Goal: Task Accomplishment & Management: Manage account settings

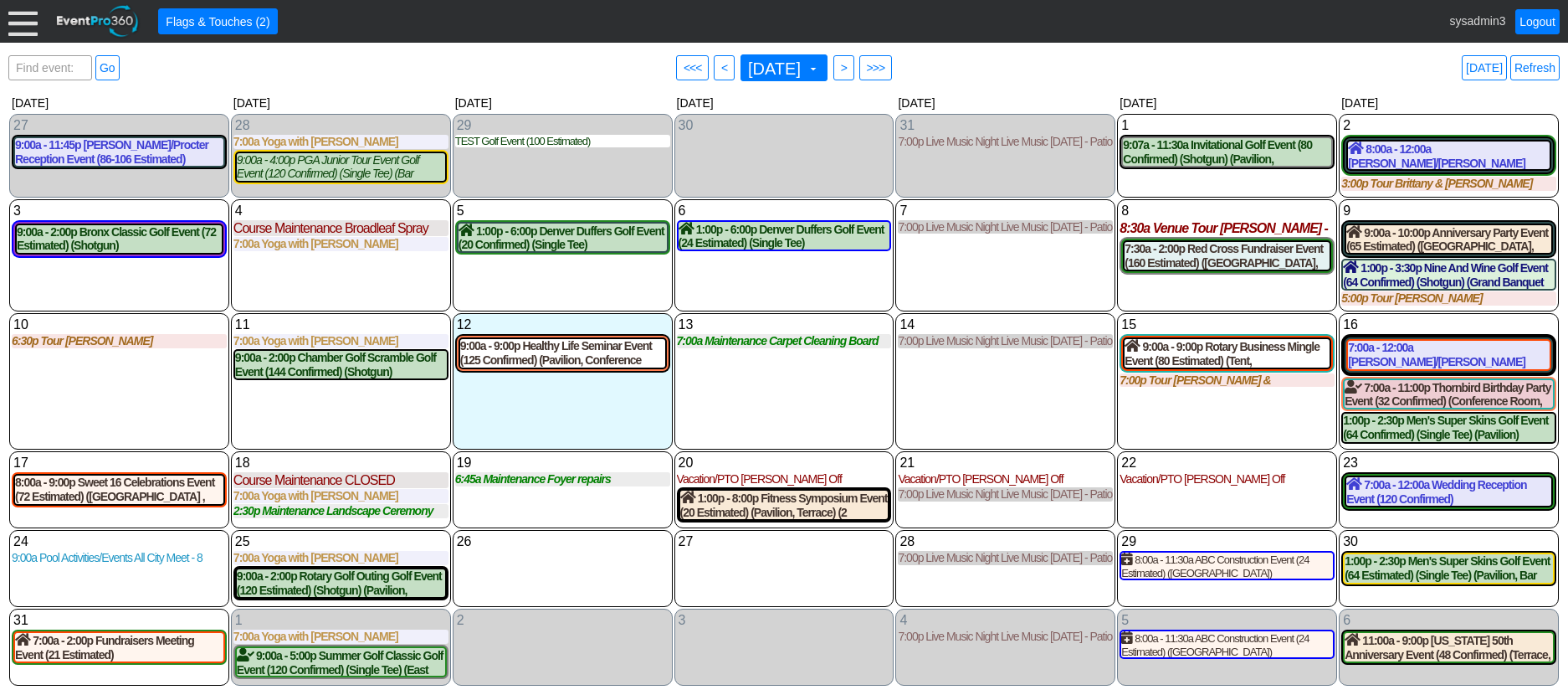
click at [27, 25] on div at bounding box center [23, 21] width 30 height 30
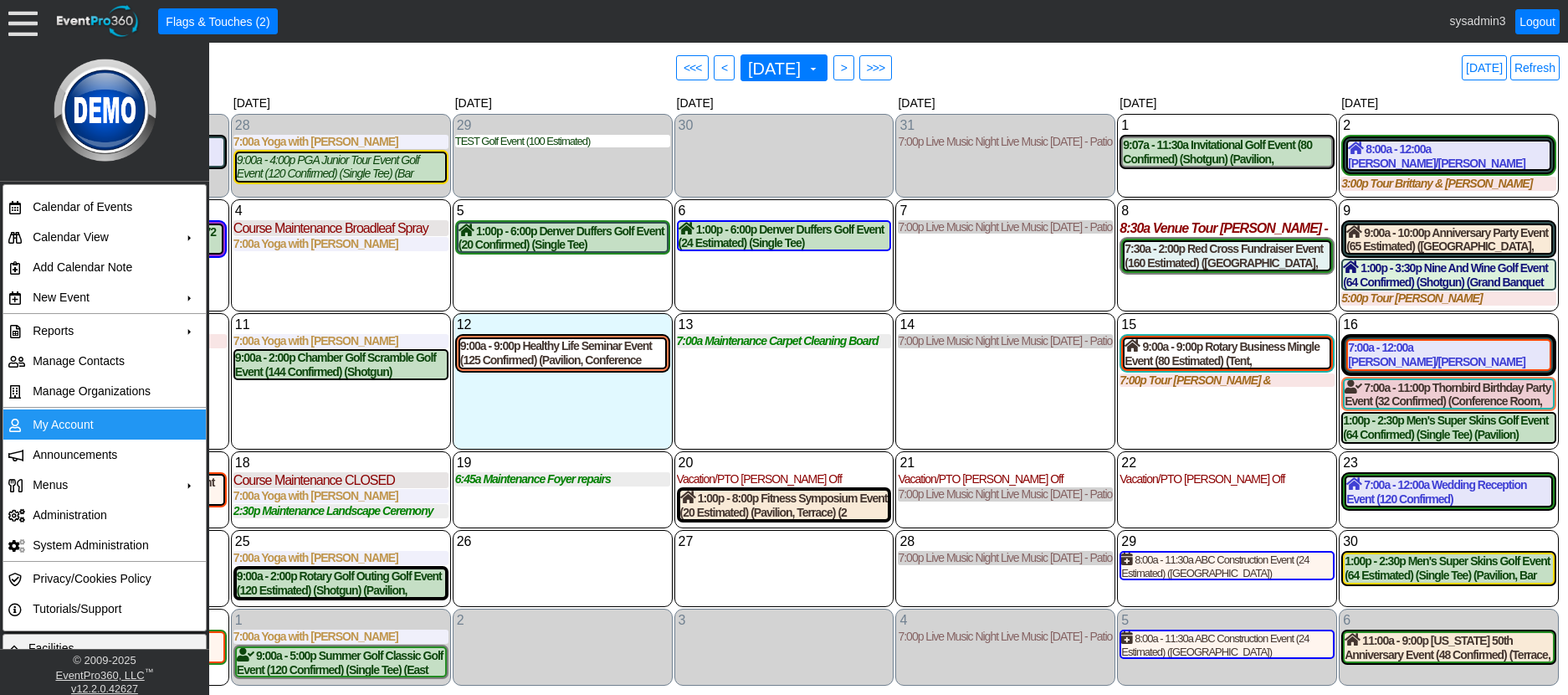
click at [71, 426] on td "My Account" at bounding box center [101, 424] width 150 height 30
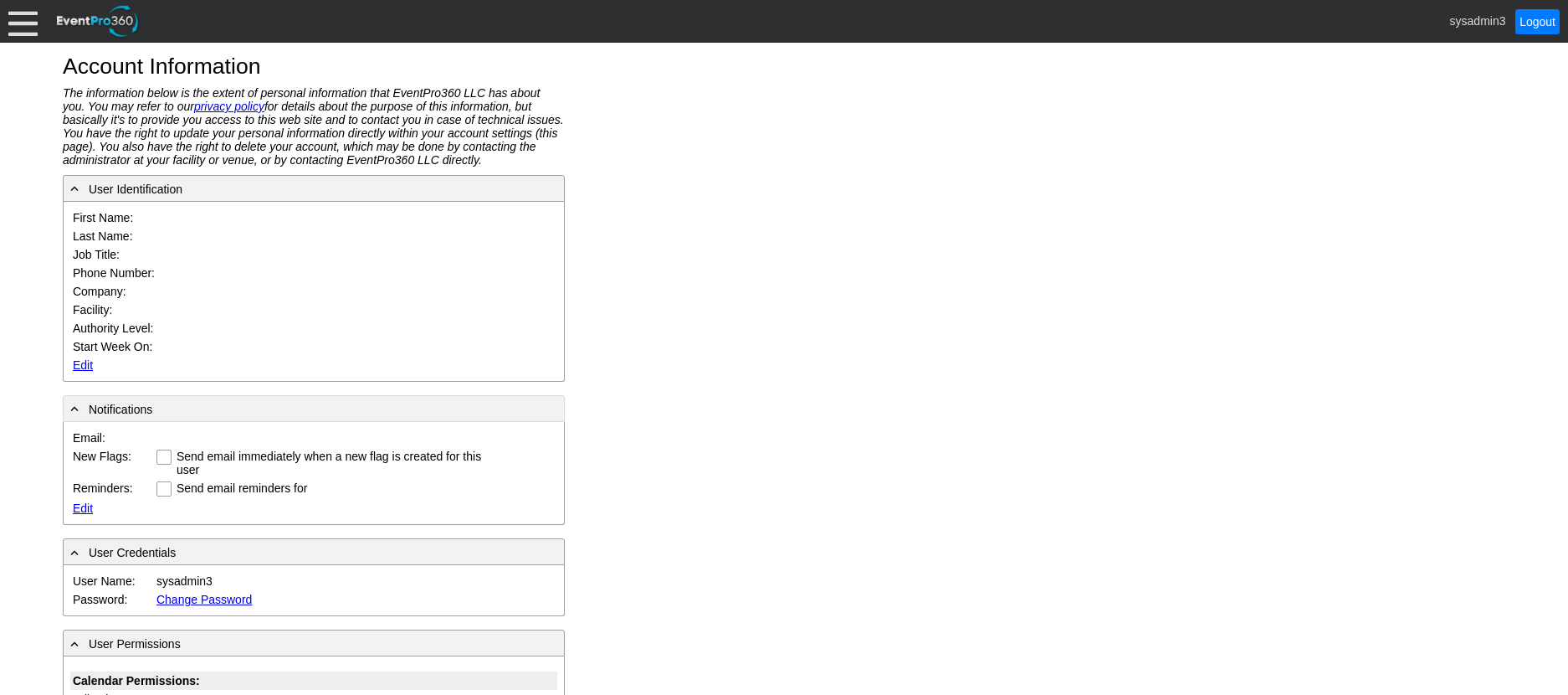
type input "System"
type input "Administrator"
type input "System Administrator"
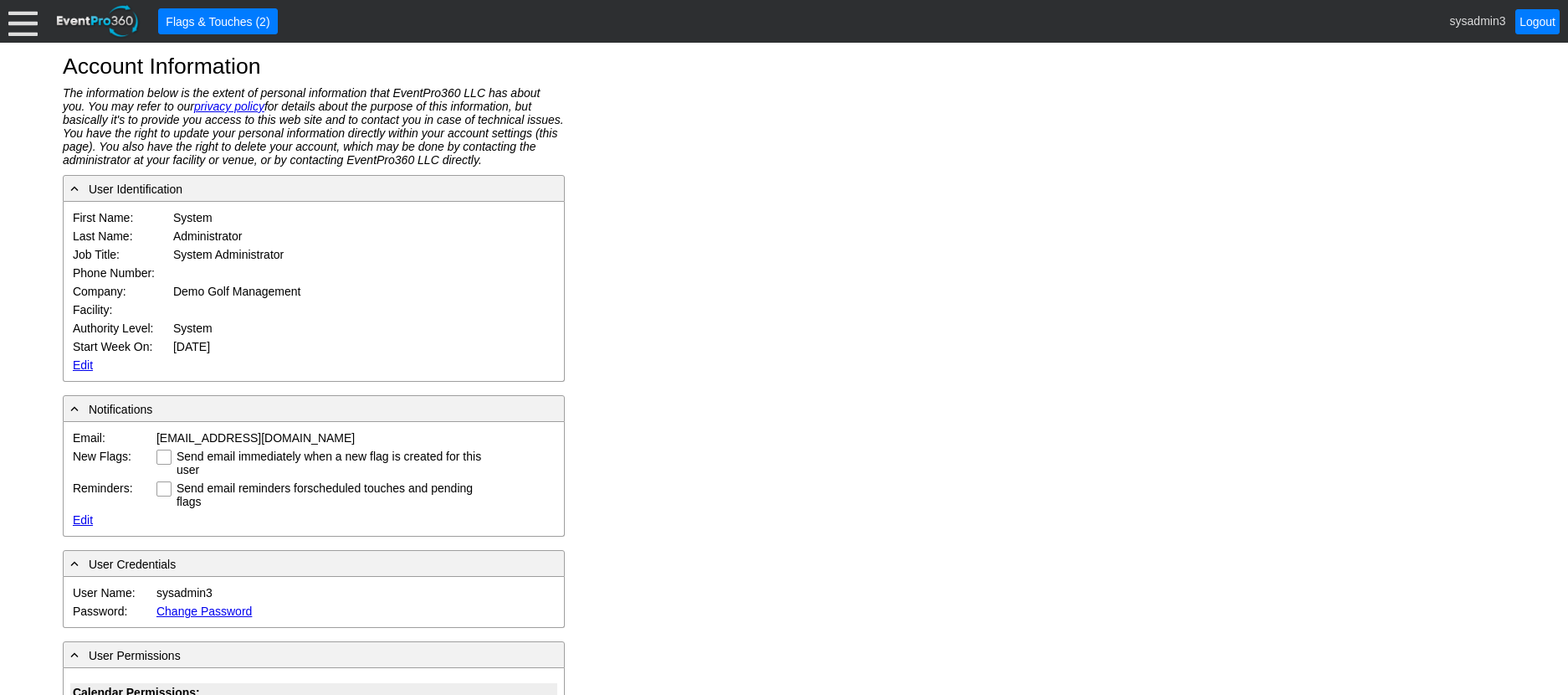
click at [80, 364] on link "Edit" at bounding box center [83, 365] width 20 height 14
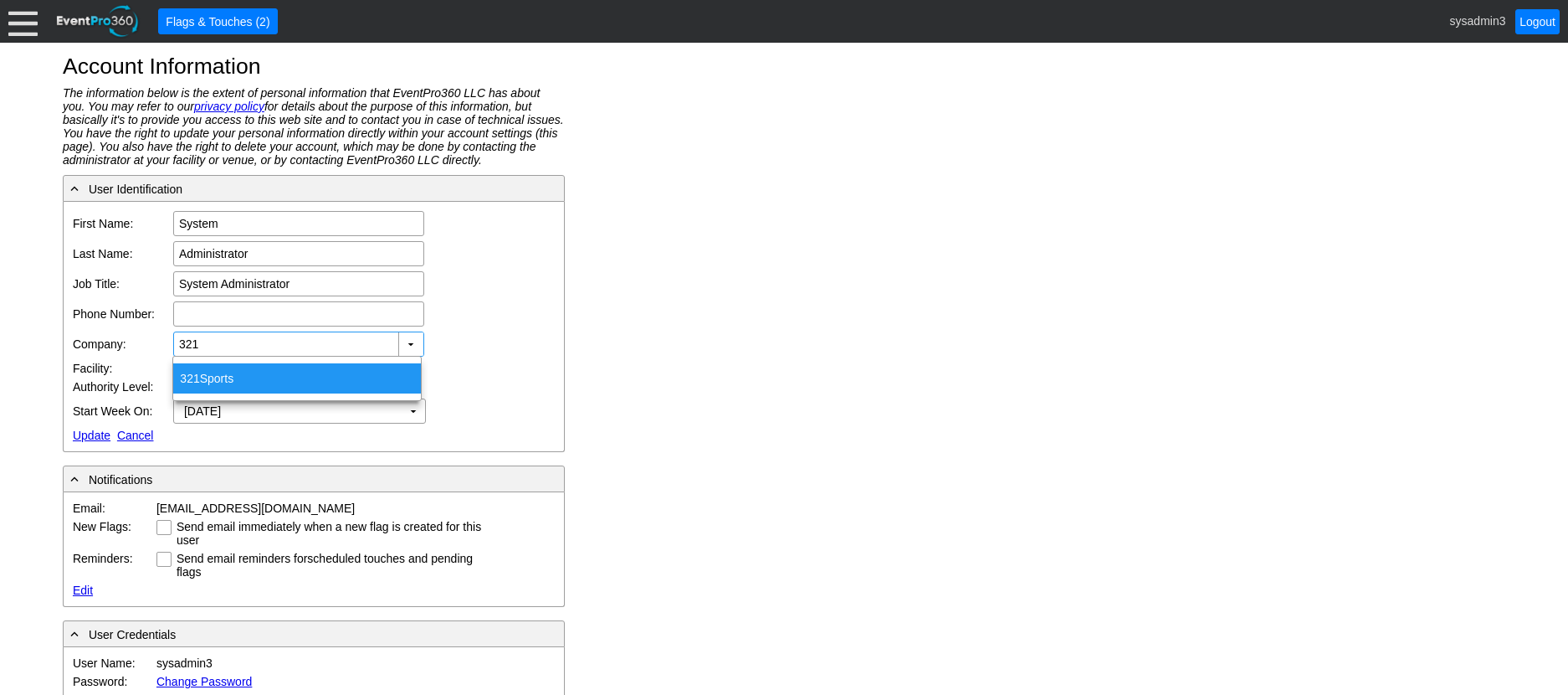
click at [215, 379] on div "321 Sports" at bounding box center [297, 378] width 248 height 30
type input "321 Sports"
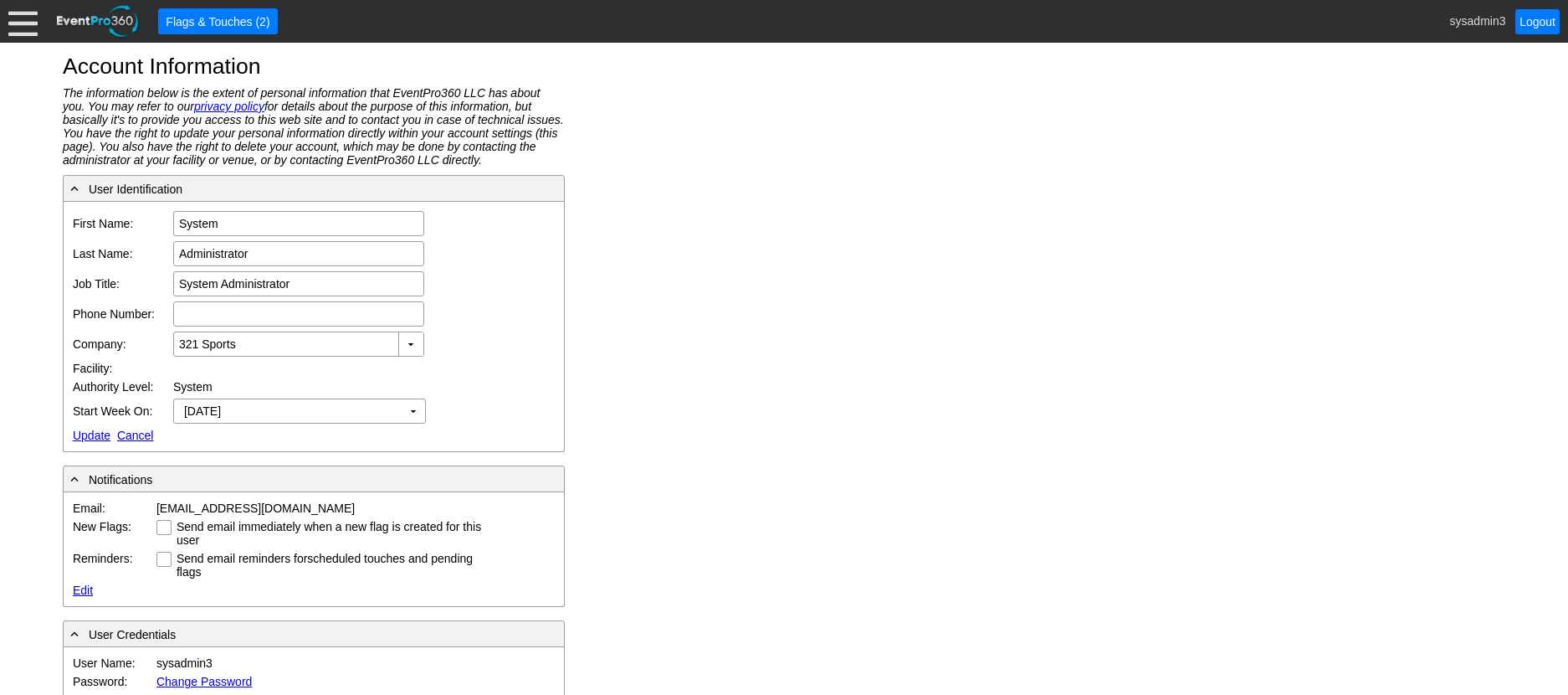
click at [86, 428] on link "Update" at bounding box center [91, 435] width 37 height 14
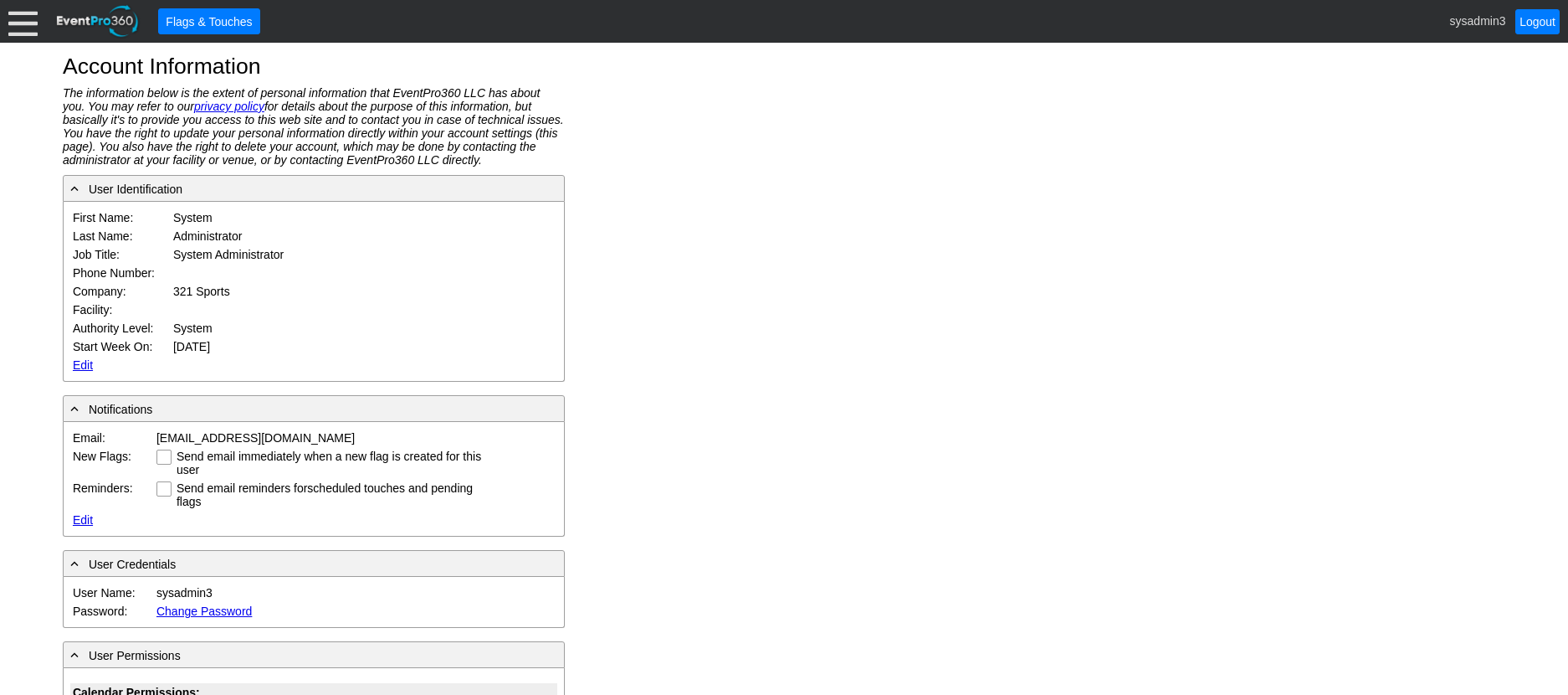
click at [25, 15] on div at bounding box center [23, 21] width 30 height 30
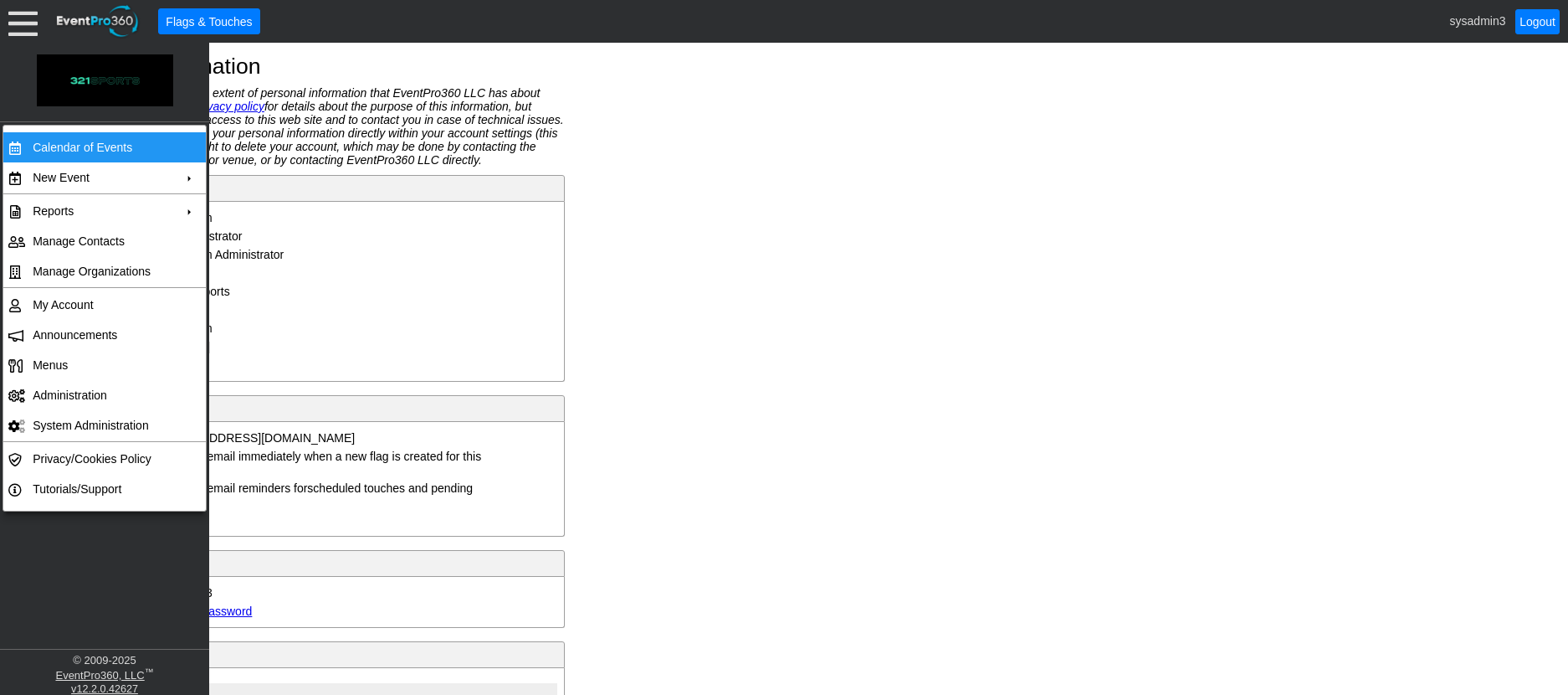
click at [74, 142] on td "Calendar of Events" at bounding box center [101, 147] width 150 height 30
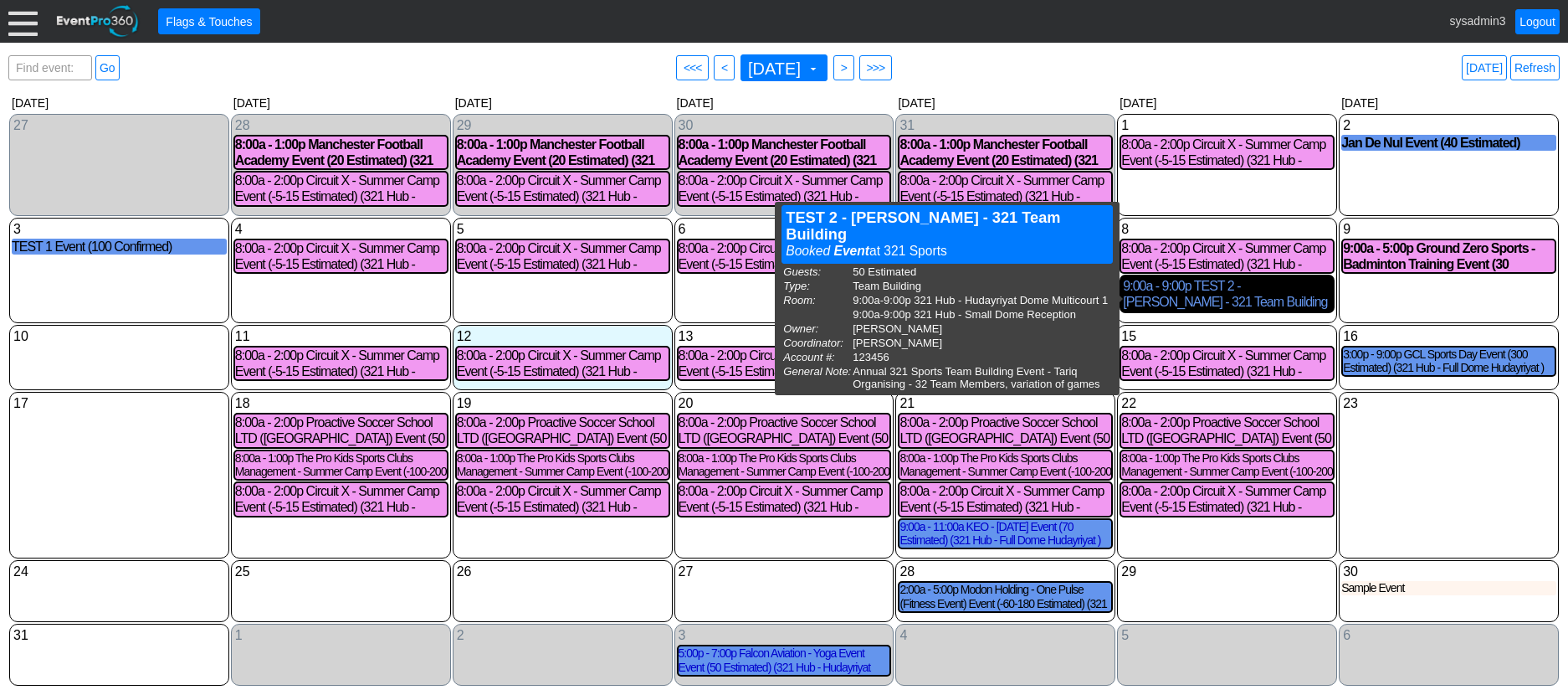
click at [1214, 295] on div "9:00a - 9:00p TEST 2 - Tariq Mohammed - 321 Team Building Event (50 Estimated) …" at bounding box center [1227, 294] width 208 height 32
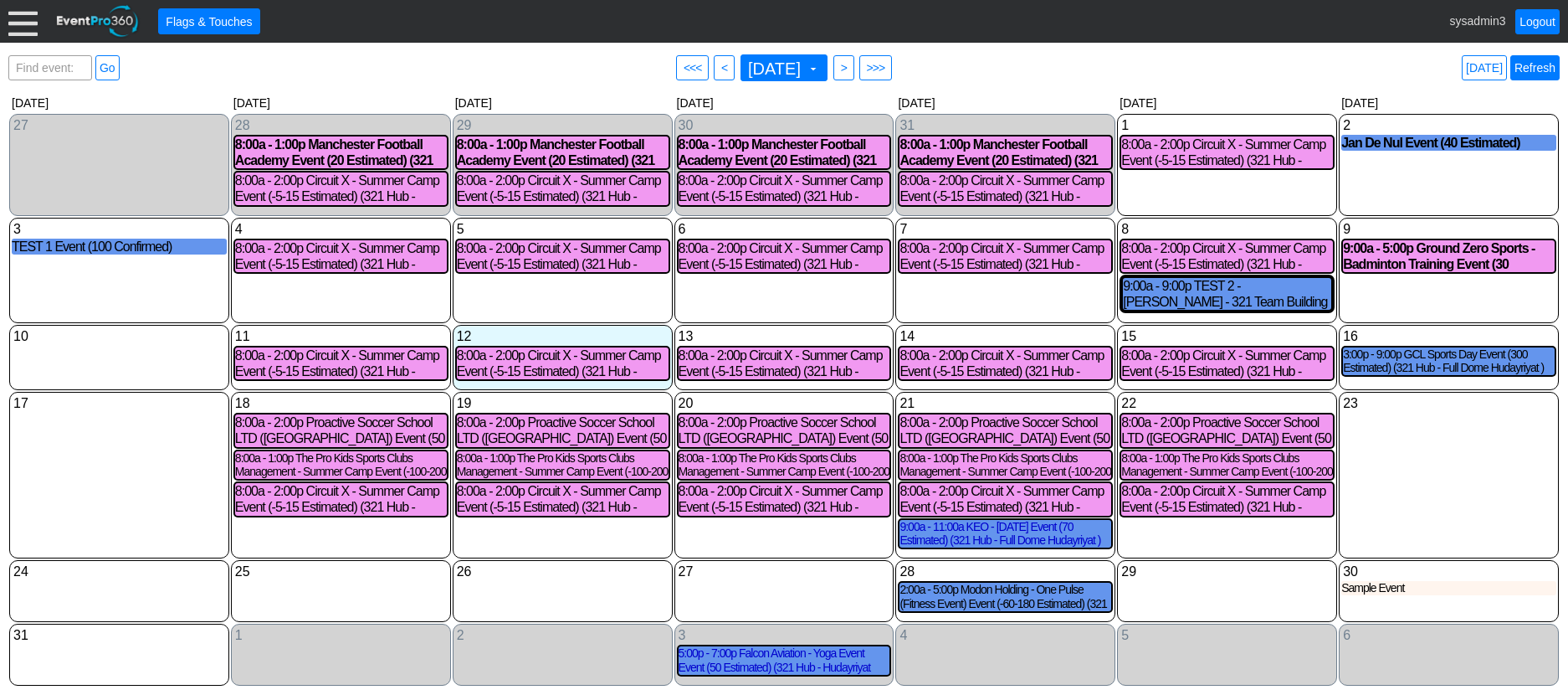
click at [1538, 63] on link "Refresh" at bounding box center [1534, 68] width 49 height 25
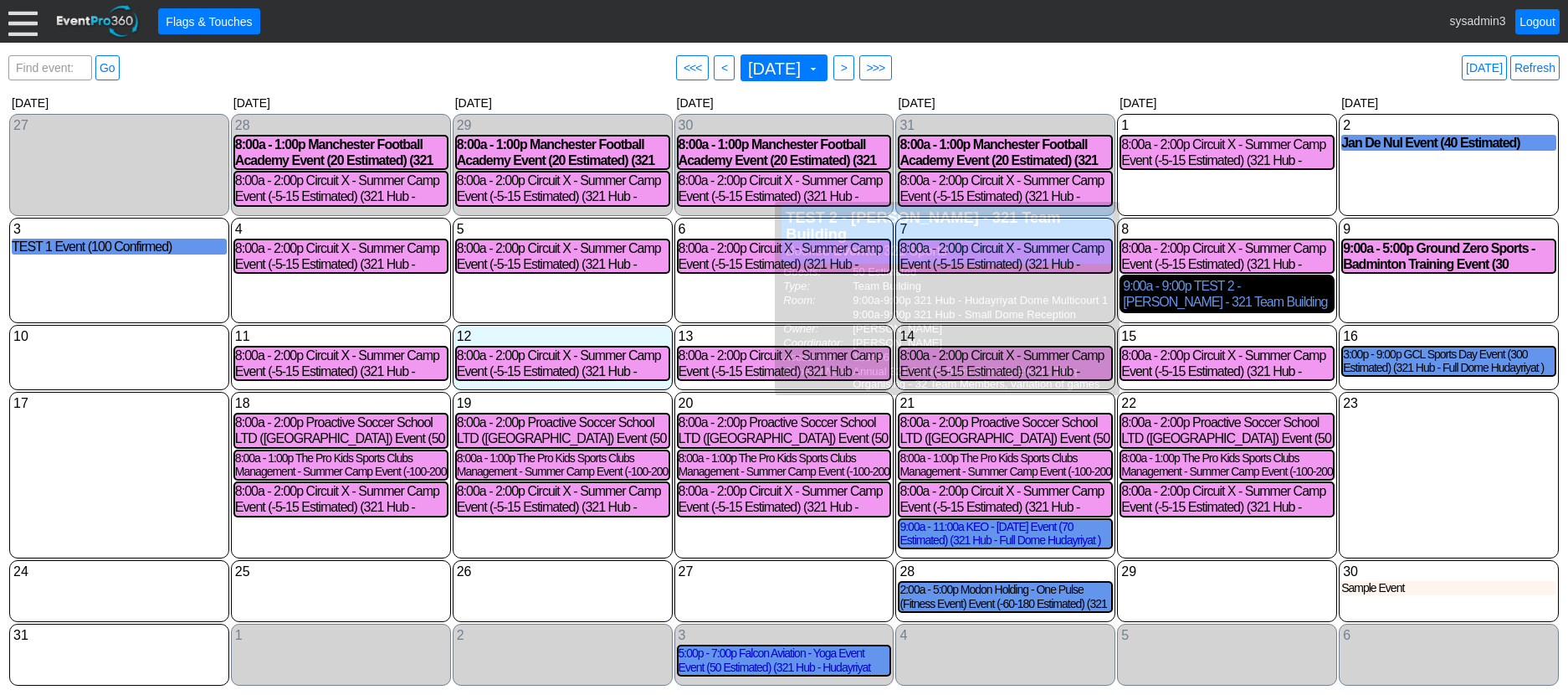
click at [1267, 289] on div "9:00a - 9:00p TEST 2 - Tariq Mohammed - 321 Team Building Event (50 Estimated) …" at bounding box center [1227, 294] width 208 height 32
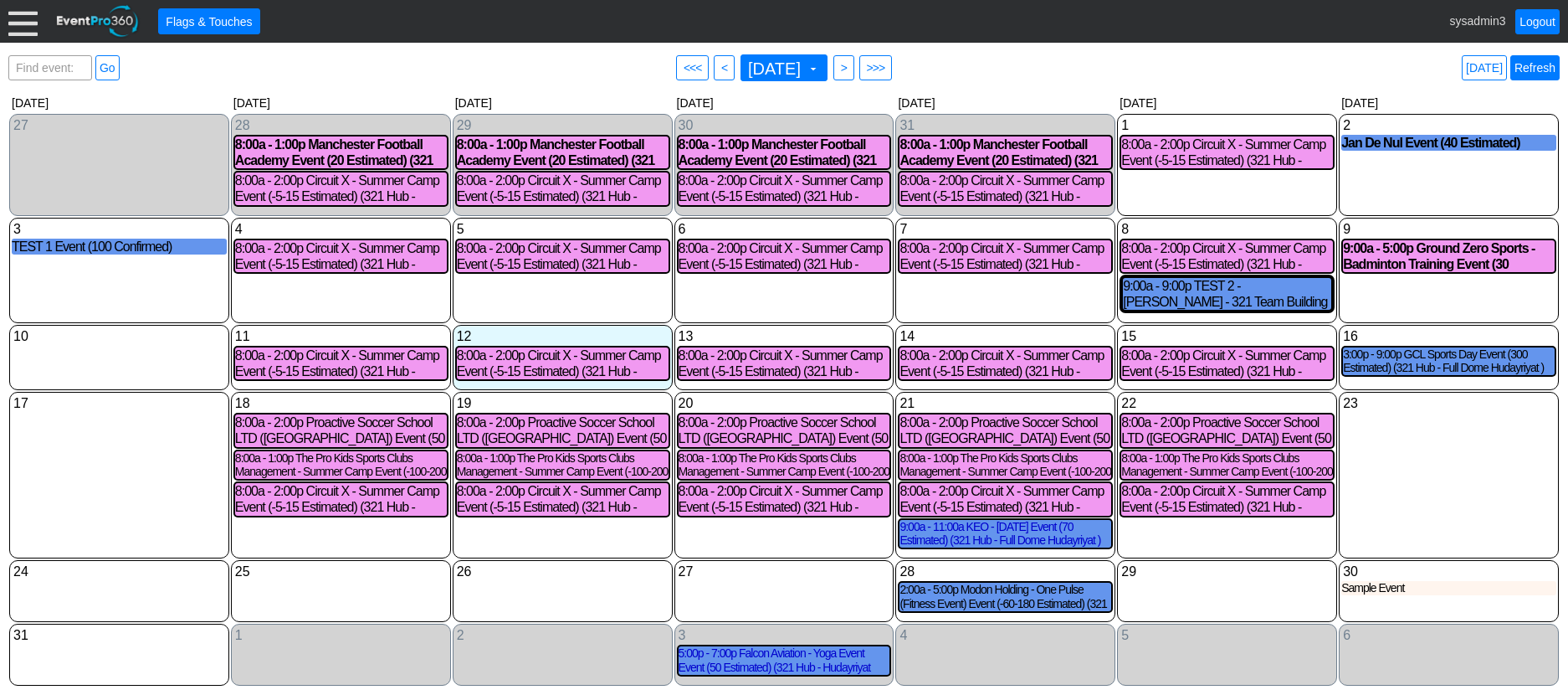
click at [1534, 66] on link "Refresh" at bounding box center [1534, 68] width 49 height 25
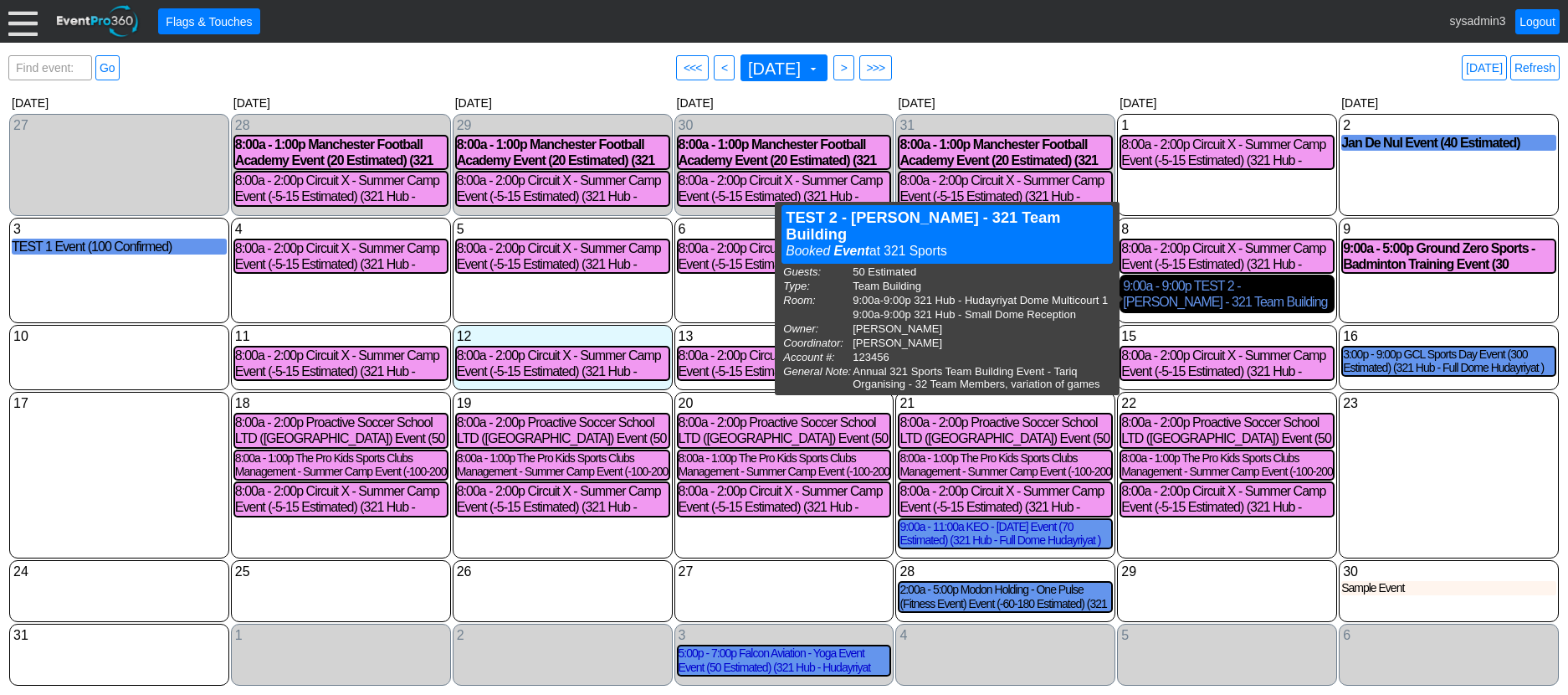
click at [1235, 301] on div "9:00a - 9:00p TEST 2 - Tariq Mohammed - 321 Team Building Event (50 Estimated) …" at bounding box center [1227, 294] width 208 height 32
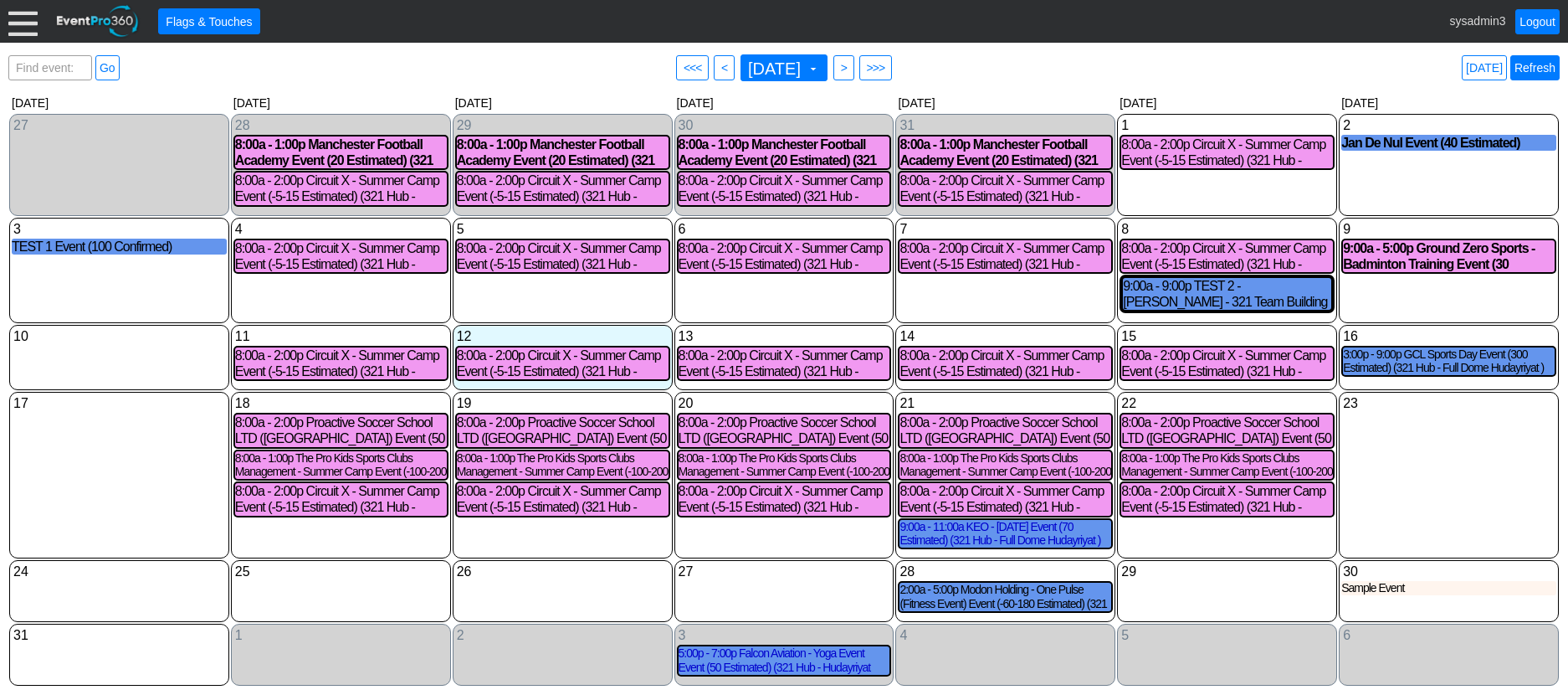
click at [1531, 61] on link "Refresh" at bounding box center [1534, 68] width 49 height 25
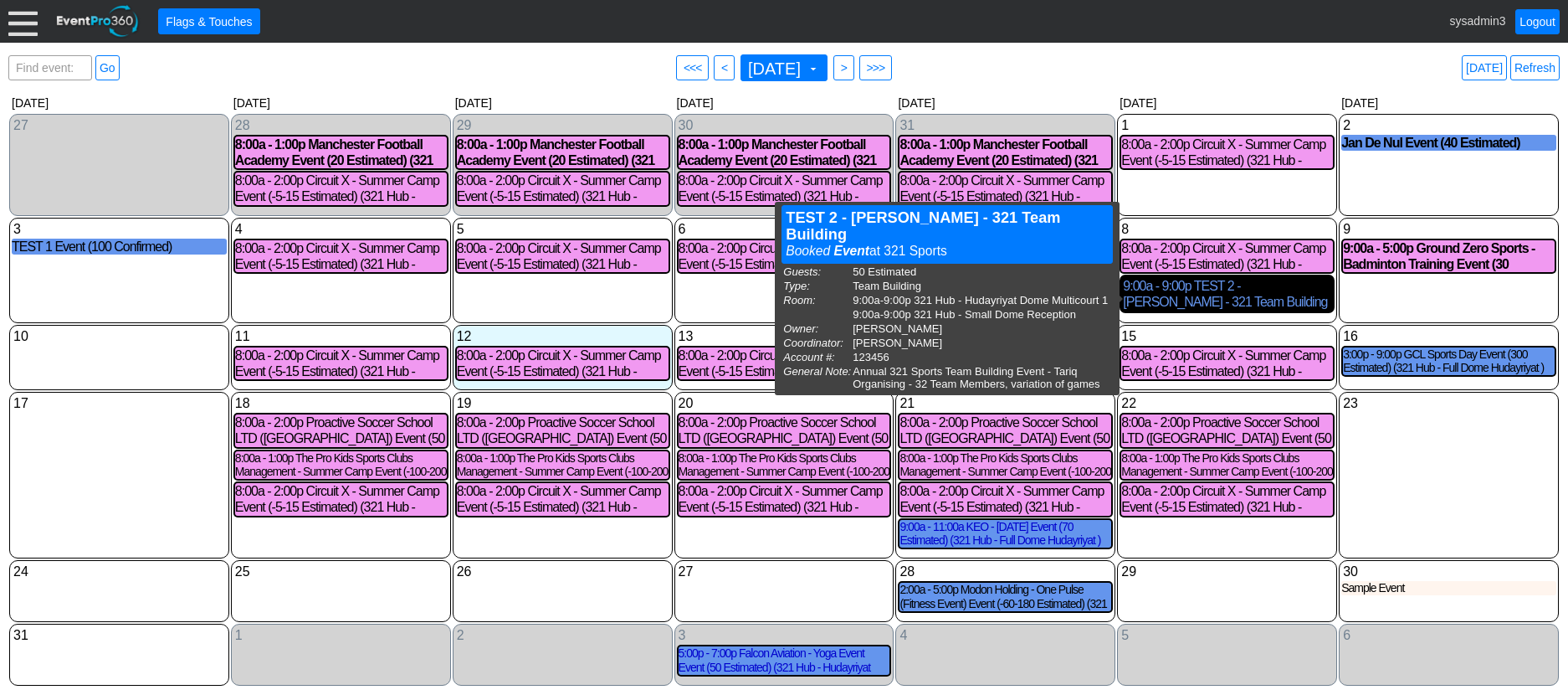
click at [1223, 301] on div "9:00a - 9:00p TEST 2 - Tariq Mohammed - 321 Team Building Event (50 Estimated) …" at bounding box center [1227, 294] width 208 height 32
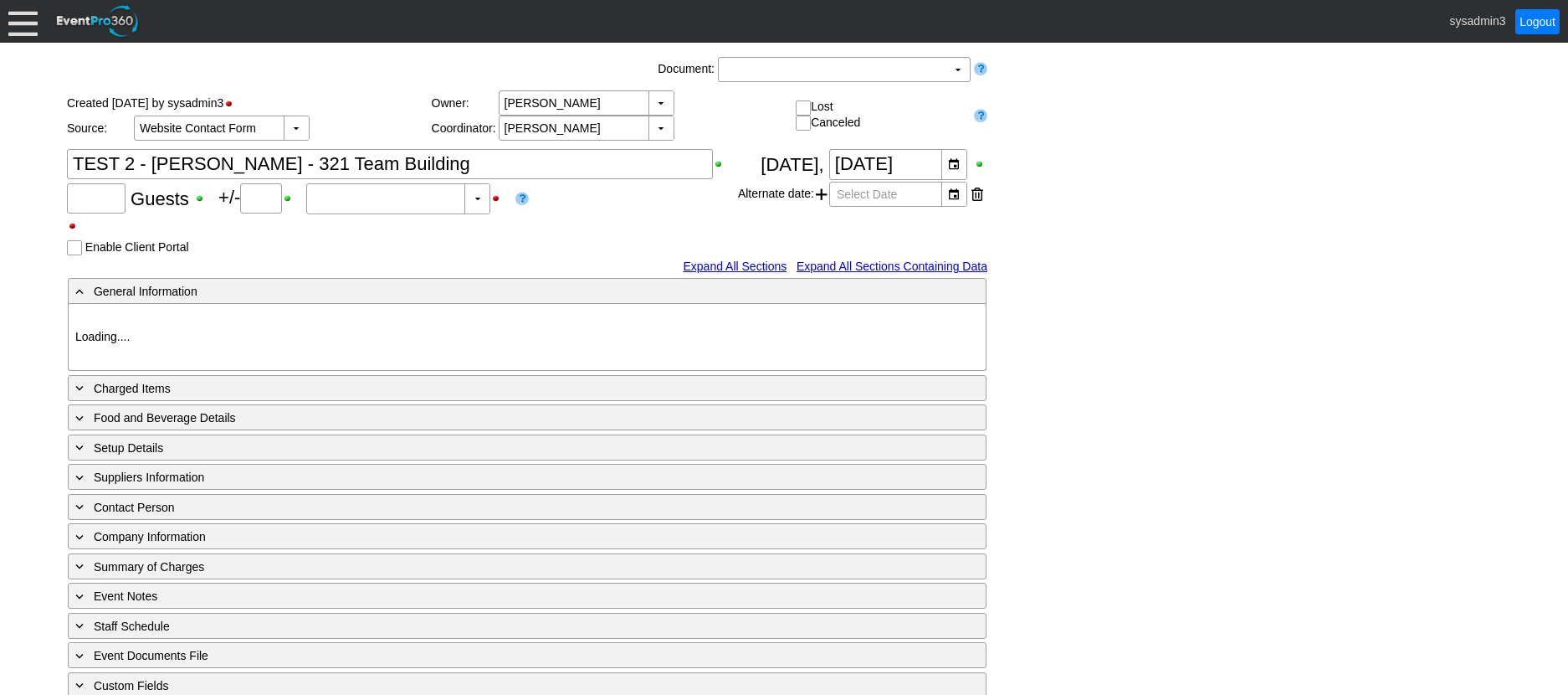
type input "50"
type input "0"
type input "Estimated"
type input "321 Sports"
type input "Team Building"
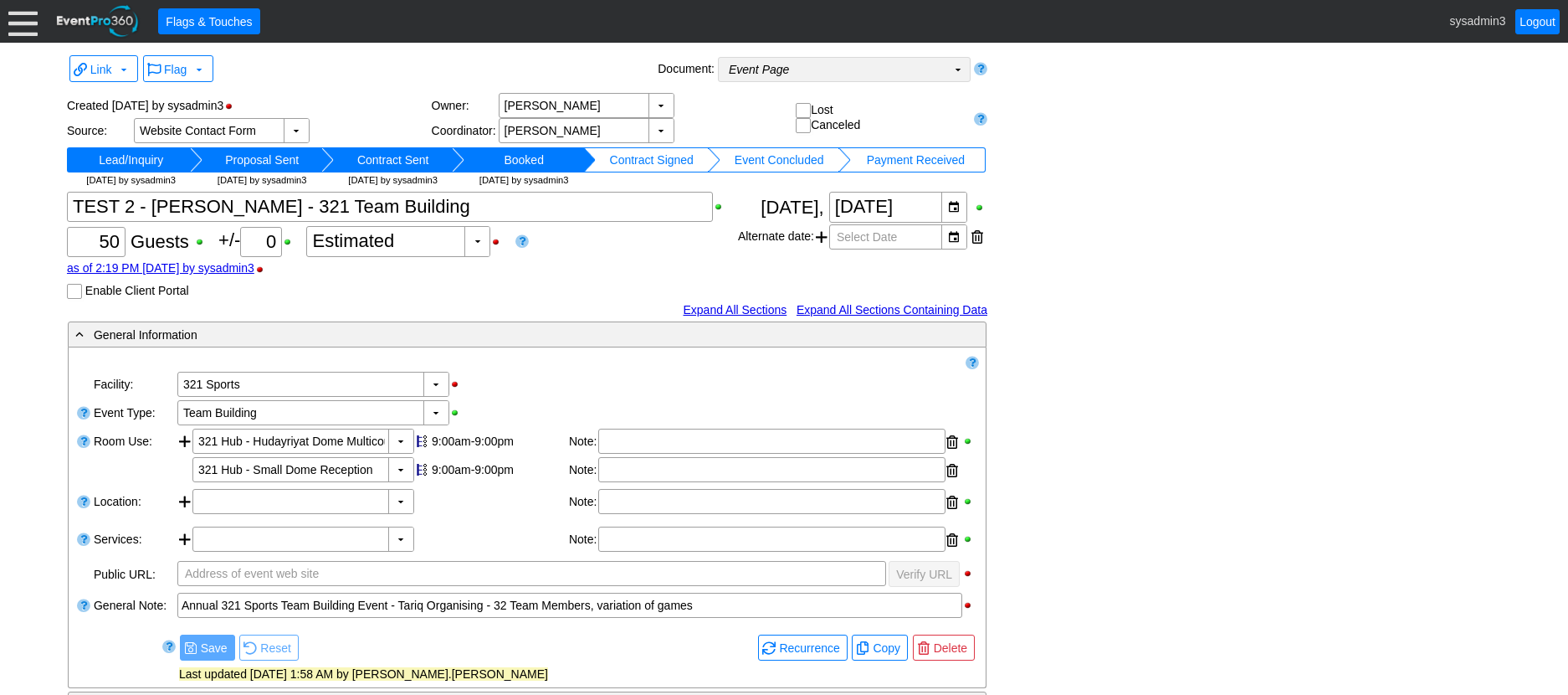
click at [899, 71] on td "Event Page Χ" at bounding box center [832, 69] width 228 height 24
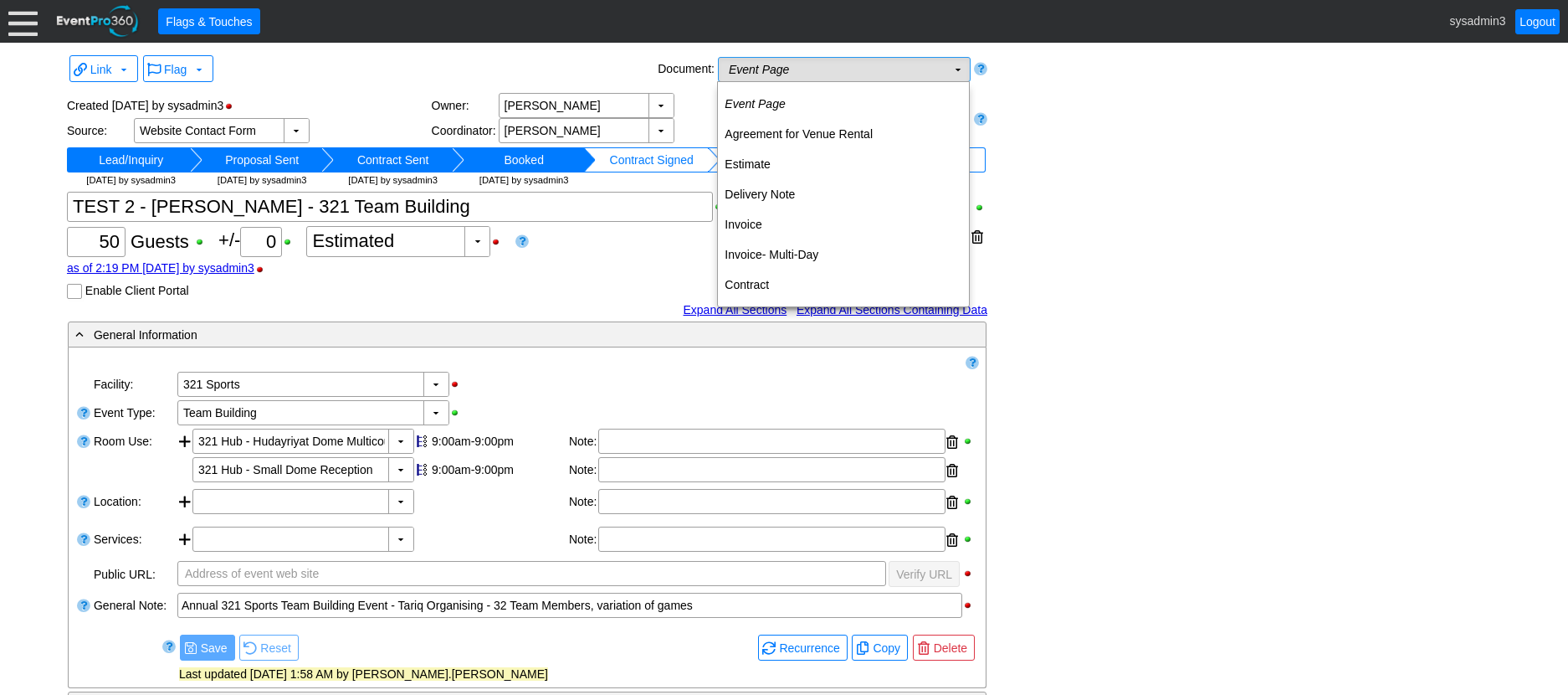
click at [899, 71] on td "Event Page Χ" at bounding box center [832, 69] width 228 height 24
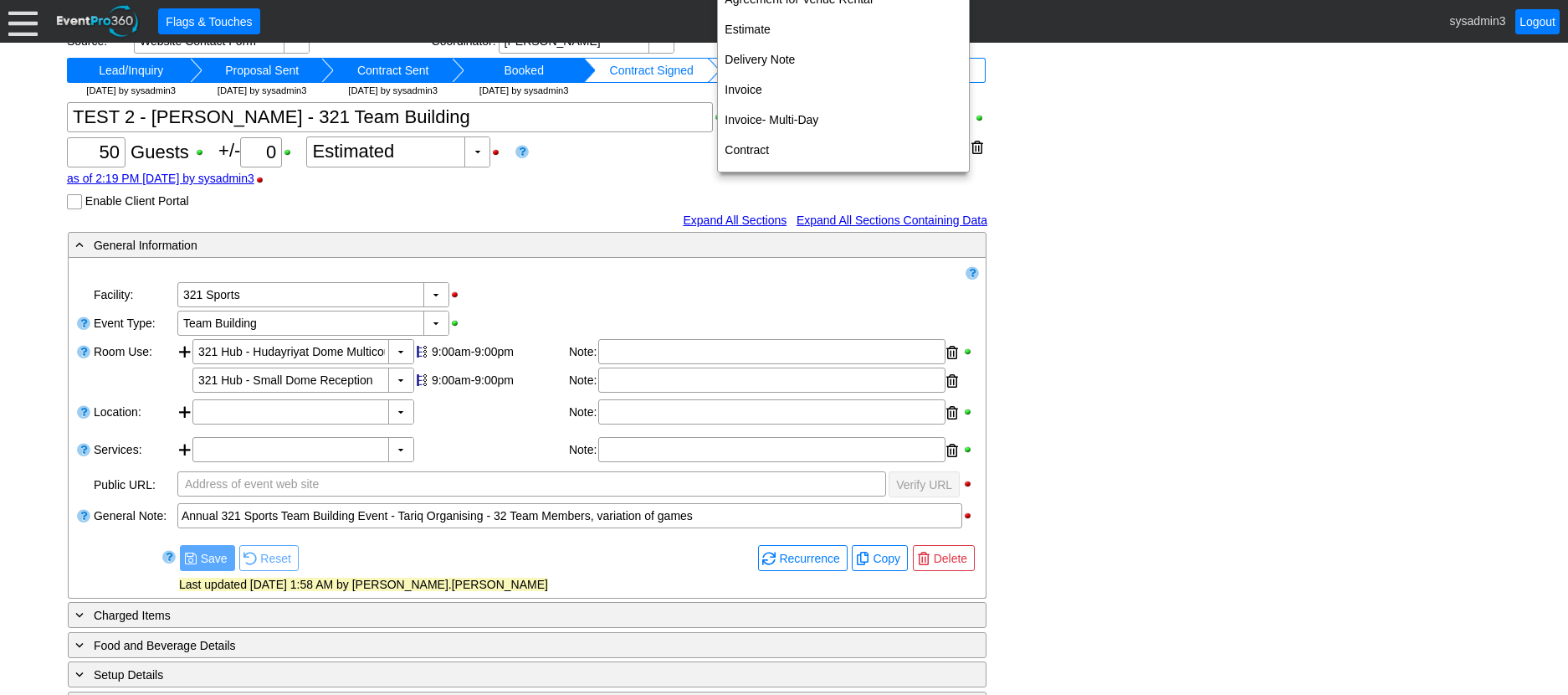
scroll to position [168, 0]
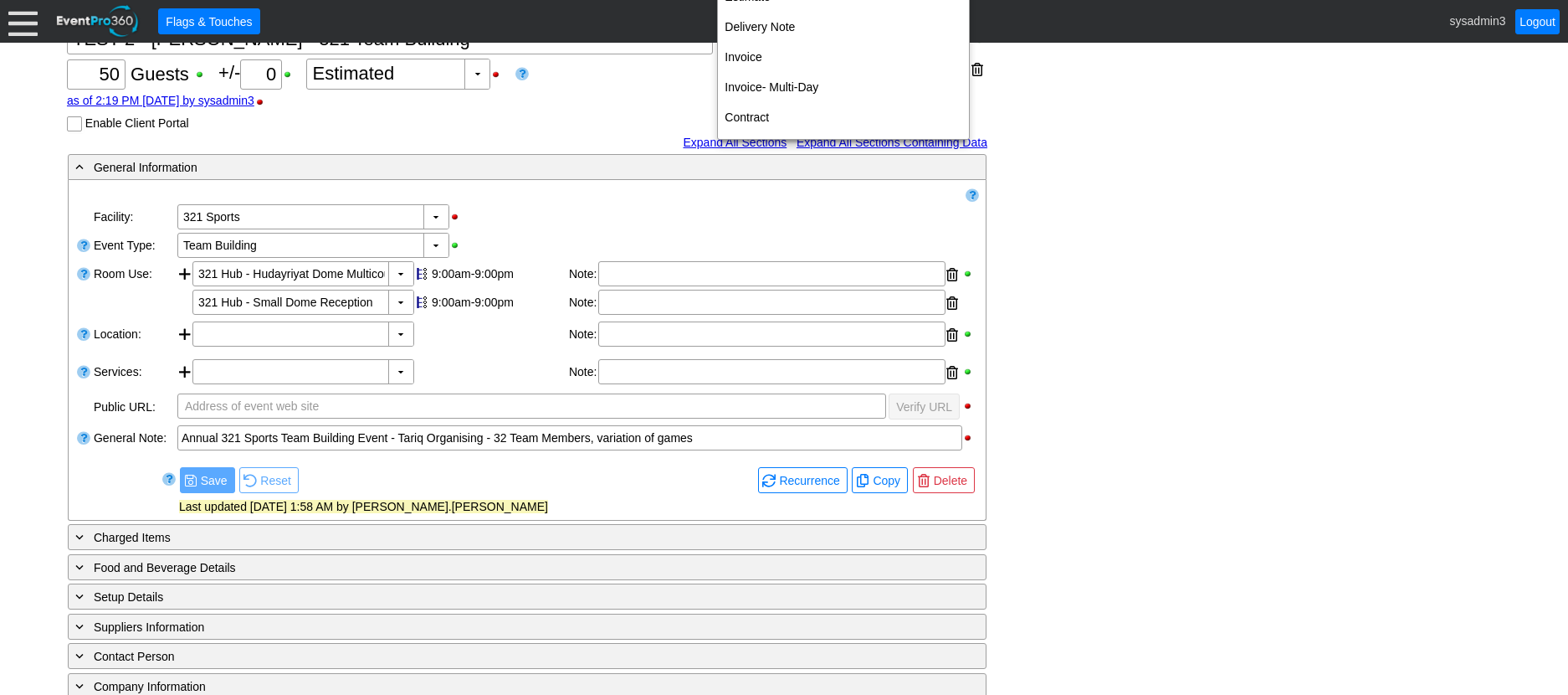
click at [1157, 216] on div "- General Information ▼ Loading.... Remove all highlights Facility: ▼ Χ 321 Spo…" at bounding box center [784, 500] width 1442 height 695
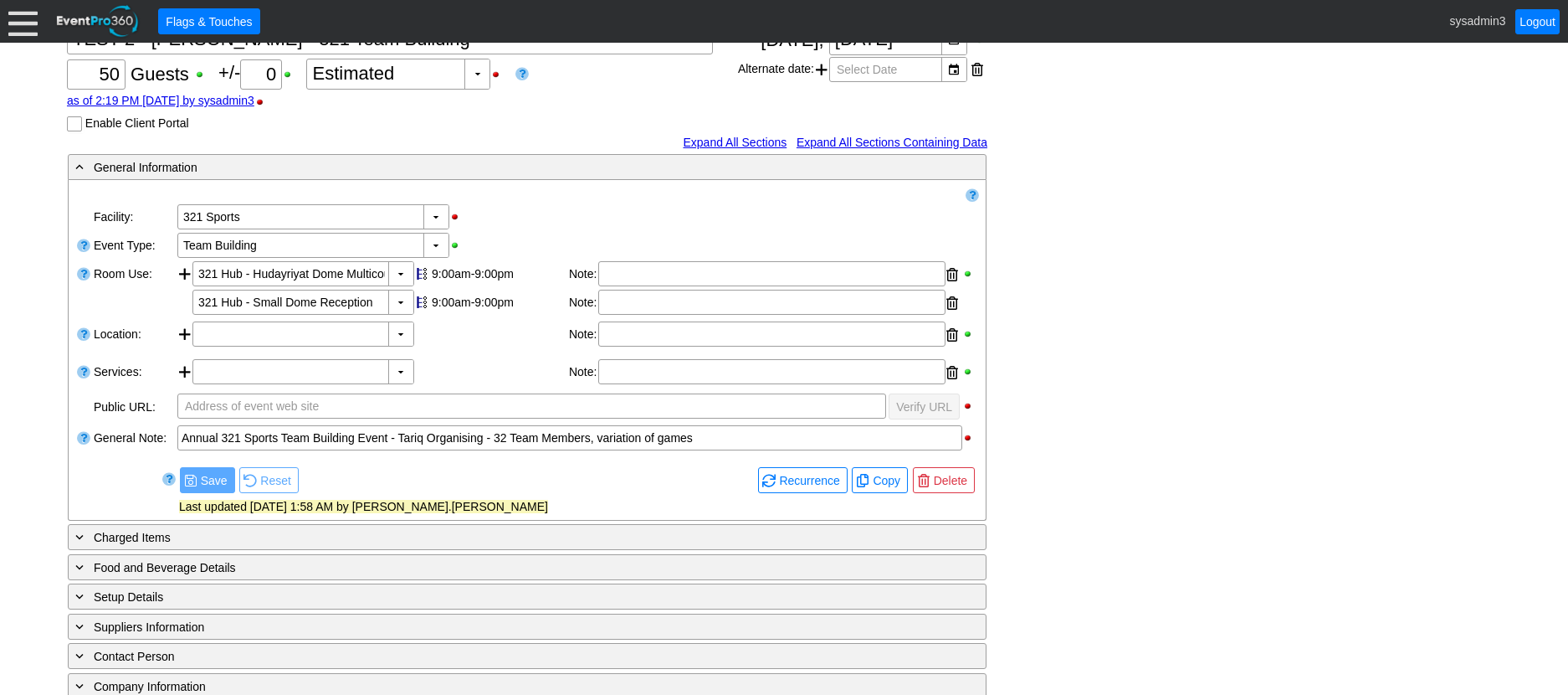
click at [906, 143] on link "Expand All Sections Containing Data" at bounding box center [891, 142] width 190 height 14
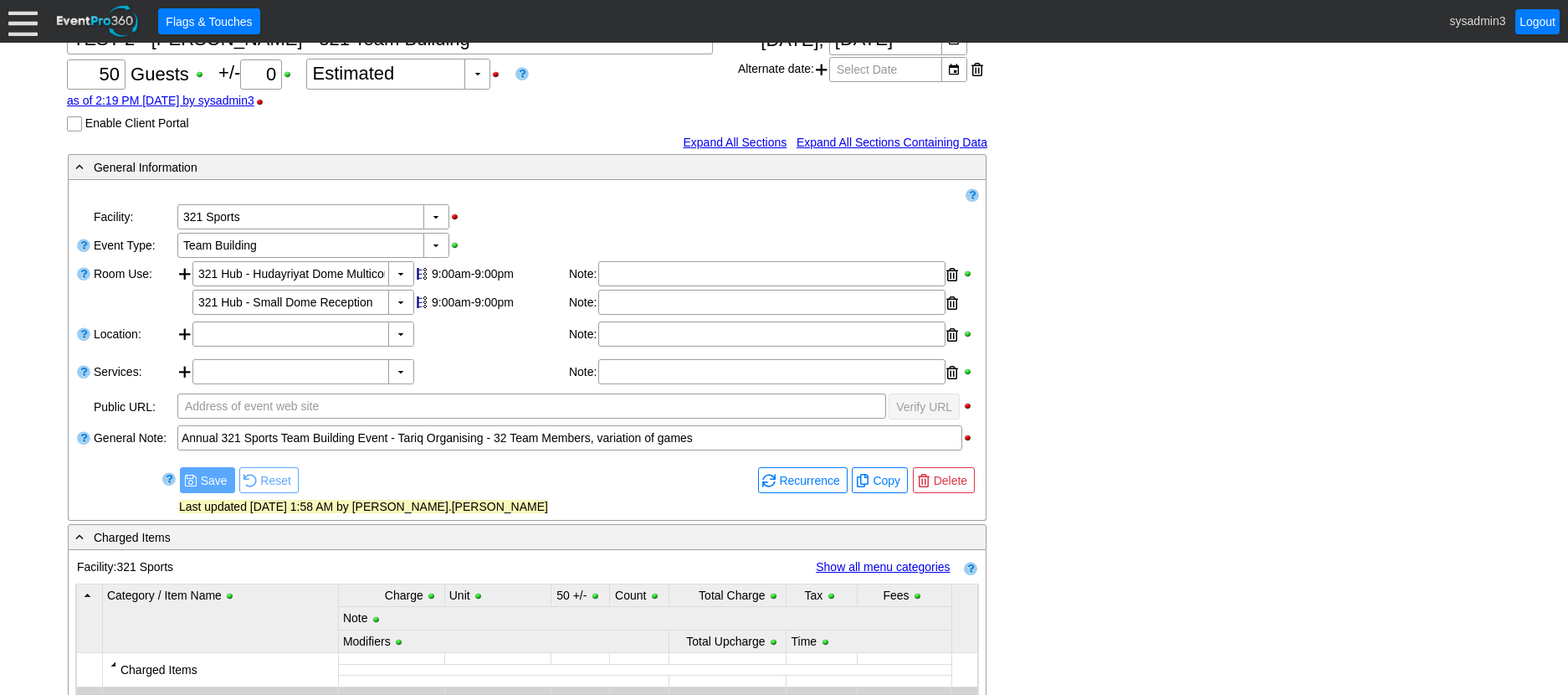
click at [883, 139] on link "Expand All Sections Containing Data" at bounding box center [891, 142] width 190 height 14
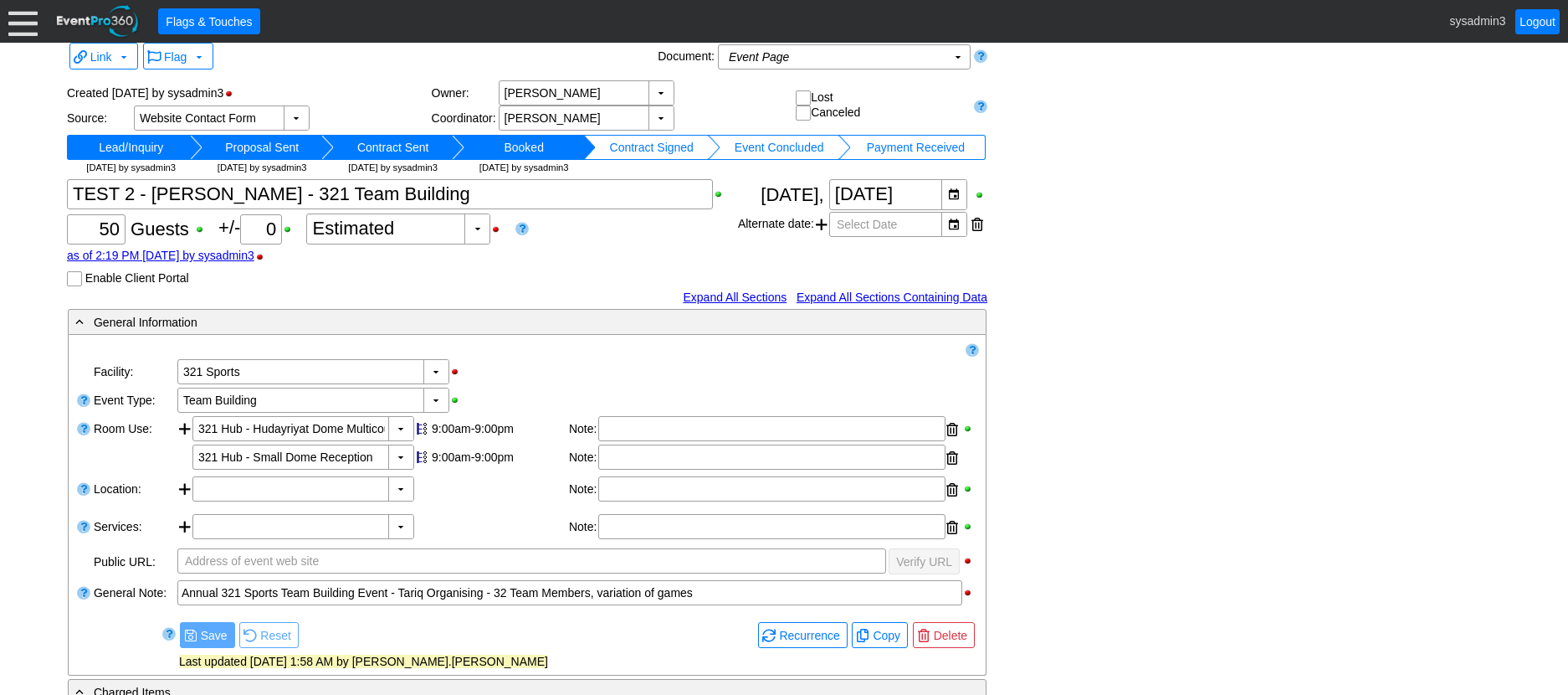
scroll to position [0, 0]
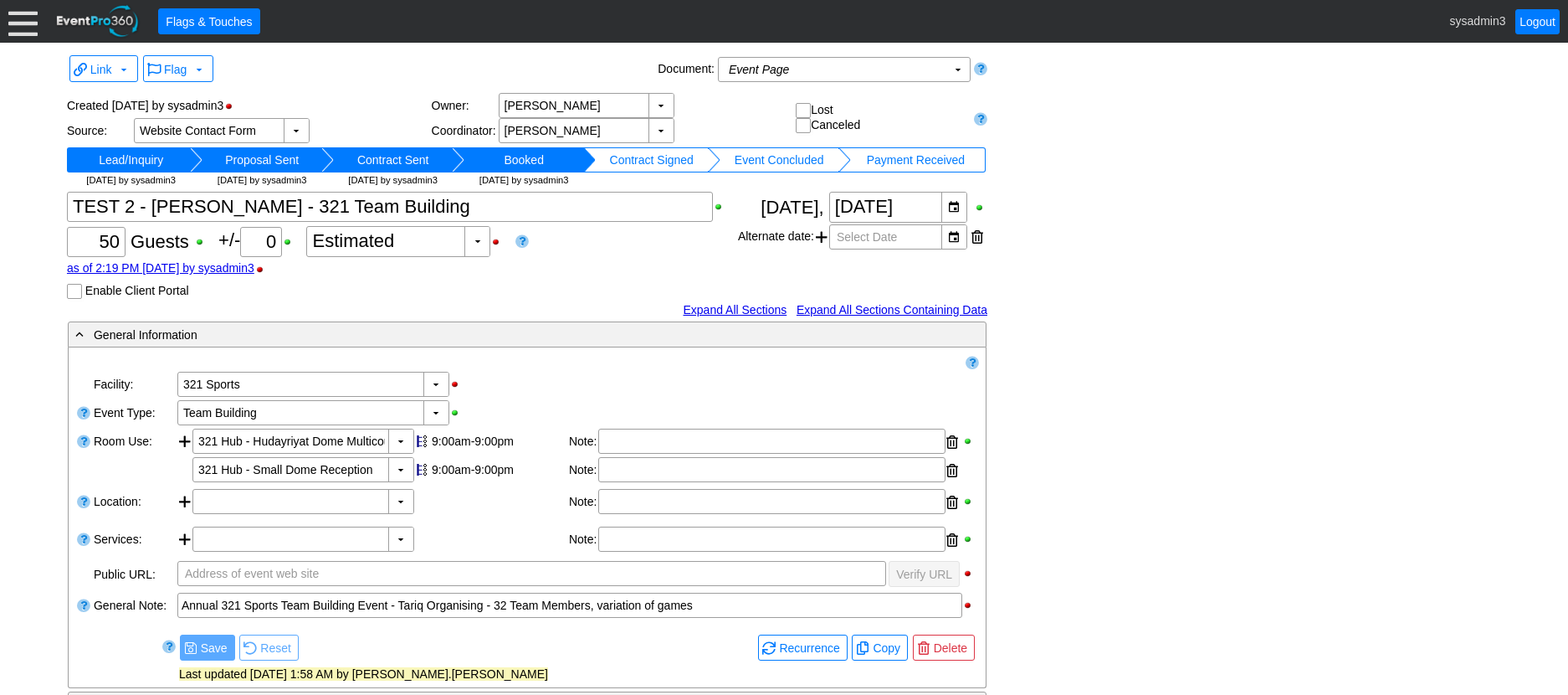
click at [970, 308] on link "Expand All Sections Containing Data" at bounding box center [891, 310] width 190 height 14
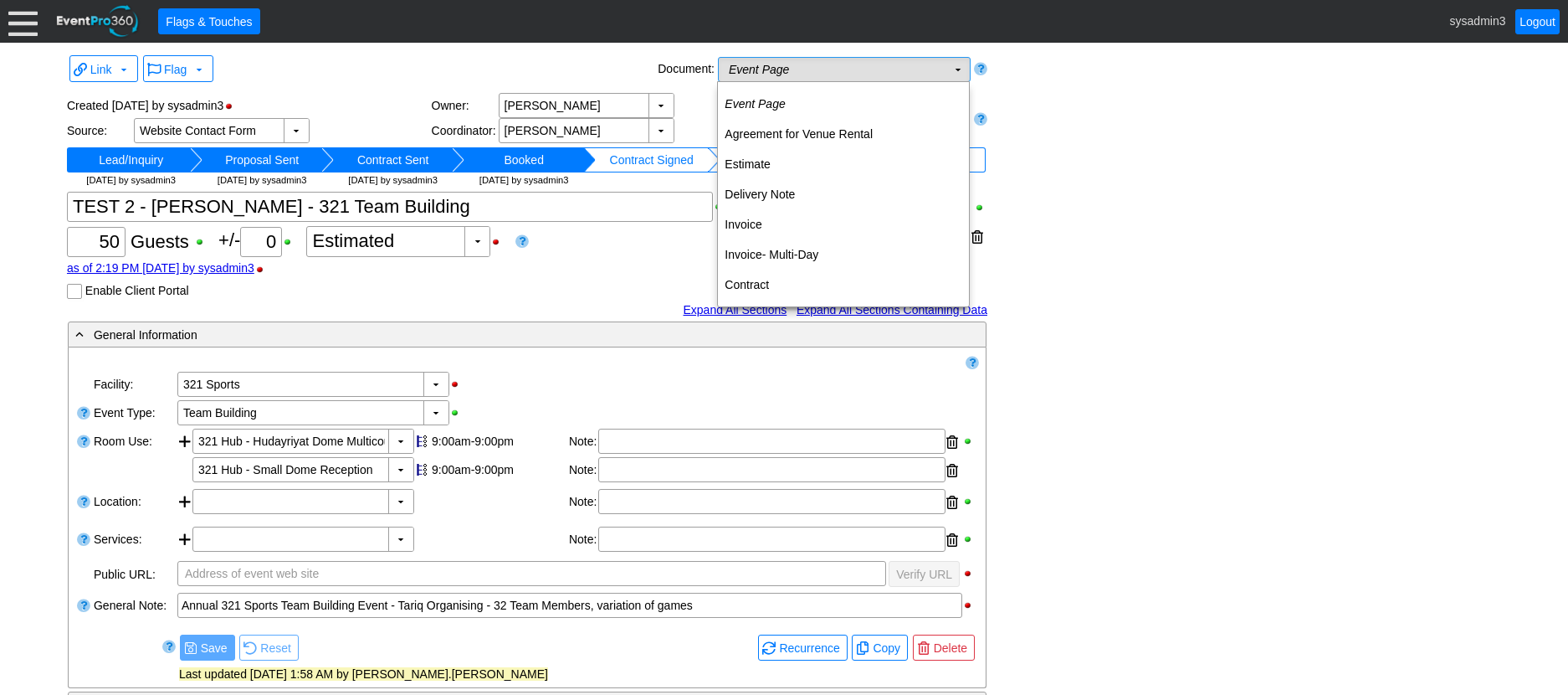
click at [851, 69] on td "Event Page Χ" at bounding box center [832, 69] width 228 height 24
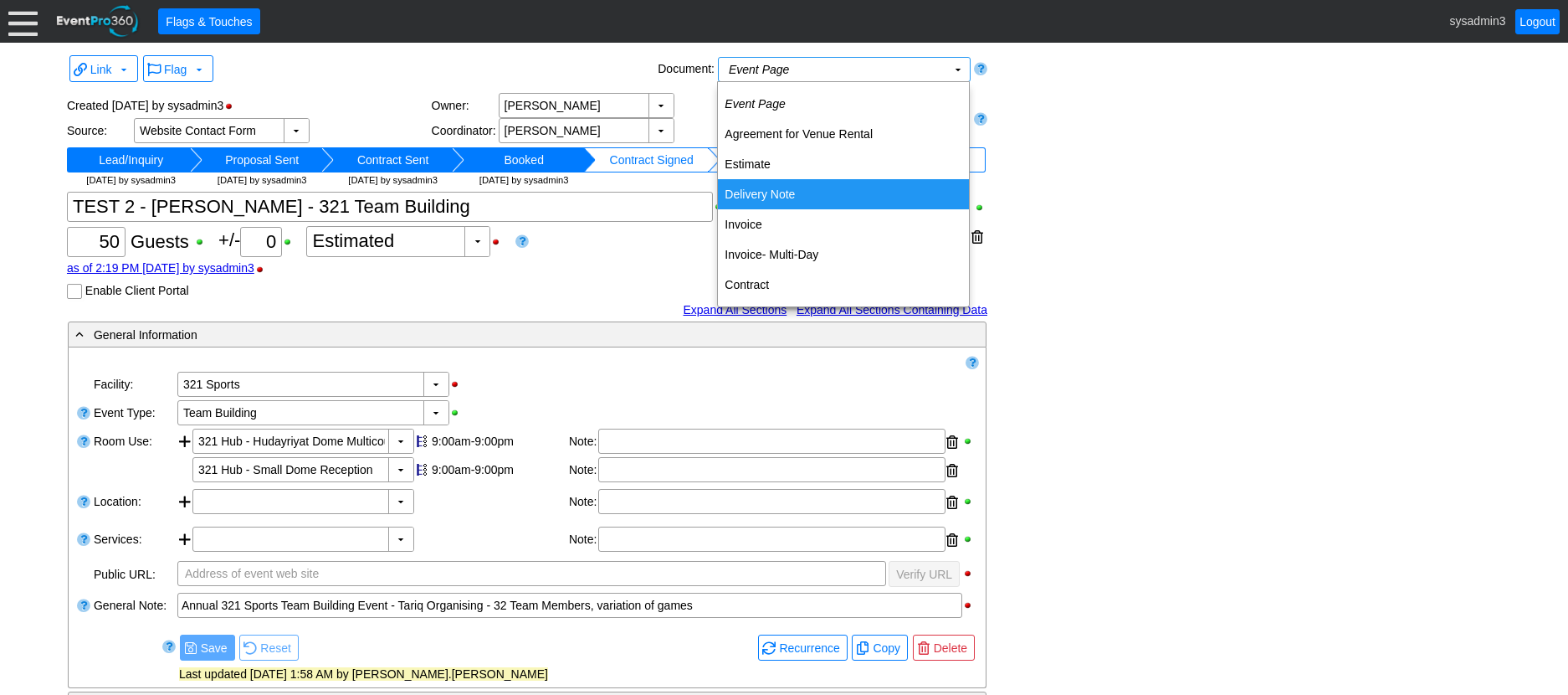
click at [773, 189] on td "Delivery Note" at bounding box center [843, 195] width 251 height 30
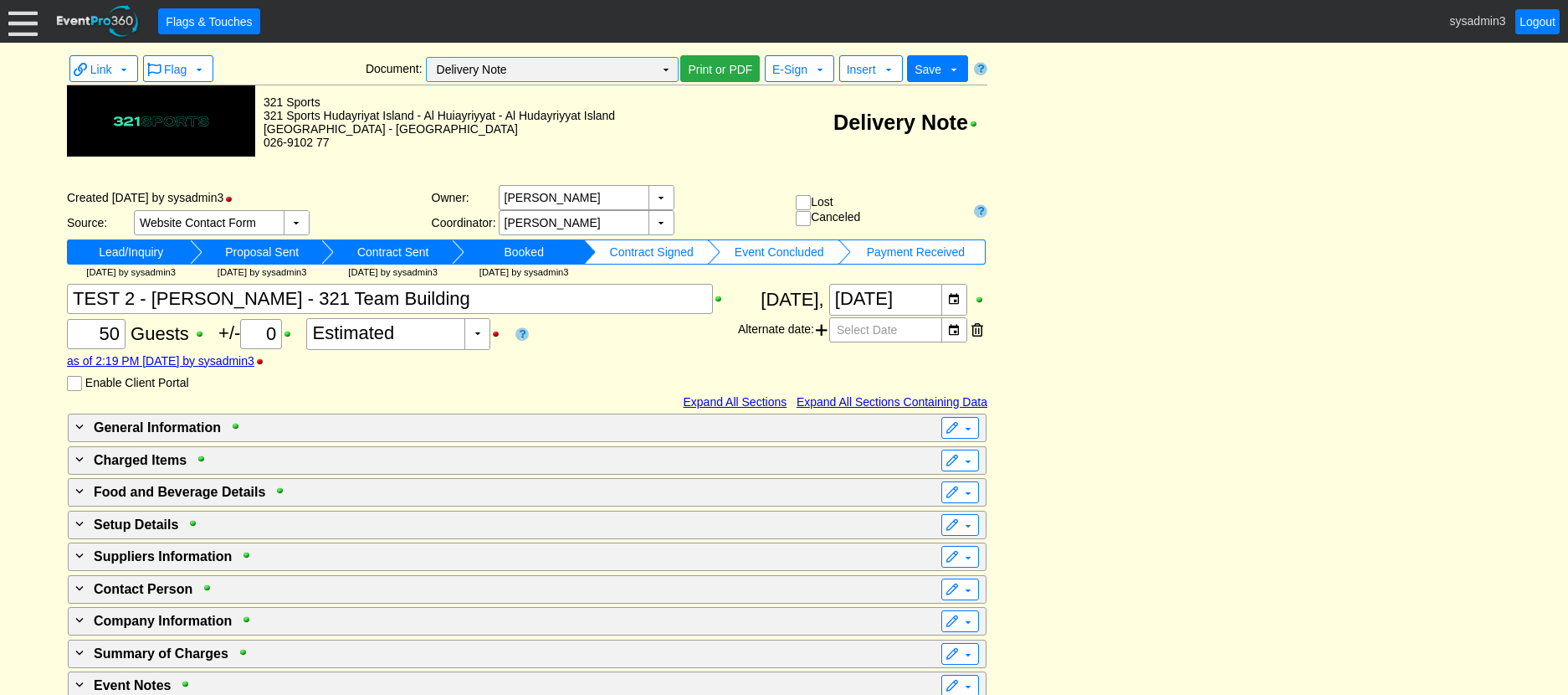
click at [670, 71] on td "▼" at bounding box center [666, 69] width 24 height 24
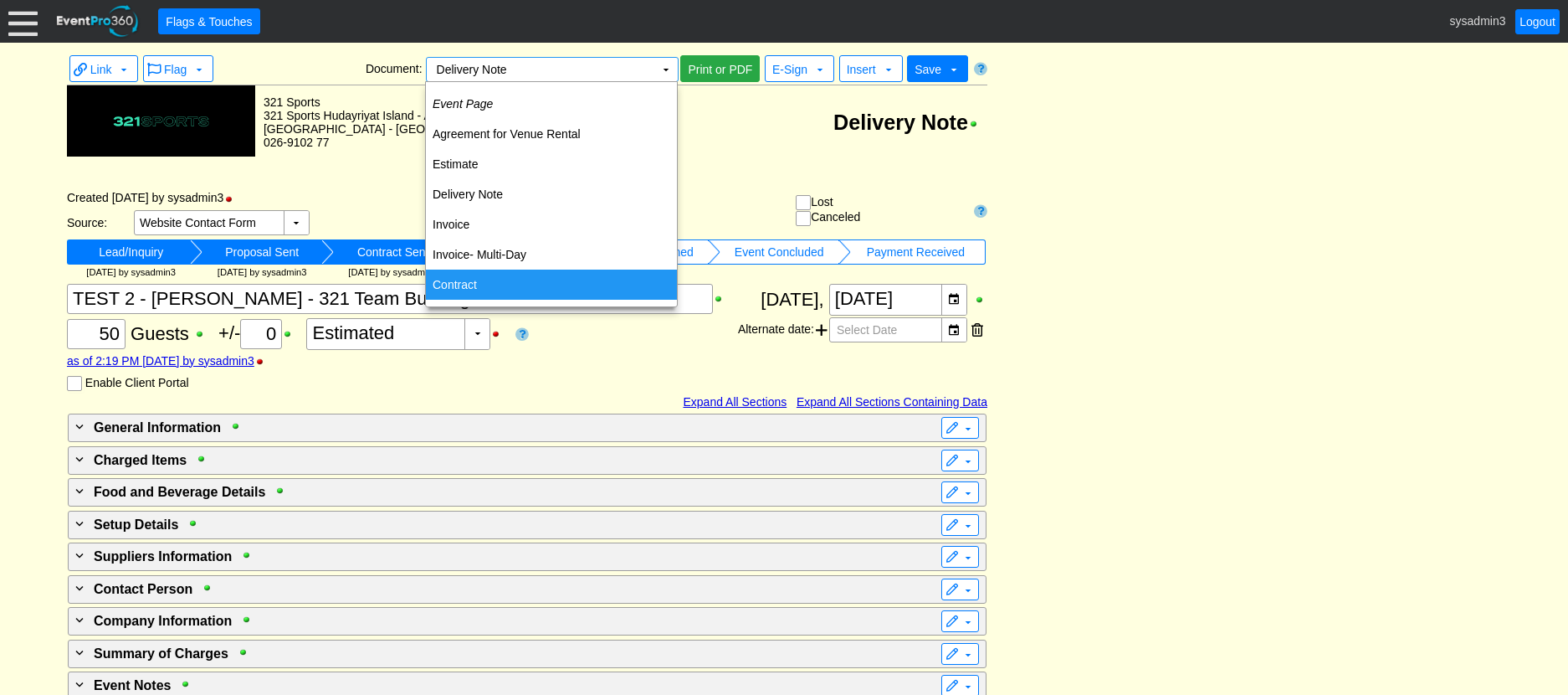
click at [466, 281] on td "Contract" at bounding box center [551, 284] width 251 height 30
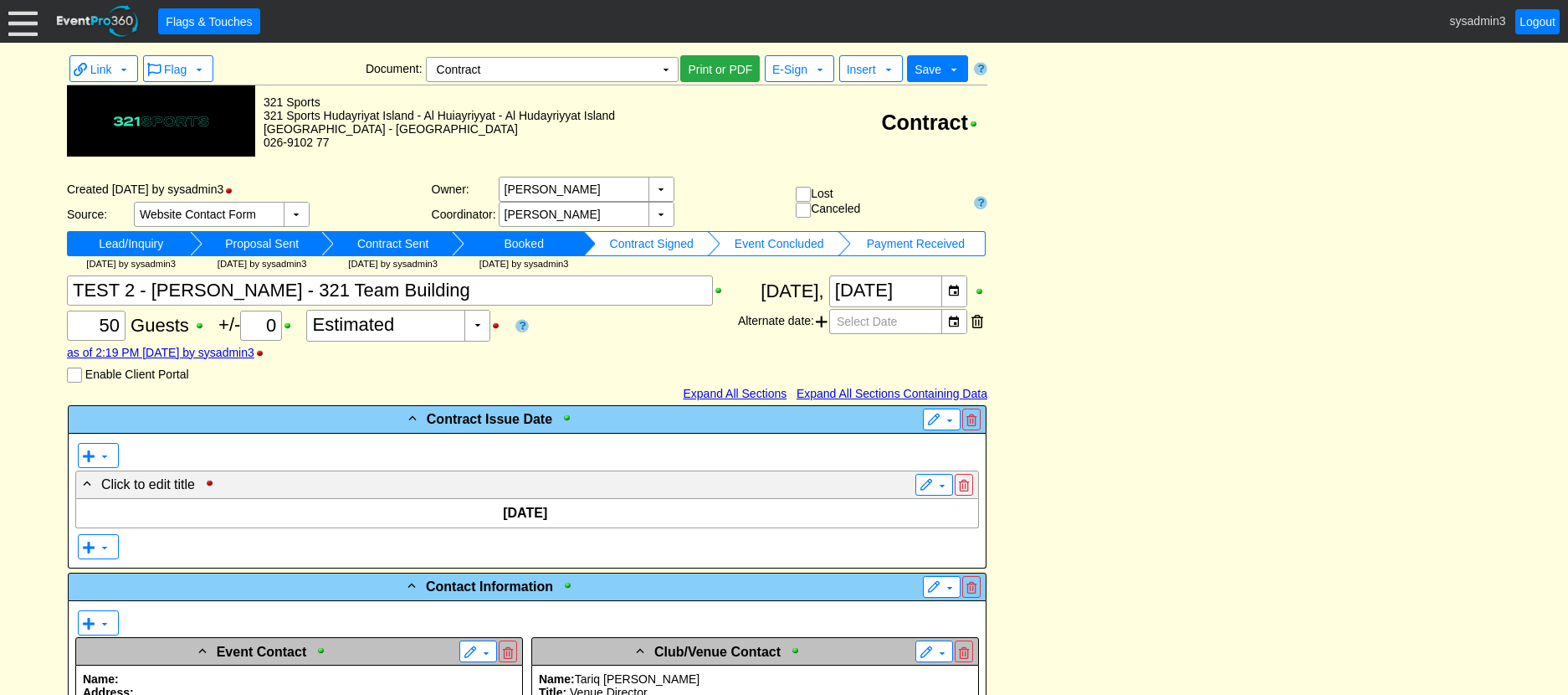
click at [30, 29] on div at bounding box center [23, 21] width 30 height 30
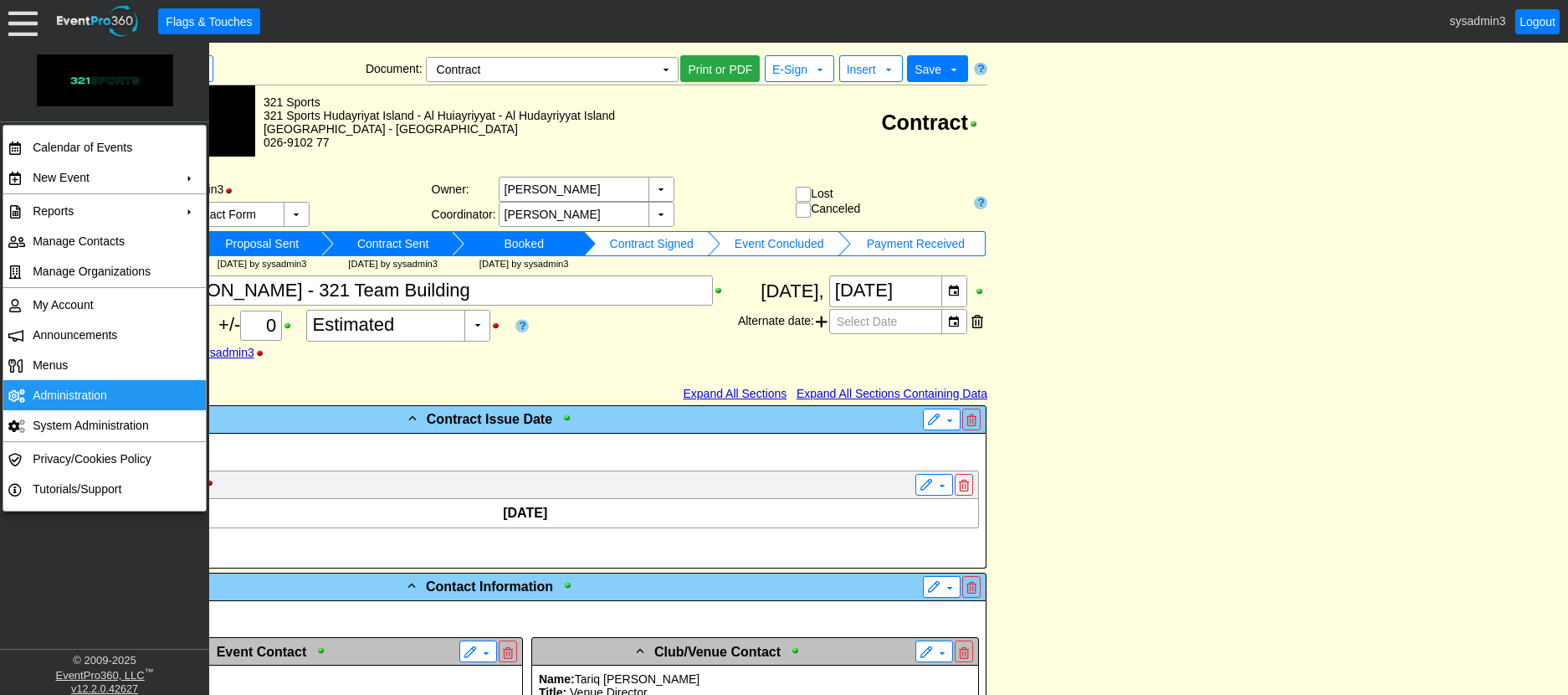
click at [58, 393] on td "Administration" at bounding box center [101, 395] width 150 height 30
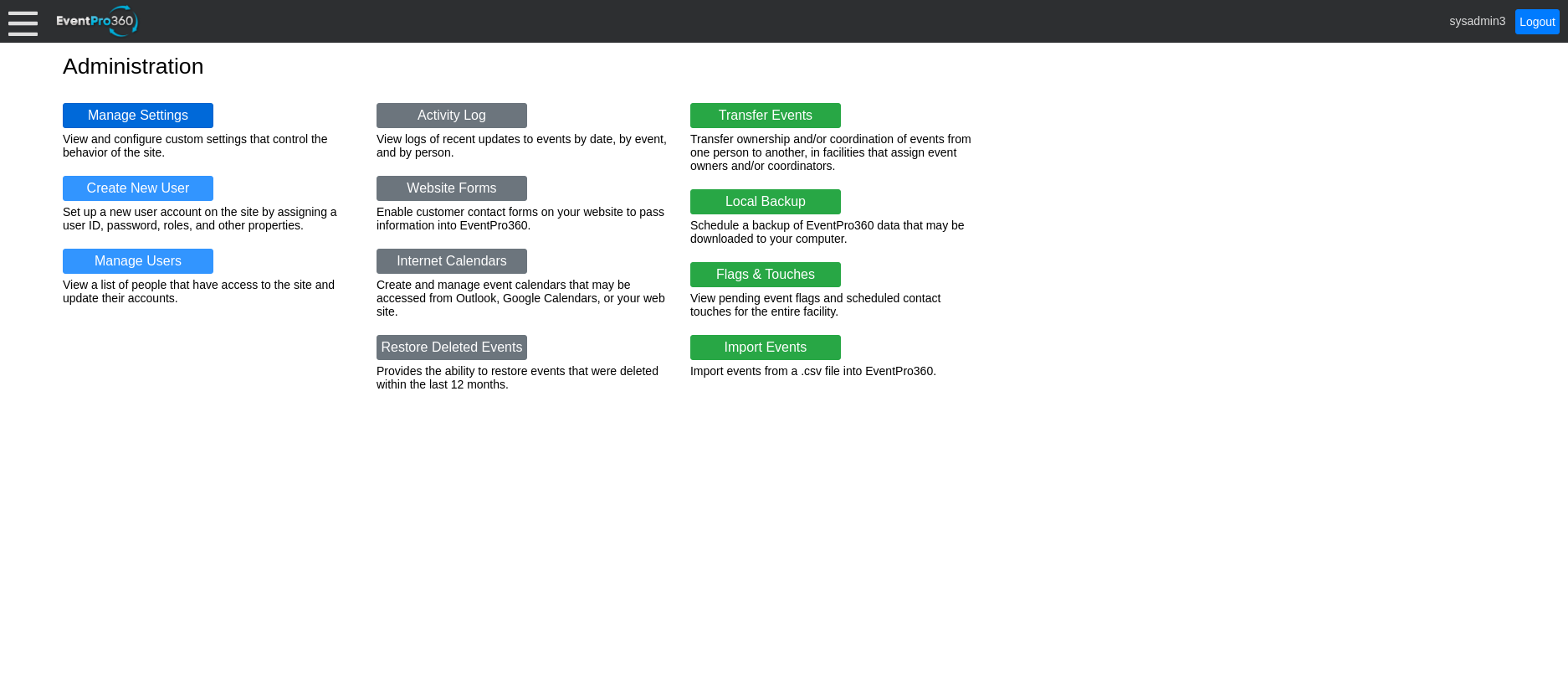
click at [155, 112] on link "Manage Settings" at bounding box center [138, 116] width 151 height 25
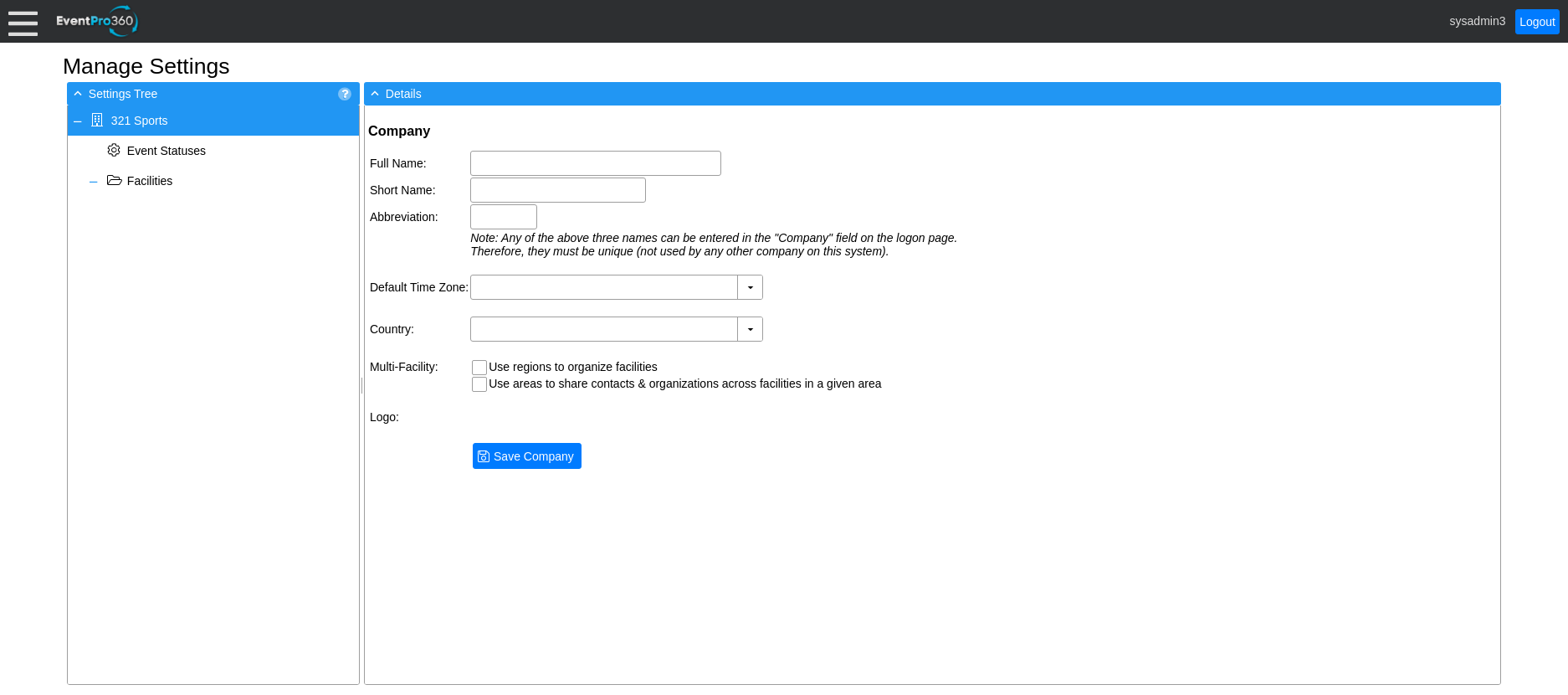
type input "321 Sports"
type input "321"
type input "(GMT+04:00) [GEOGRAPHIC_DATA], [GEOGRAPHIC_DATA]"
type input "[GEOGRAPHIC_DATA] (Arabic)"
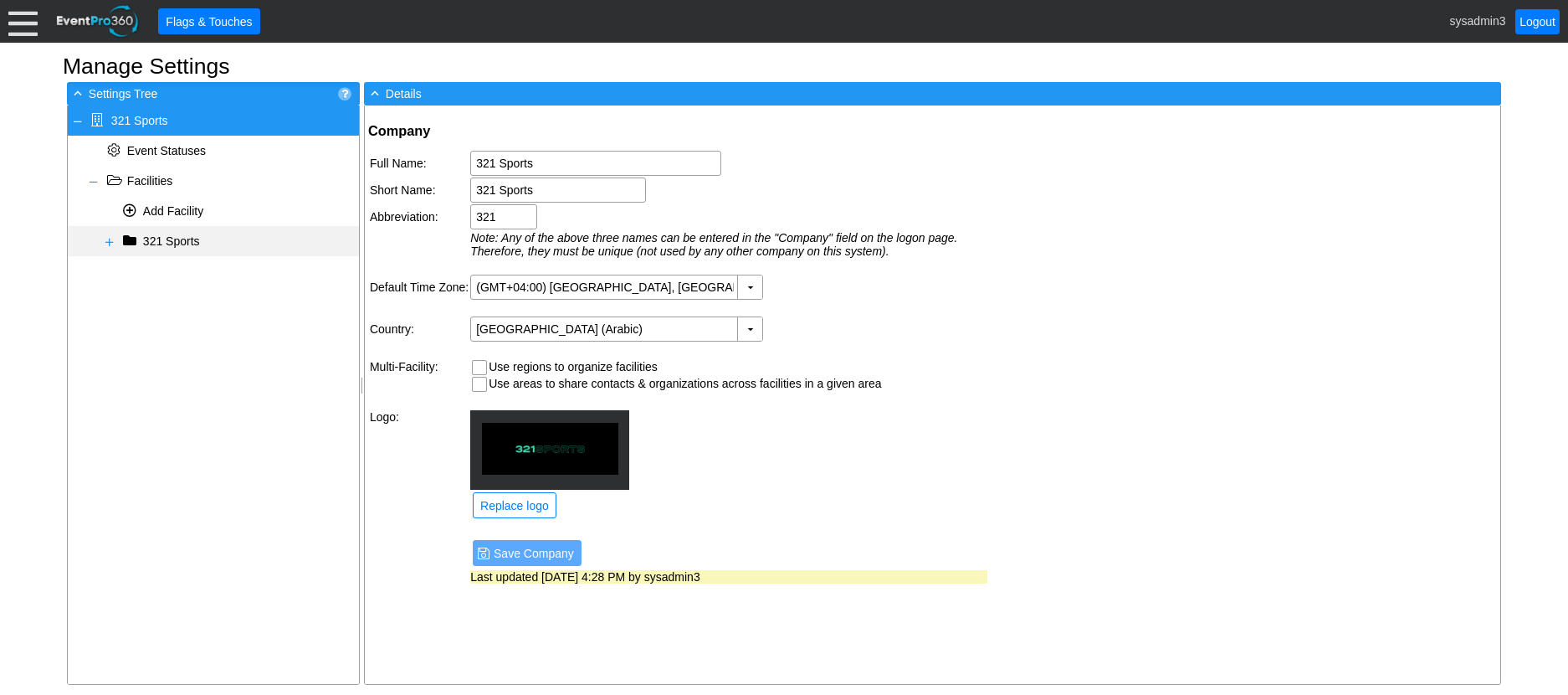
click at [109, 241] on span at bounding box center [110, 242] width 14 height 14
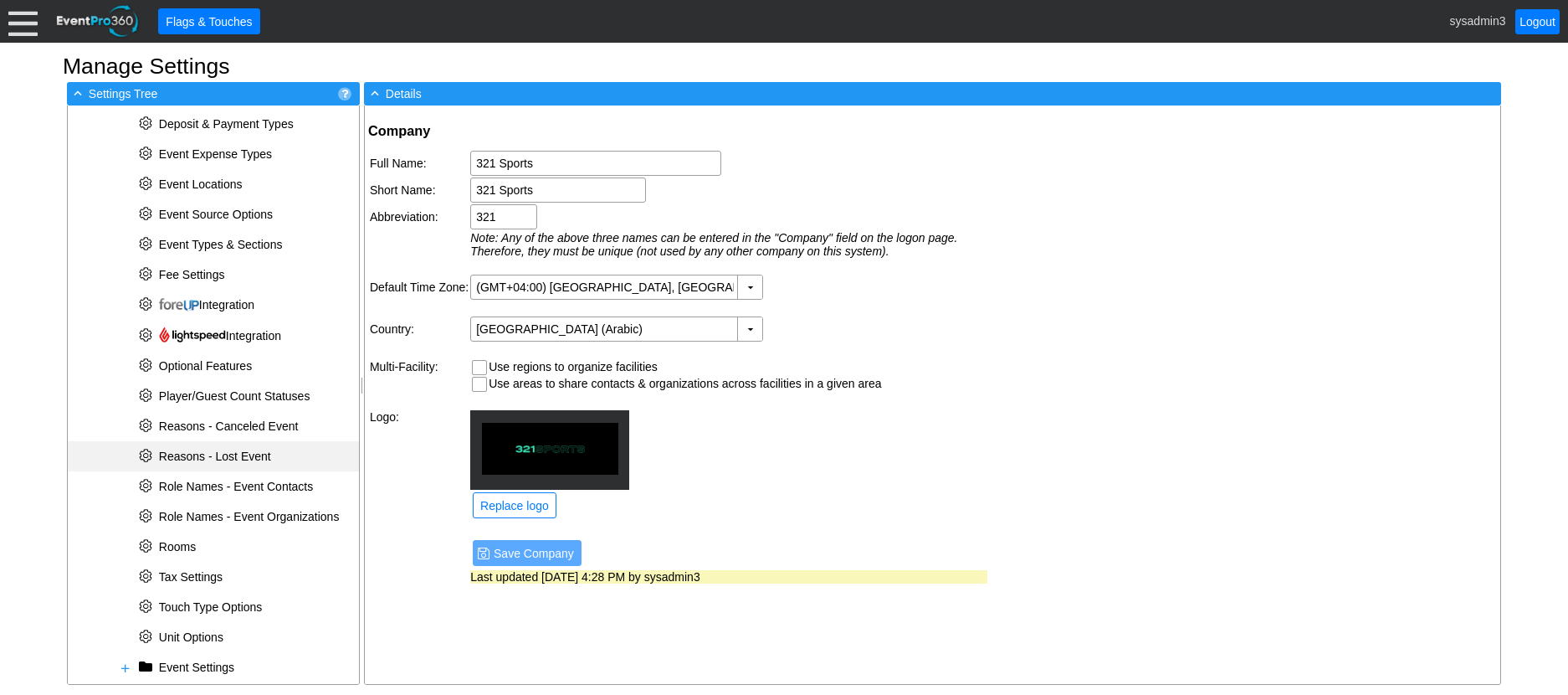
scroll to position [468, 0]
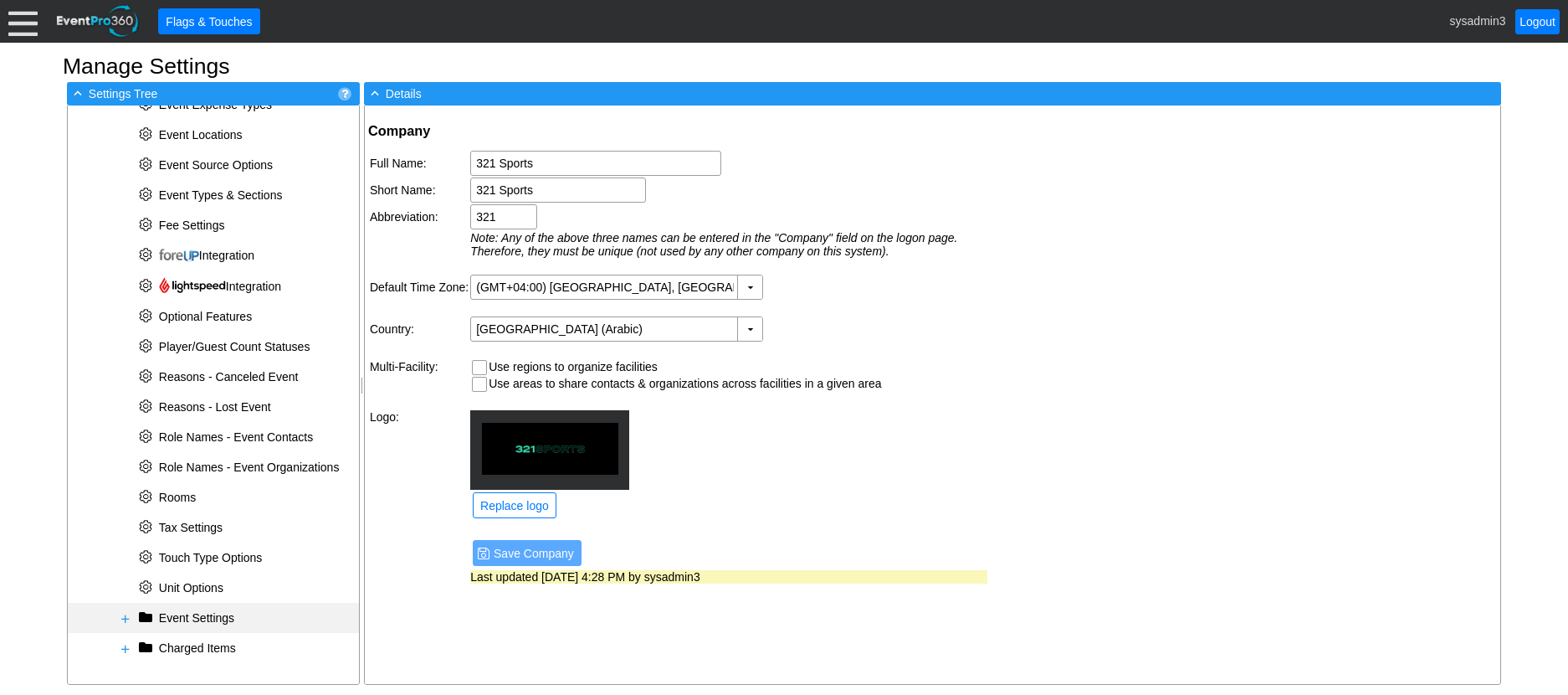
click at [124, 620] on span at bounding box center [125, 619] width 14 height 14
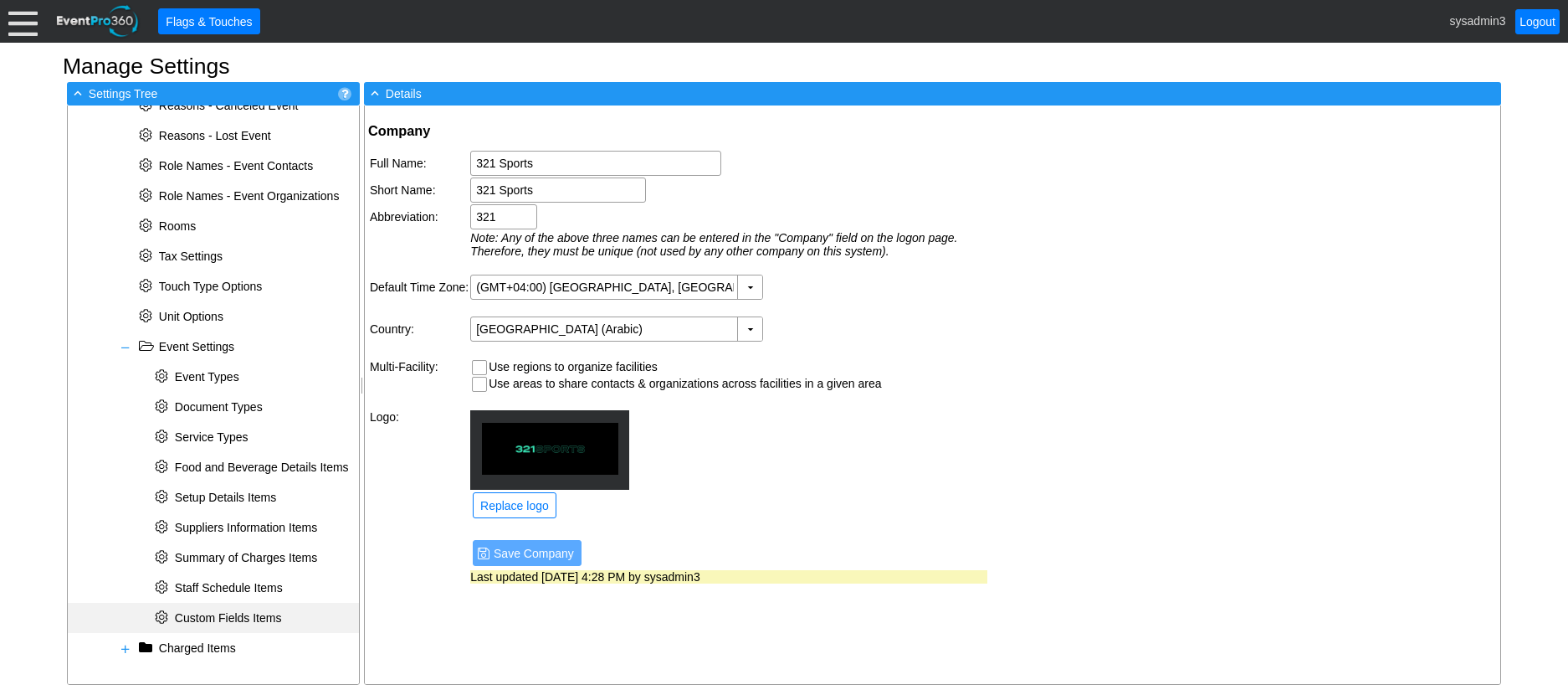
scroll to position [752, 0]
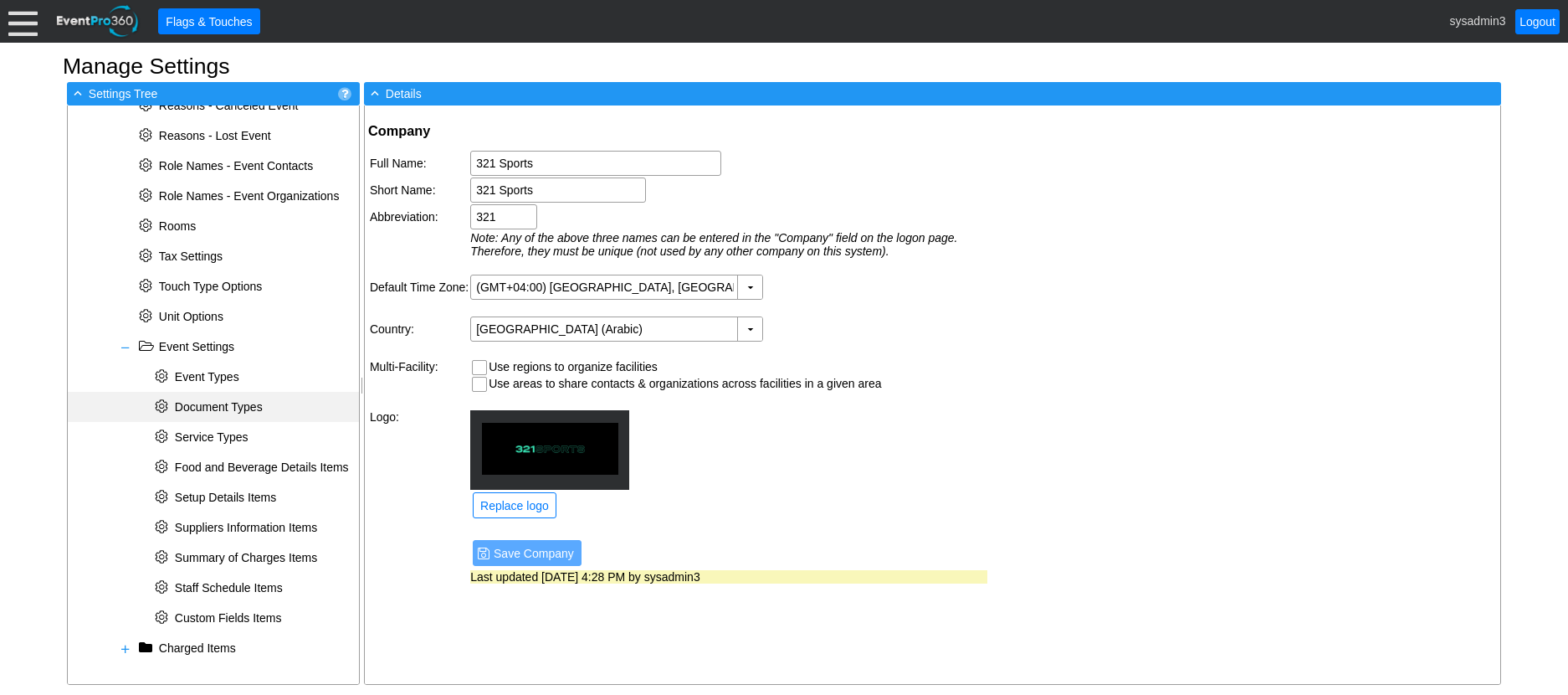
click at [238, 400] on span "Document Types" at bounding box center [219, 407] width 88 height 14
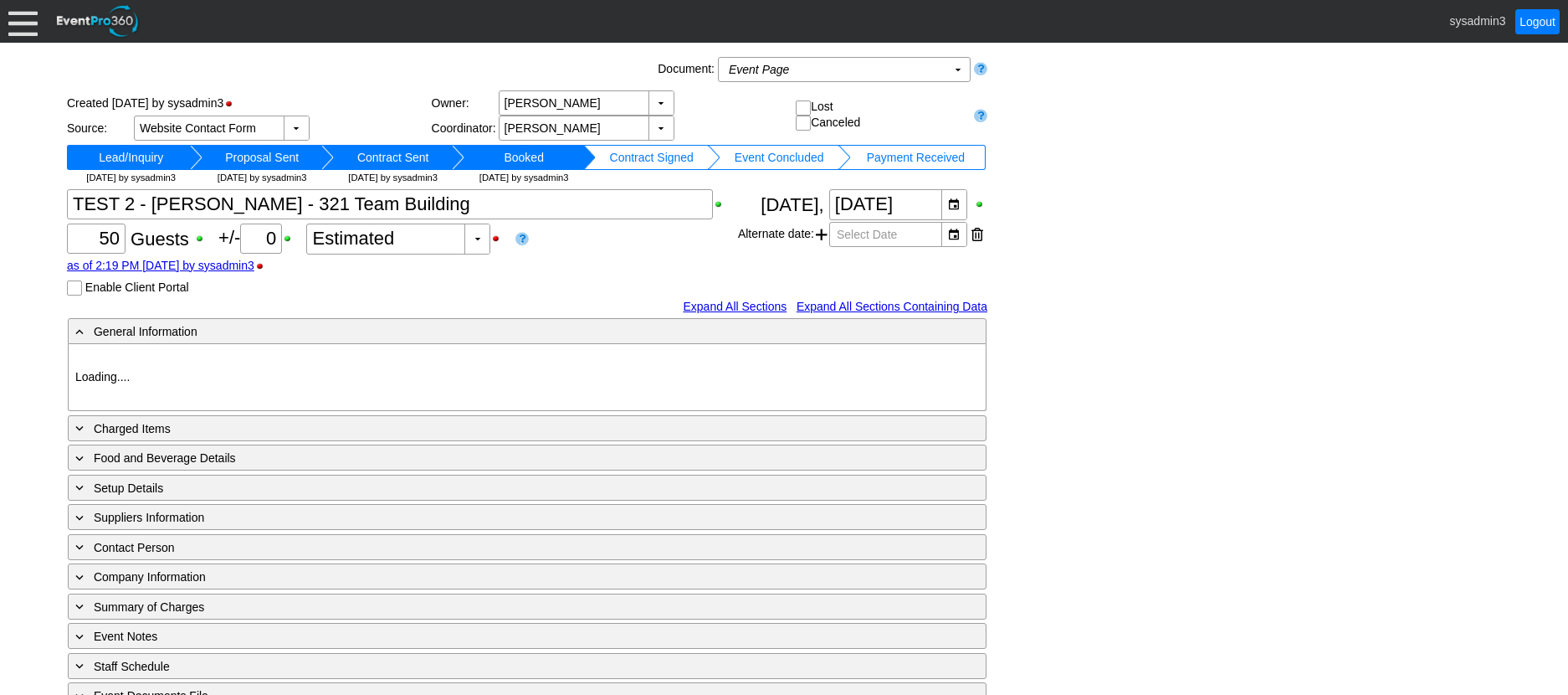
type input "321 Sports"
type input "Team Building"
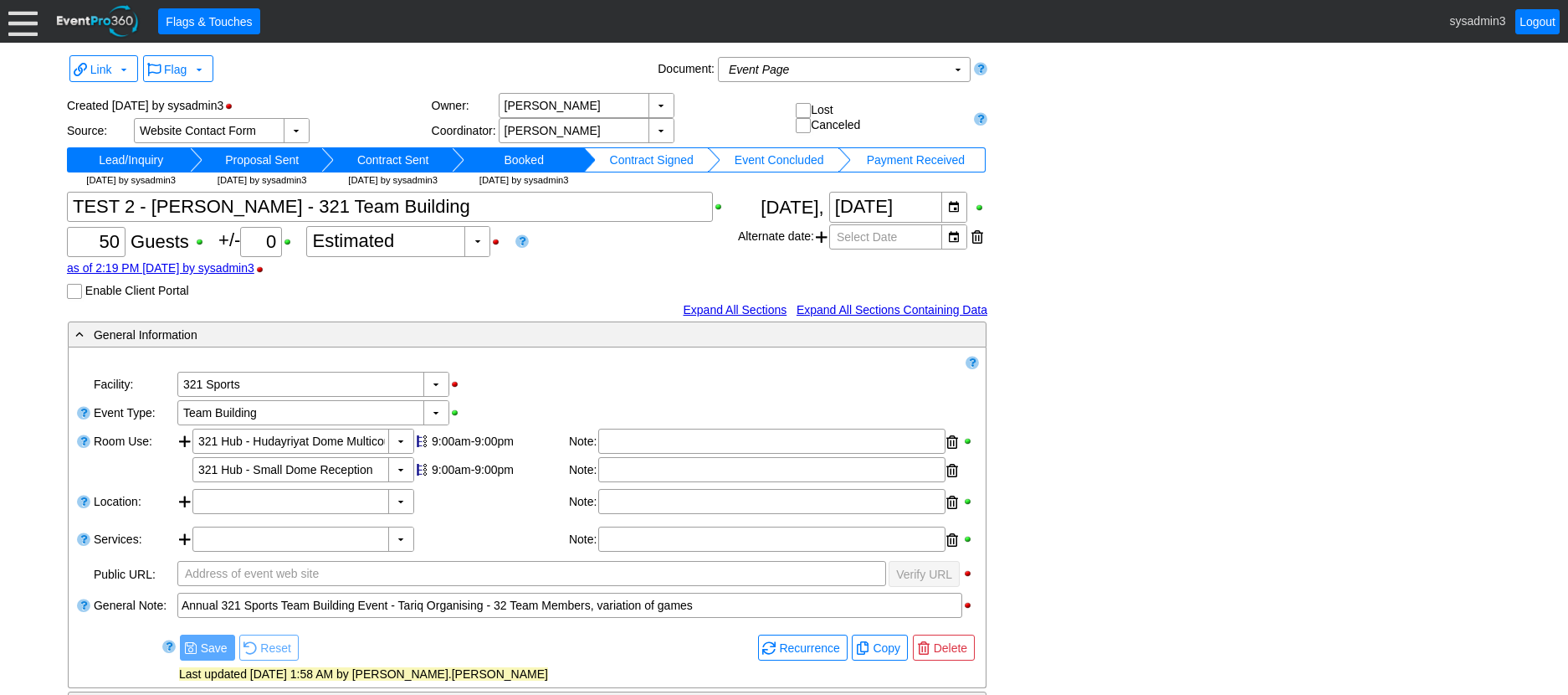
click at [878, 311] on link "Expand All Sections Containing Data" at bounding box center [891, 310] width 190 height 14
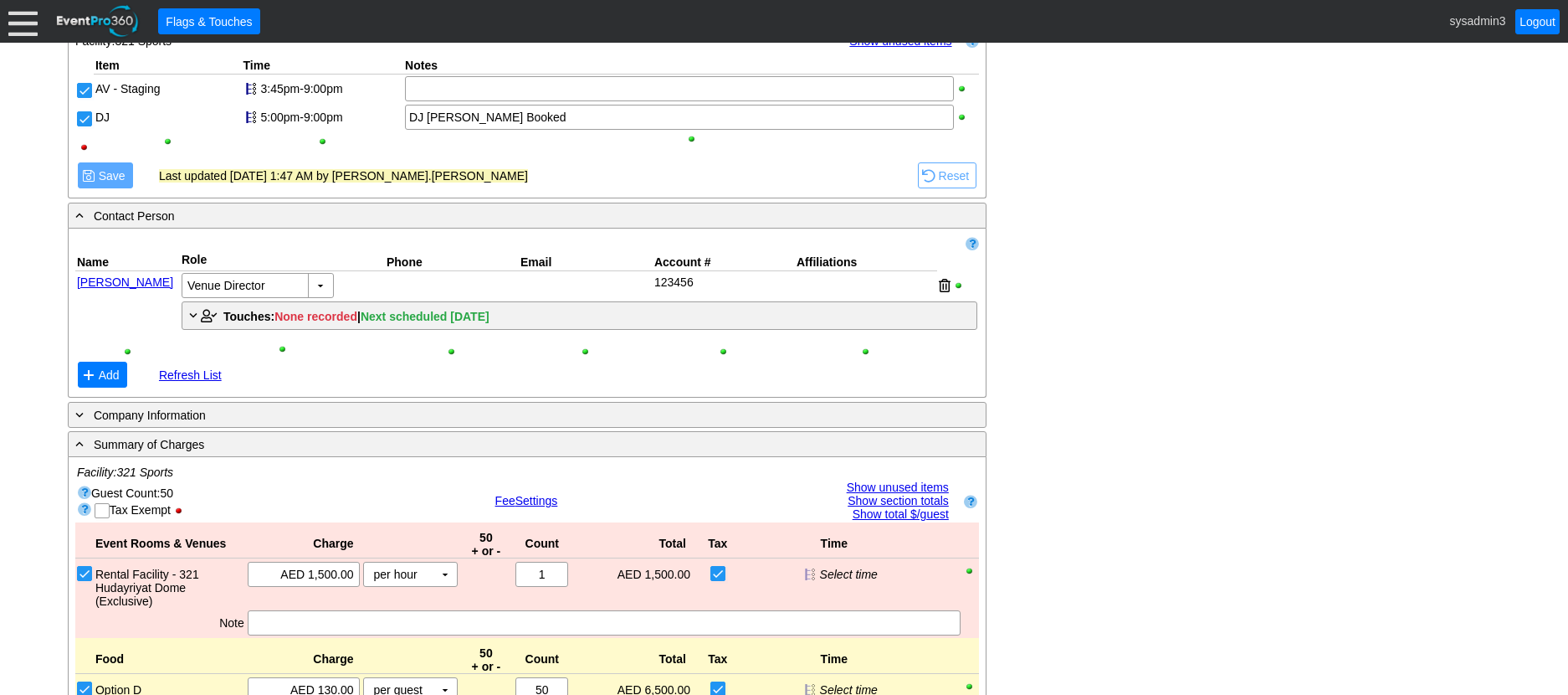
scroll to position [2595, 0]
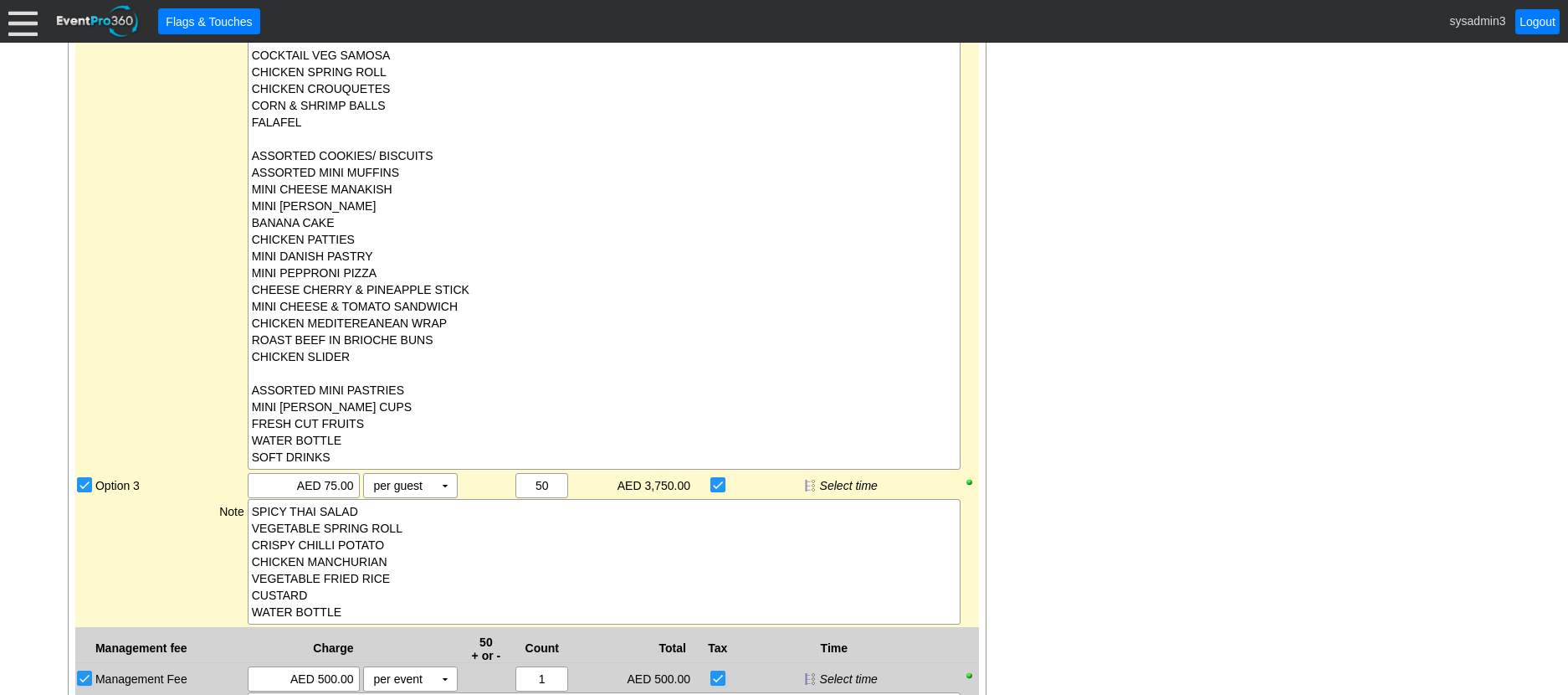
drag, startPoint x: 1182, startPoint y: 300, endPoint x: 1197, endPoint y: 280, distance: 25.0
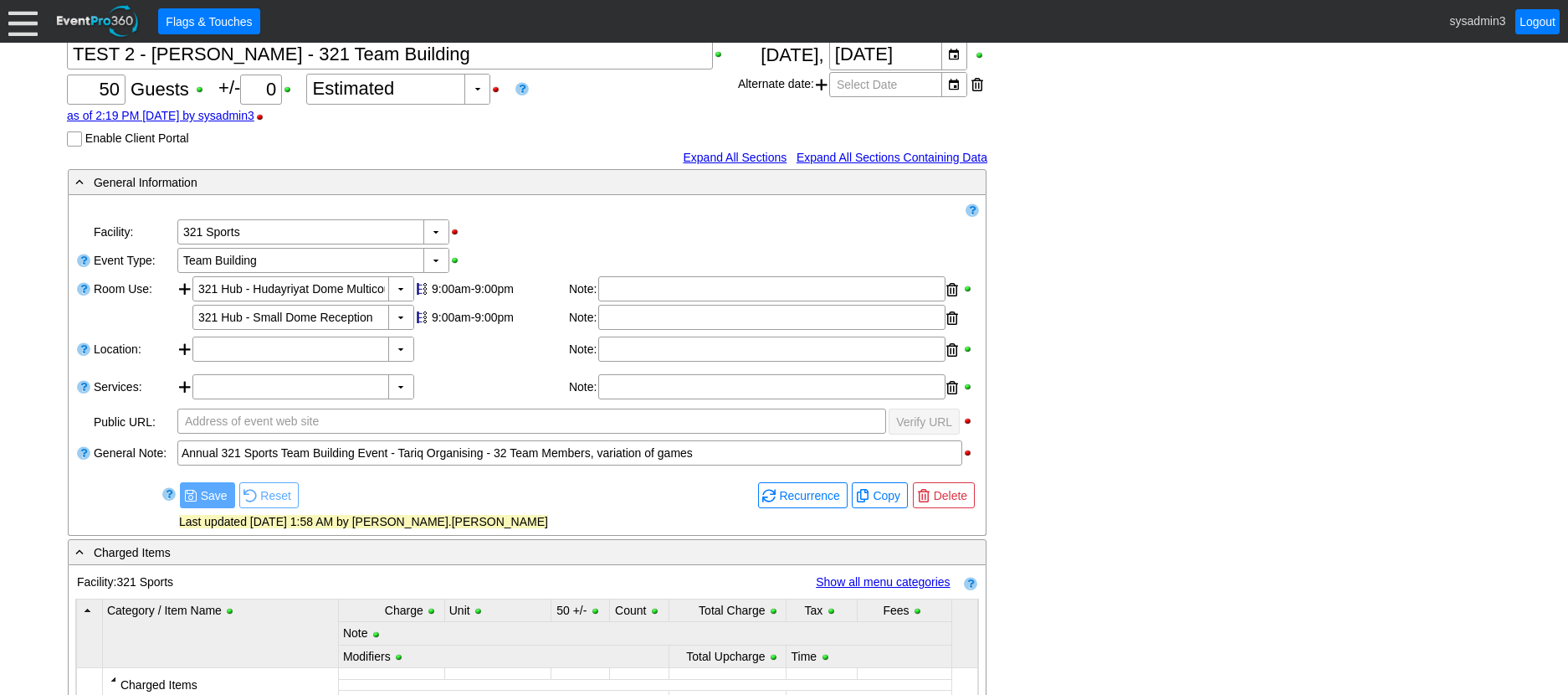
scroll to position [0, 0]
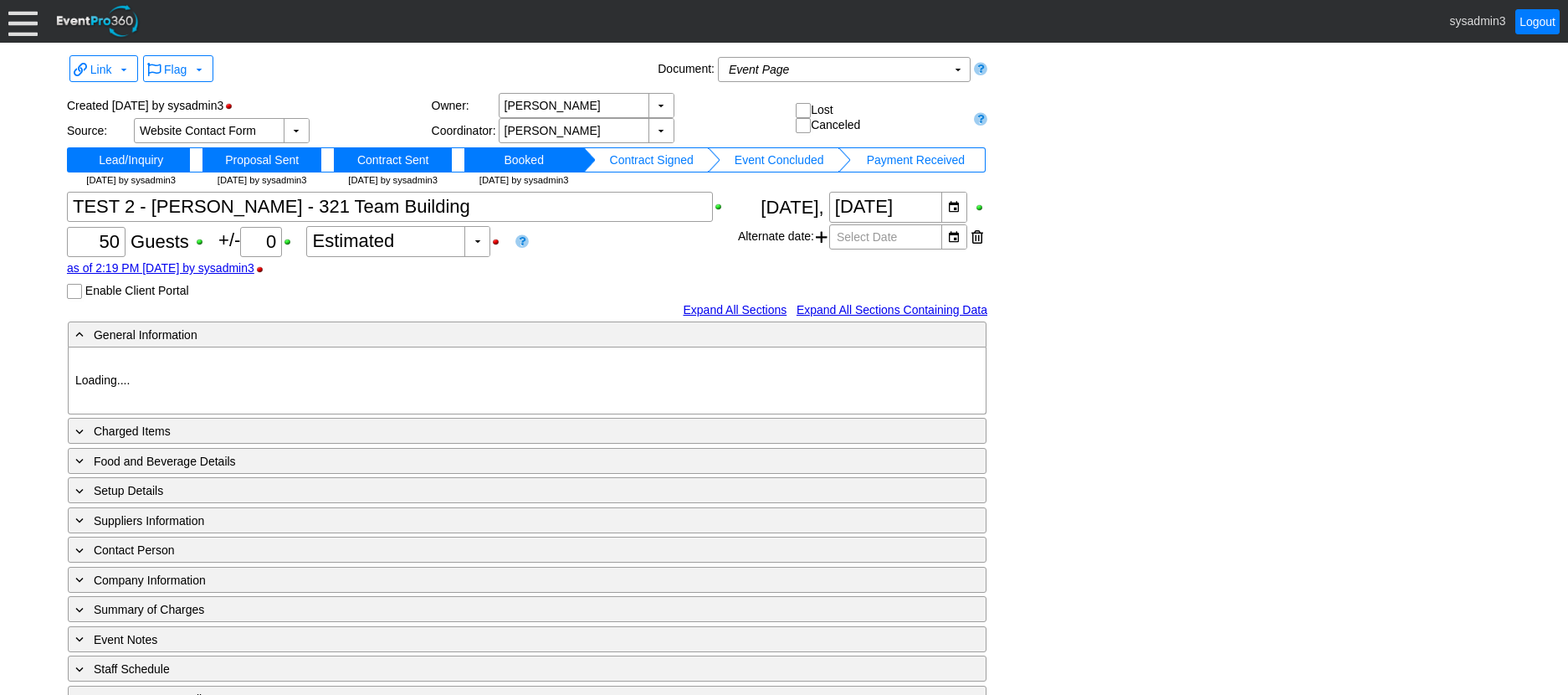
type input "321 Sports"
type input "Team Building"
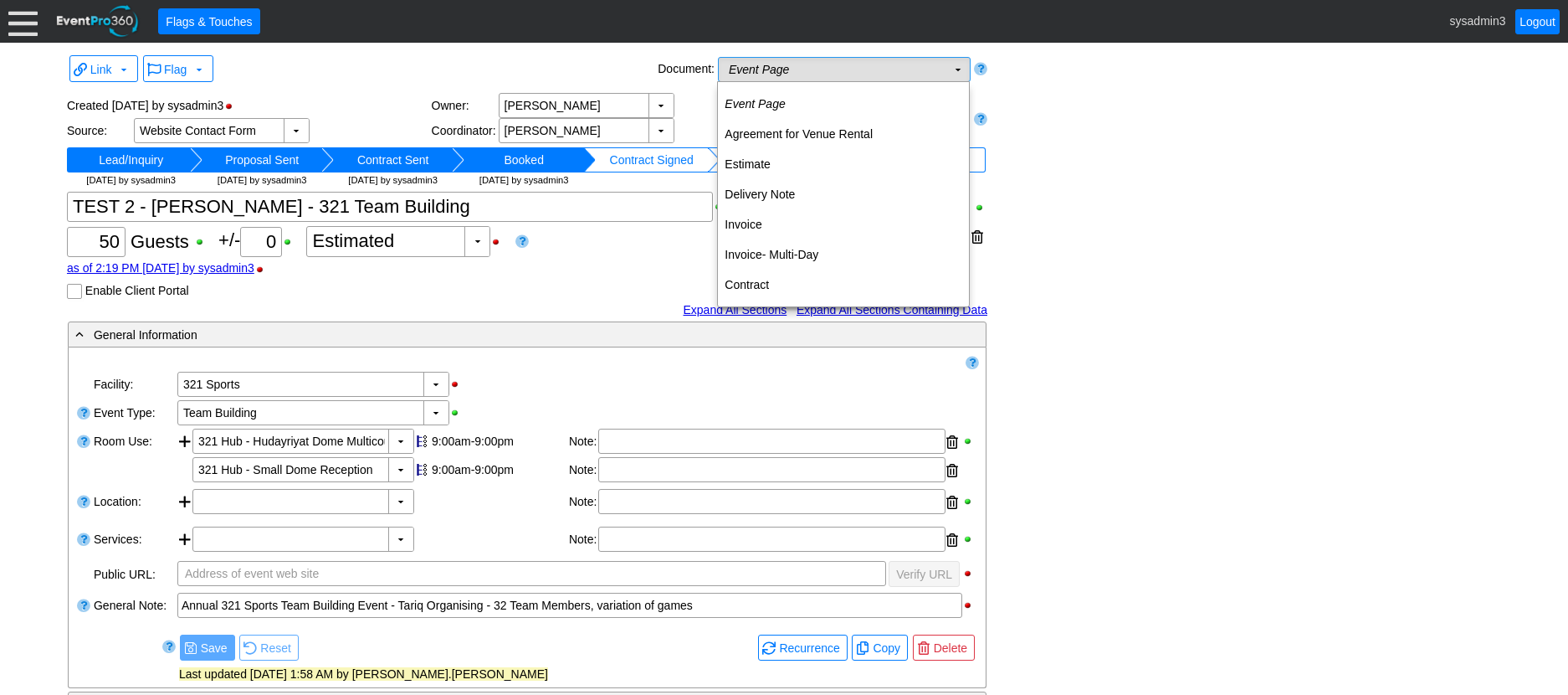
click at [836, 69] on td "Event Page Χ" at bounding box center [832, 69] width 228 height 24
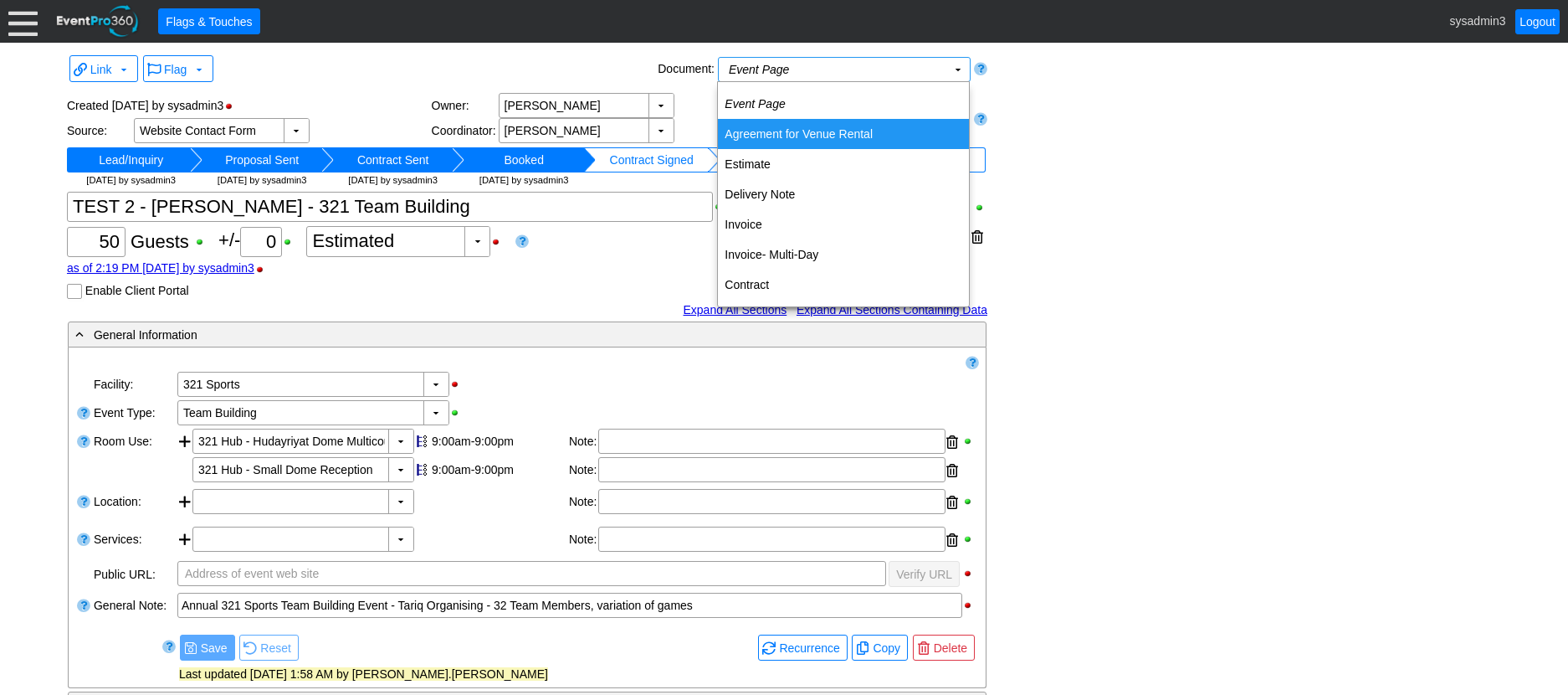
click at [776, 124] on td "Agreement for Venue Rental" at bounding box center [843, 134] width 251 height 30
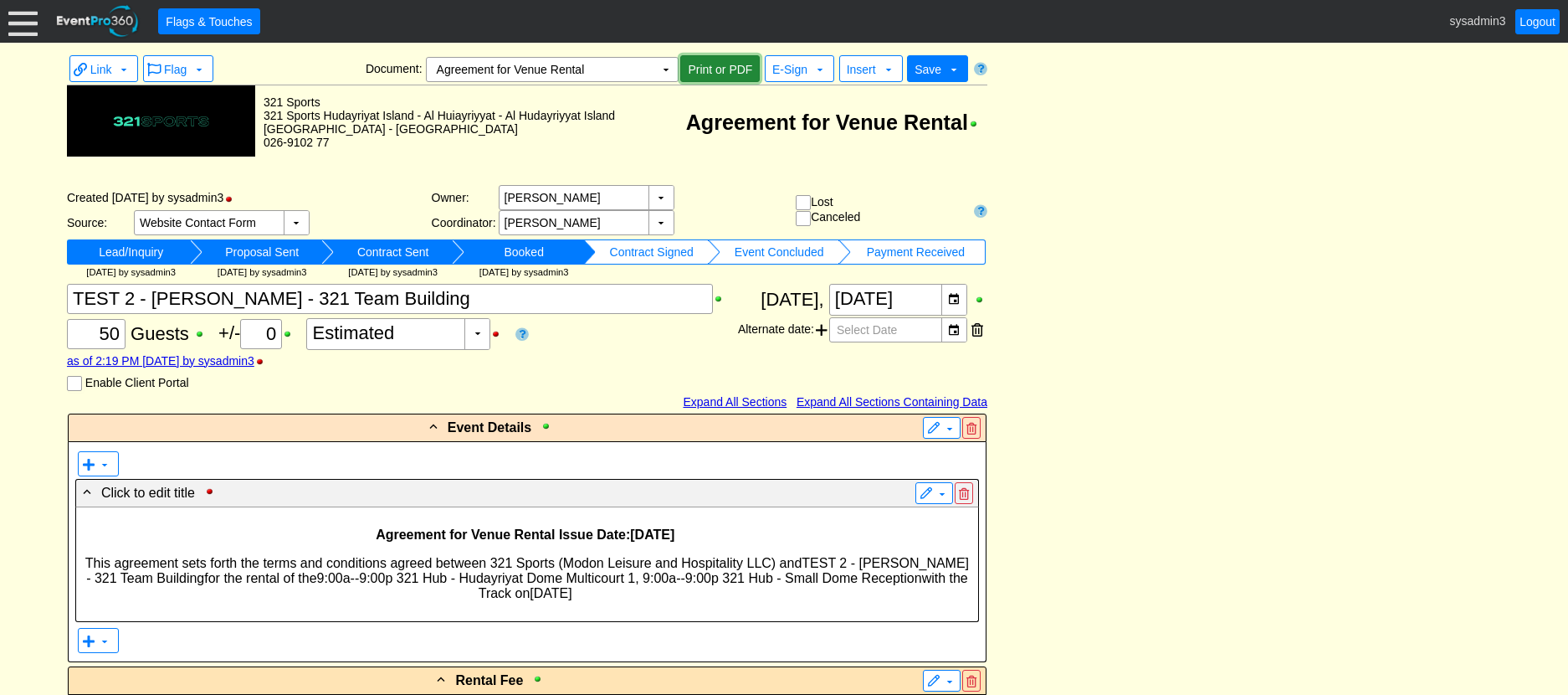
click at [729, 58] on span "● Print or PDF" at bounding box center [720, 68] width 80 height 26
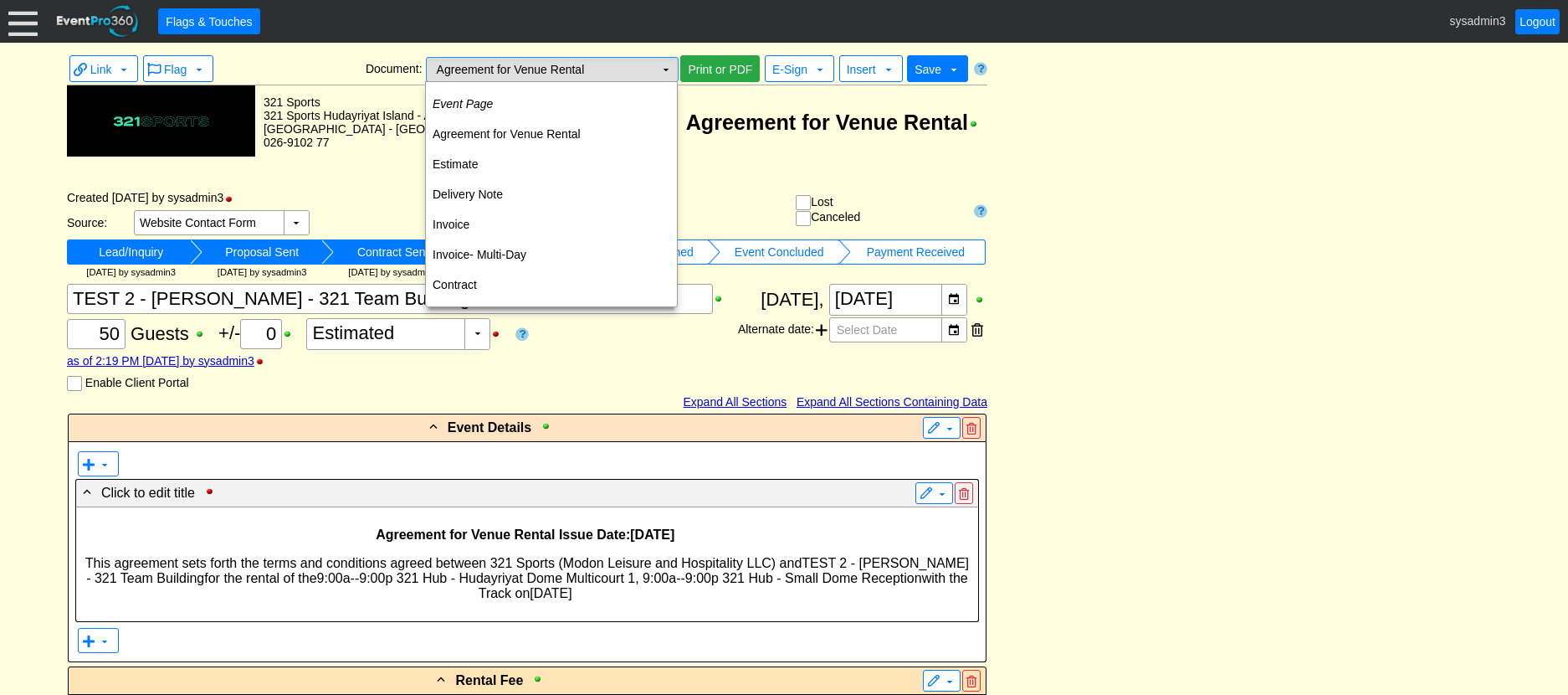
click at [652, 67] on td "Agreement for Venue Rental Χ" at bounding box center [540, 69] width 228 height 24
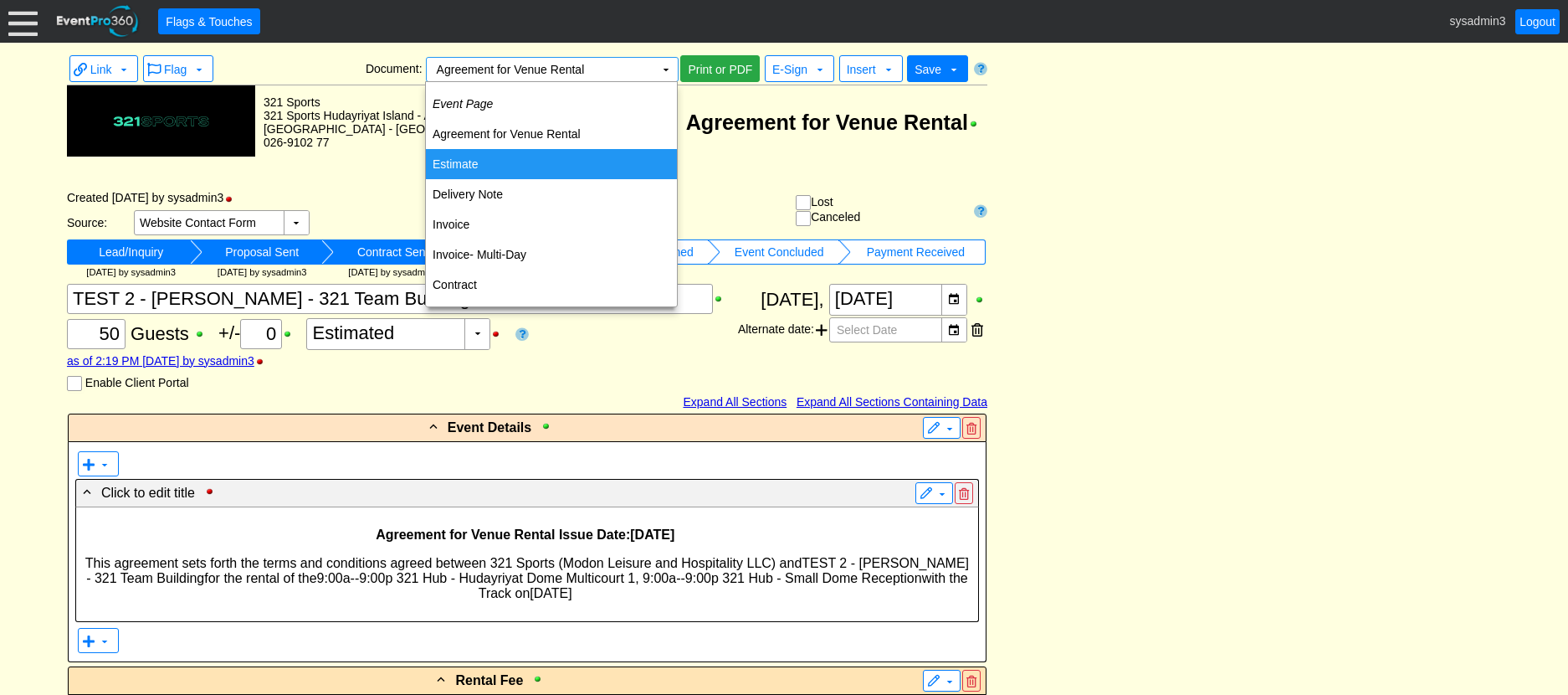
click at [502, 164] on td "Estimate" at bounding box center [551, 164] width 251 height 30
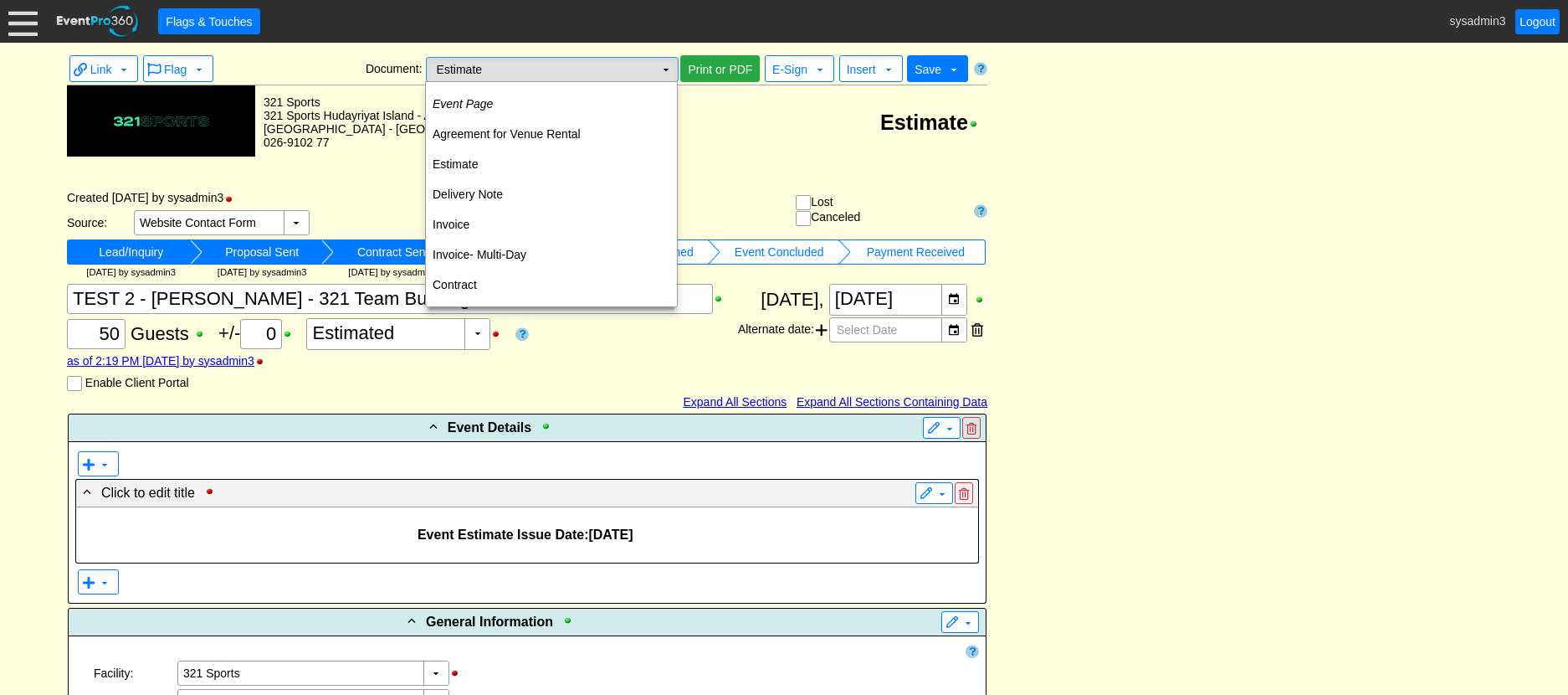
click at [616, 71] on td "Estimate Χ" at bounding box center [540, 69] width 228 height 24
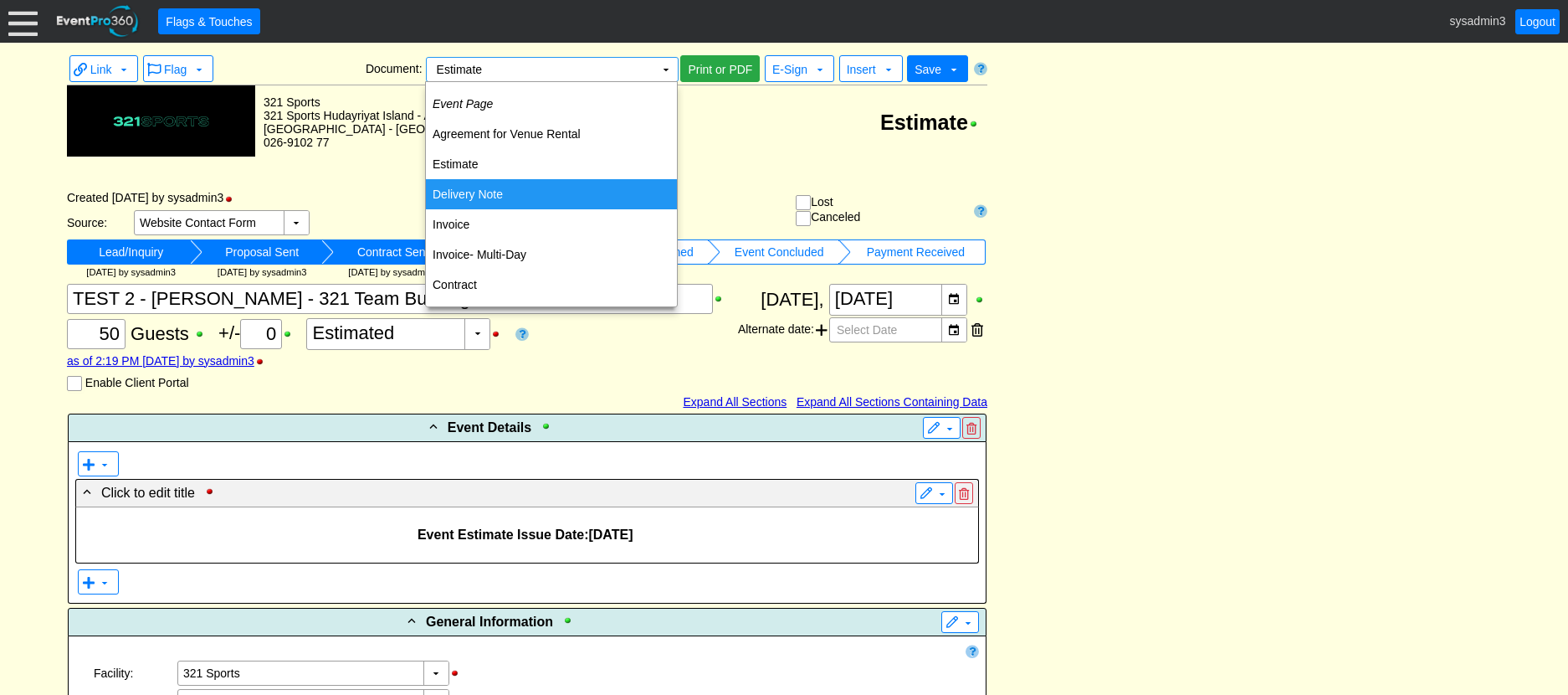
click at [495, 190] on td "Delivery Note" at bounding box center [551, 195] width 251 height 30
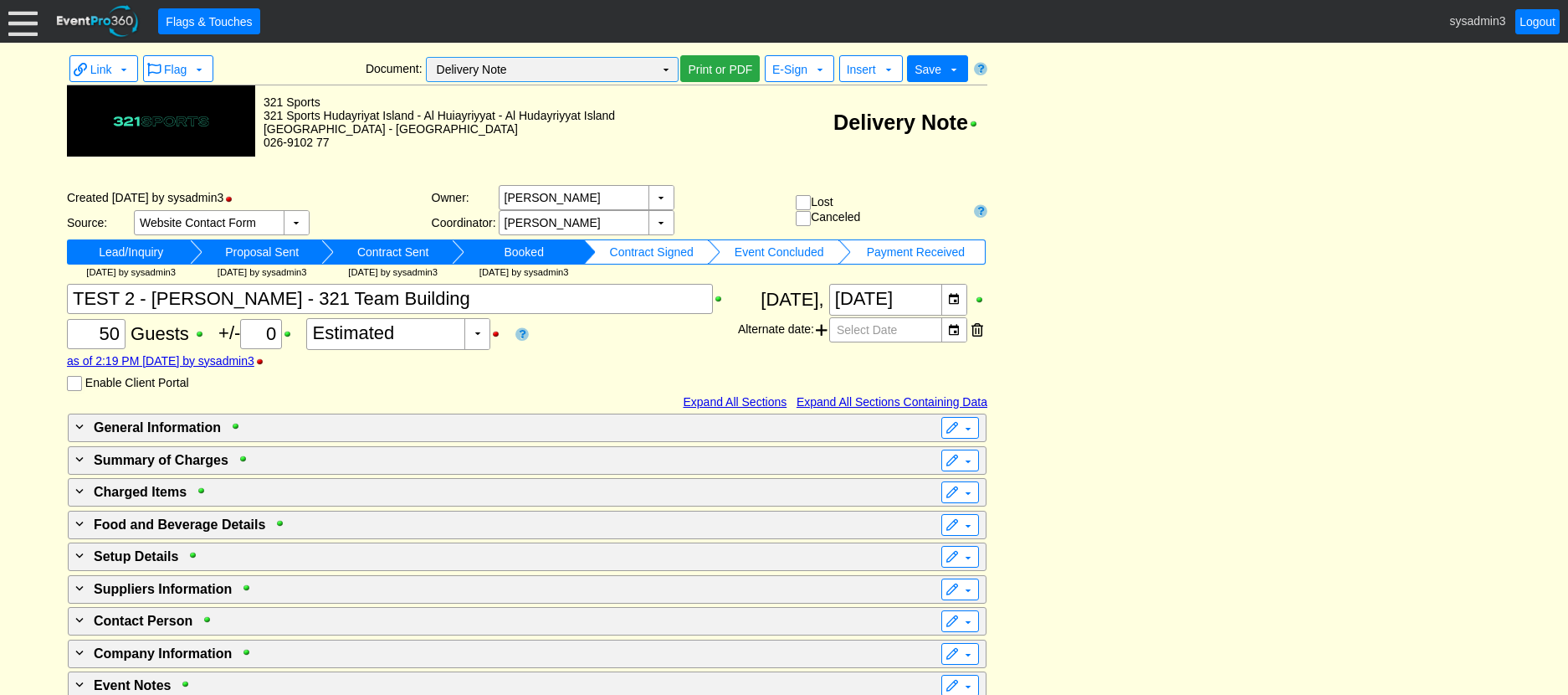
click at [669, 67] on td "▼" at bounding box center [666, 69] width 24 height 24
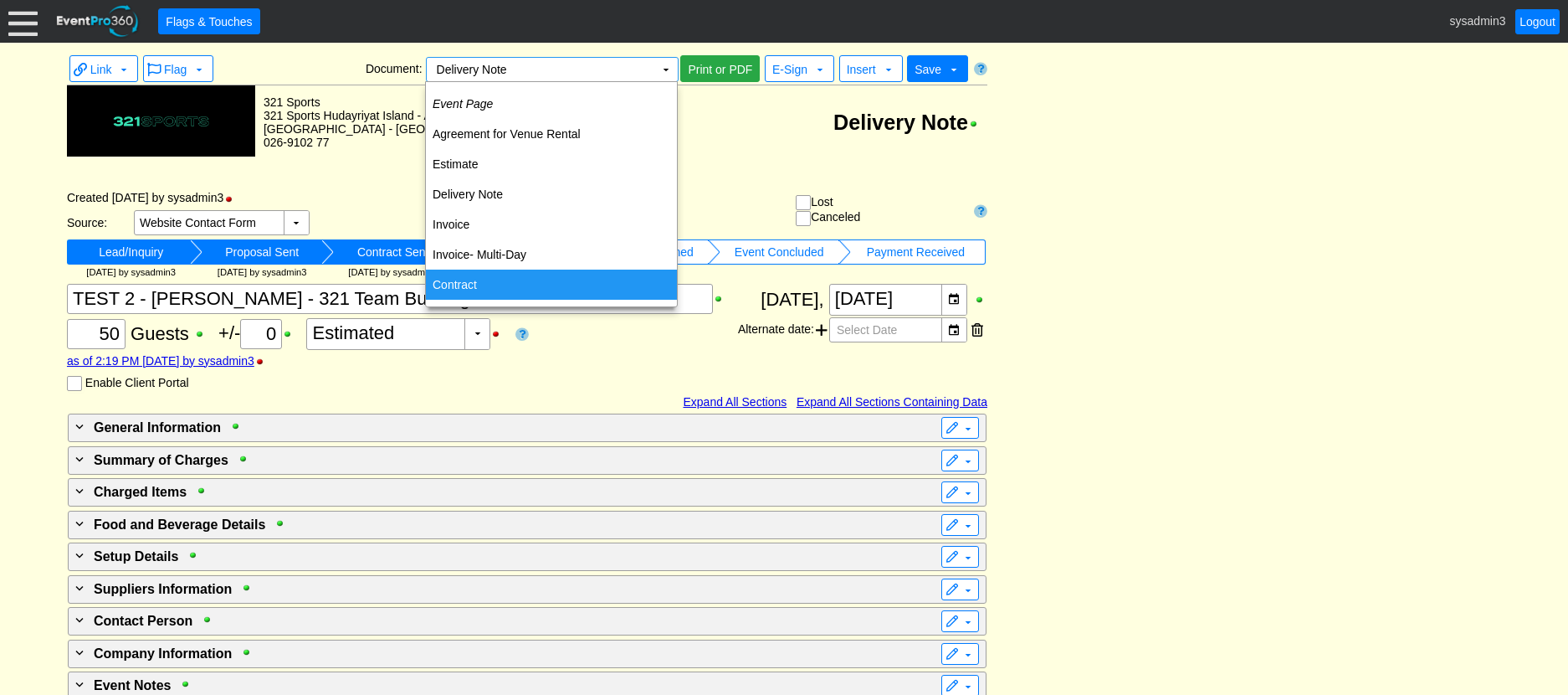
click at [476, 289] on td "Contract" at bounding box center [551, 284] width 251 height 30
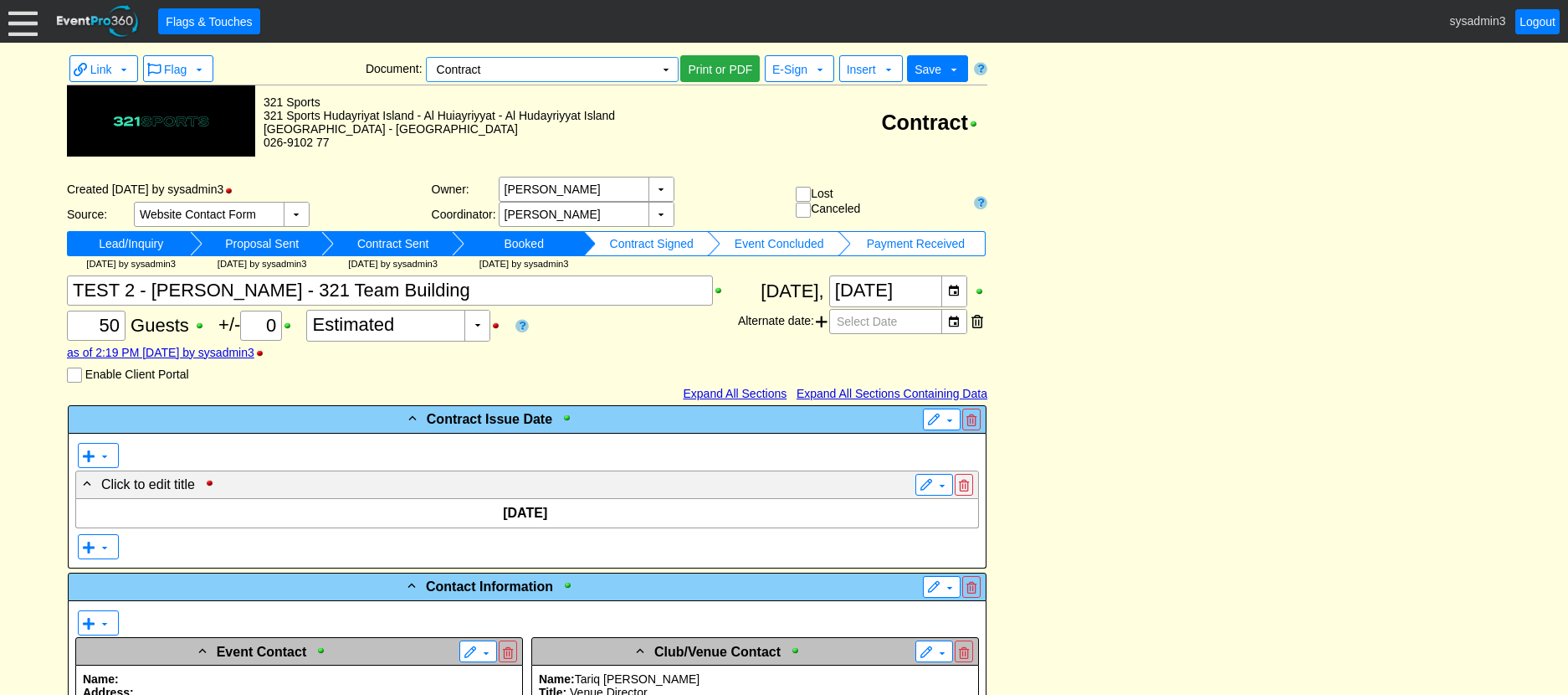
click at [30, 30] on div at bounding box center [23, 21] width 30 height 30
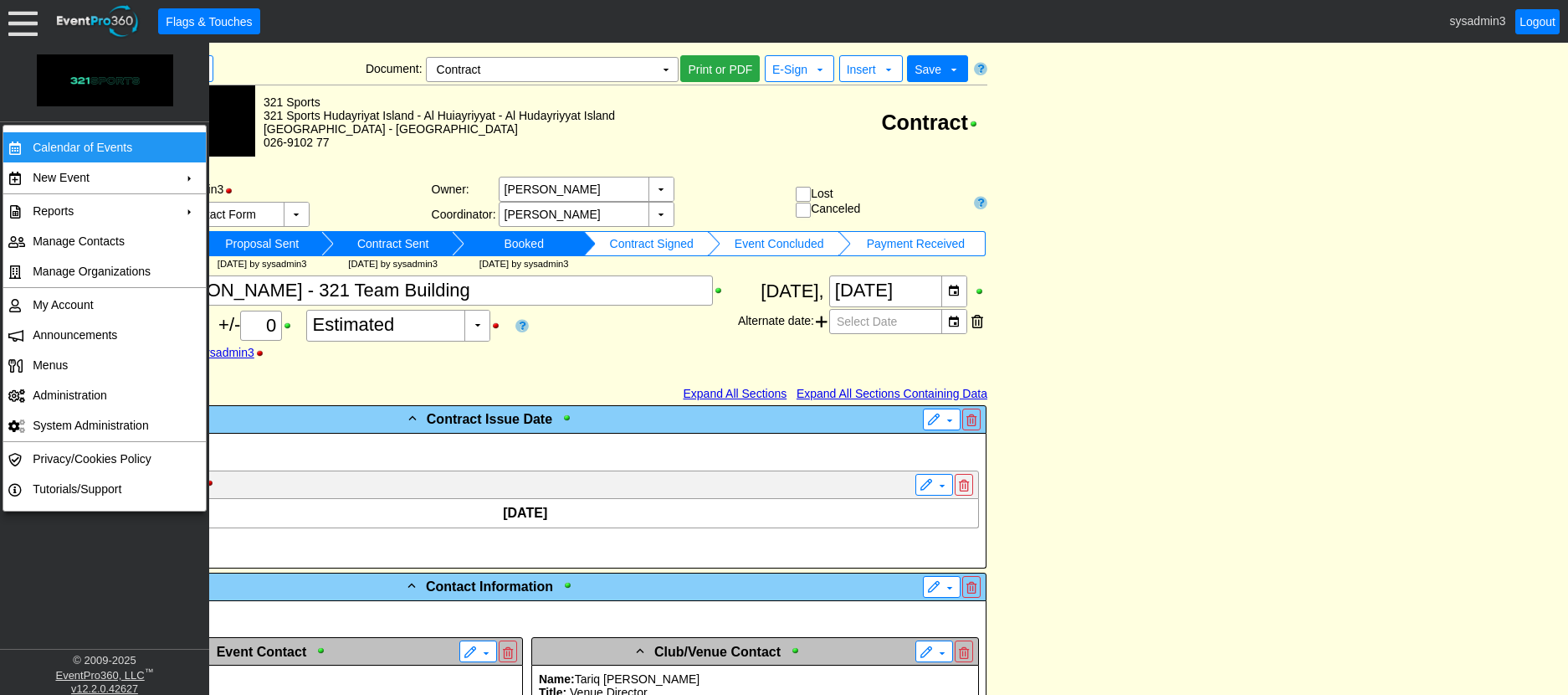
click at [63, 146] on td "Calendar of Events" at bounding box center [101, 147] width 150 height 30
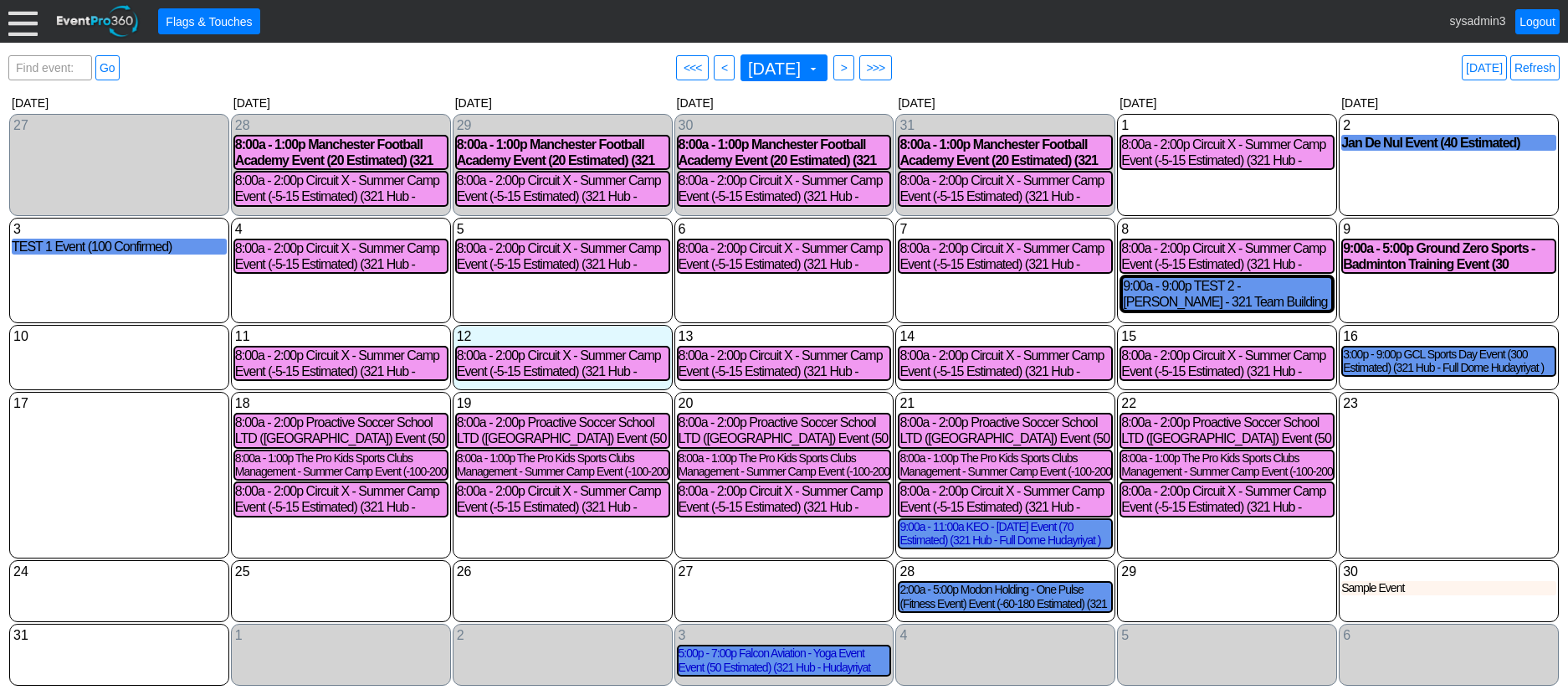
click at [24, 29] on div at bounding box center [23, 21] width 30 height 30
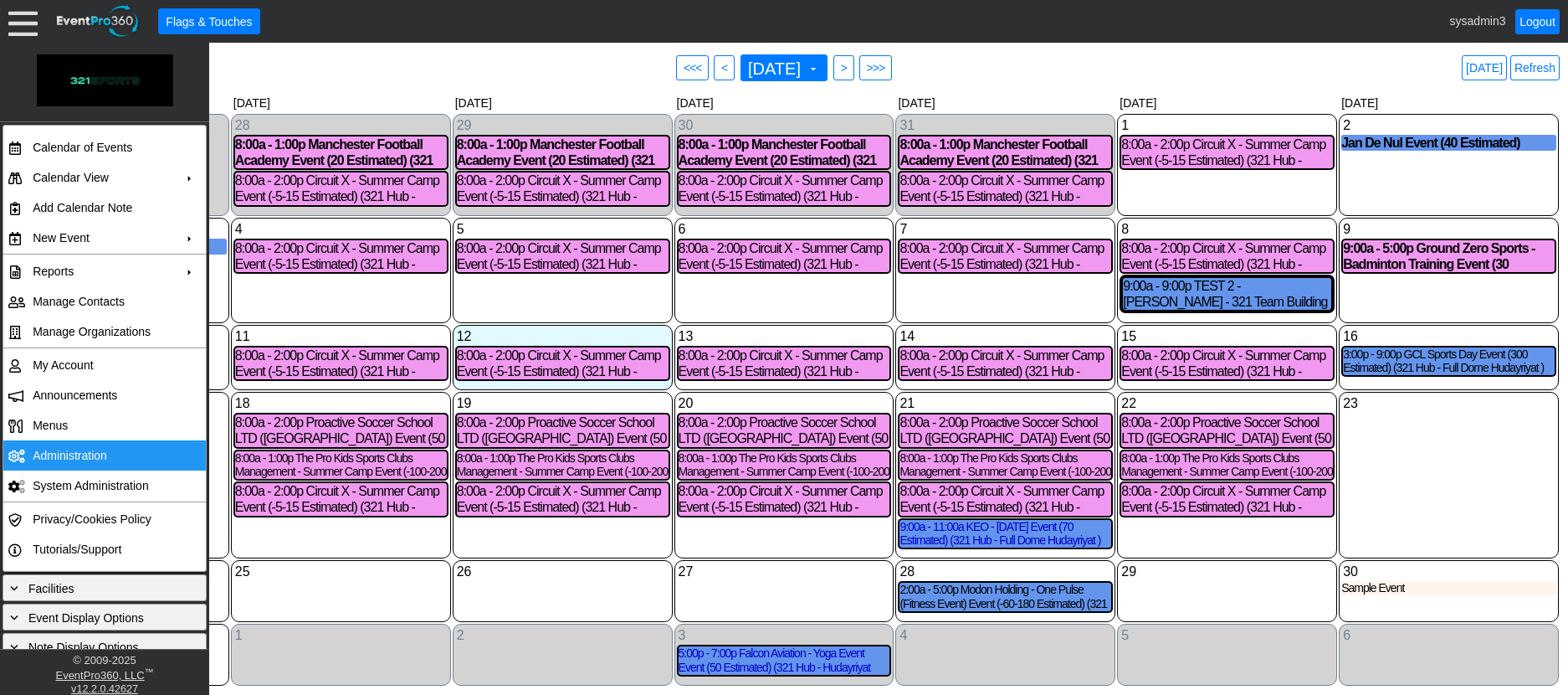
click at [53, 456] on td "Administration" at bounding box center [101, 455] width 150 height 30
click at [1391, 304] on div "9 Saturday 9:00a - 5:00p Ground Zero Sports - Badminton Training Event (30 Conf…" at bounding box center [1449, 270] width 220 height 106
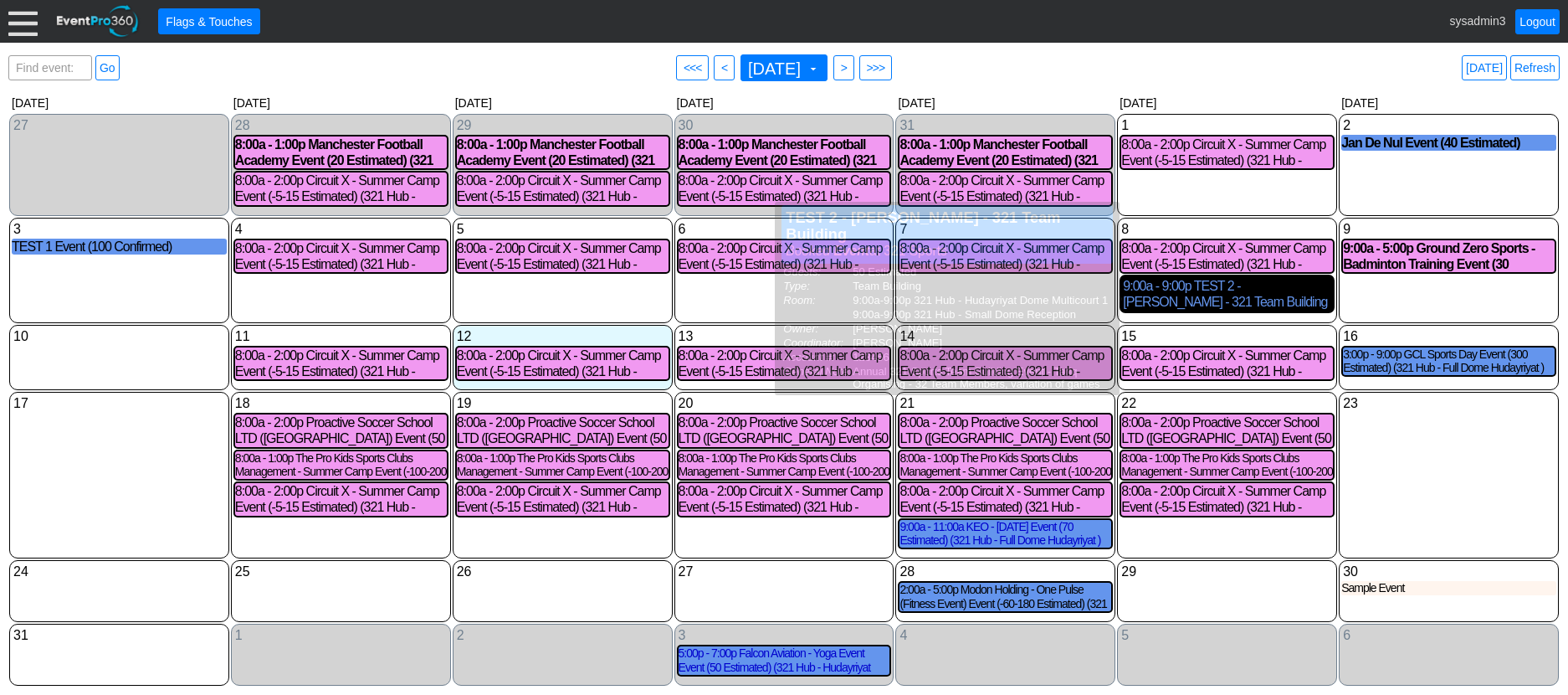
click at [1240, 297] on div "9:00a - 9:00p TEST 2 - Tariq Mohammed - 321 Team Building Event (50 Estimated) …" at bounding box center [1227, 294] width 208 height 32
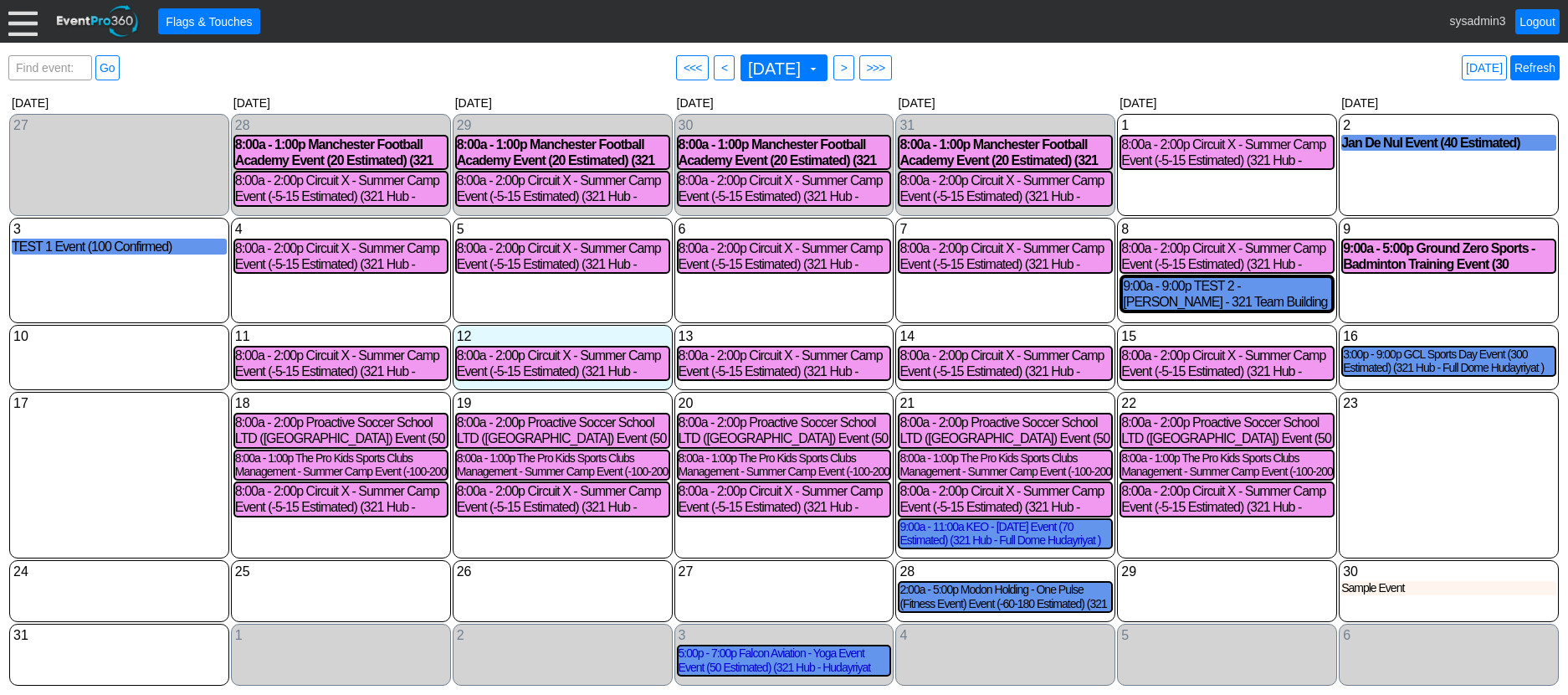
click at [1530, 68] on link "Refresh" at bounding box center [1534, 68] width 49 height 25
click at [1538, 21] on link "Logout" at bounding box center [1537, 22] width 44 height 25
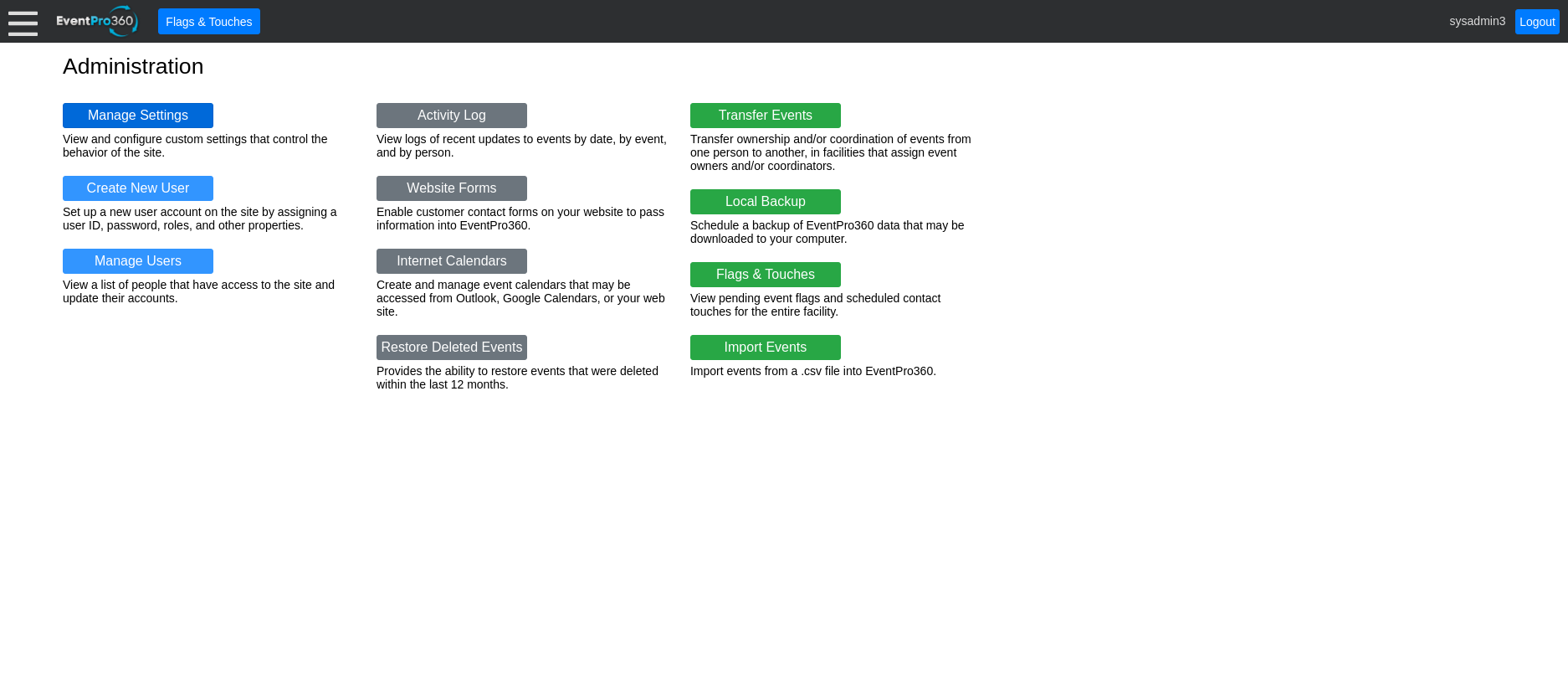
click at [146, 113] on link "Manage Settings" at bounding box center [138, 116] width 151 height 25
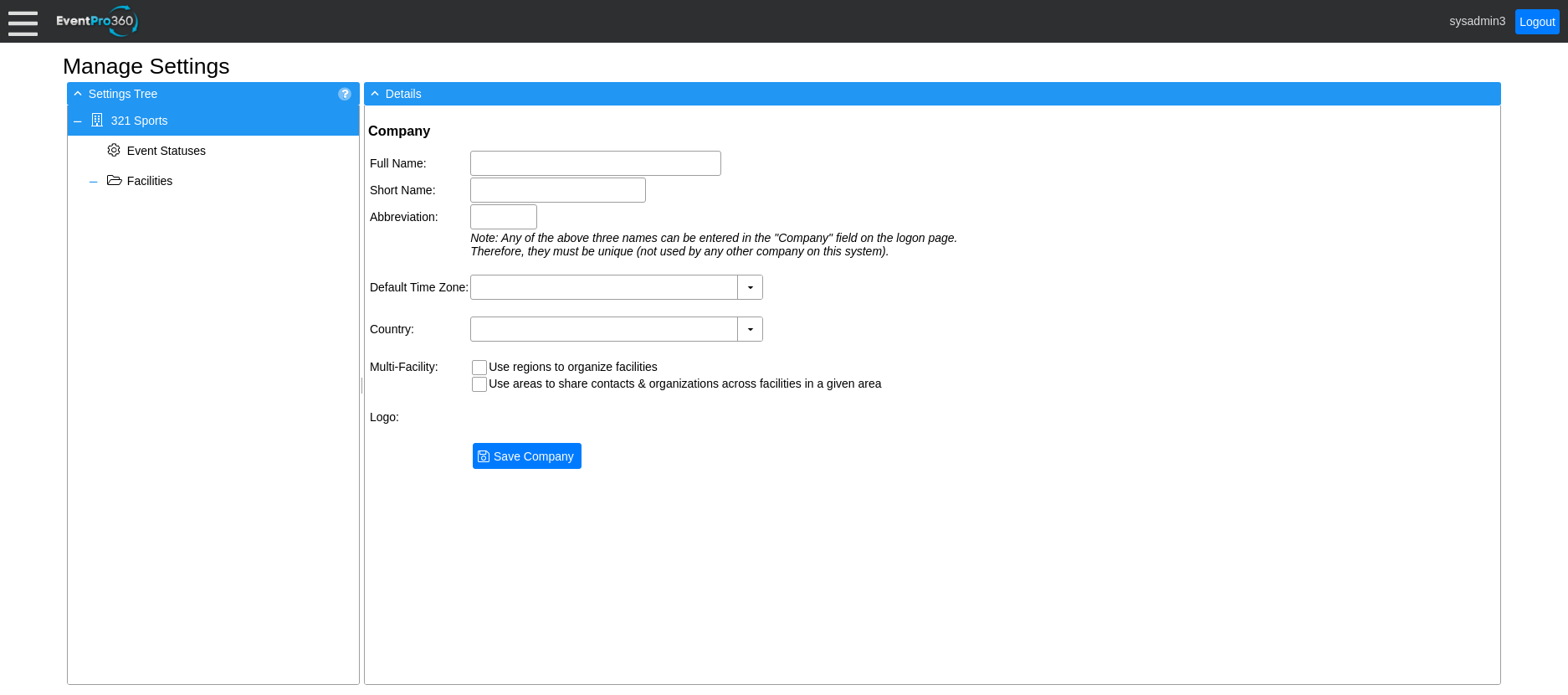
type input "321 Sports"
type input "321"
type input "(GMT+04:00) [GEOGRAPHIC_DATA], [GEOGRAPHIC_DATA]"
type input "[GEOGRAPHIC_DATA] (Arabic)"
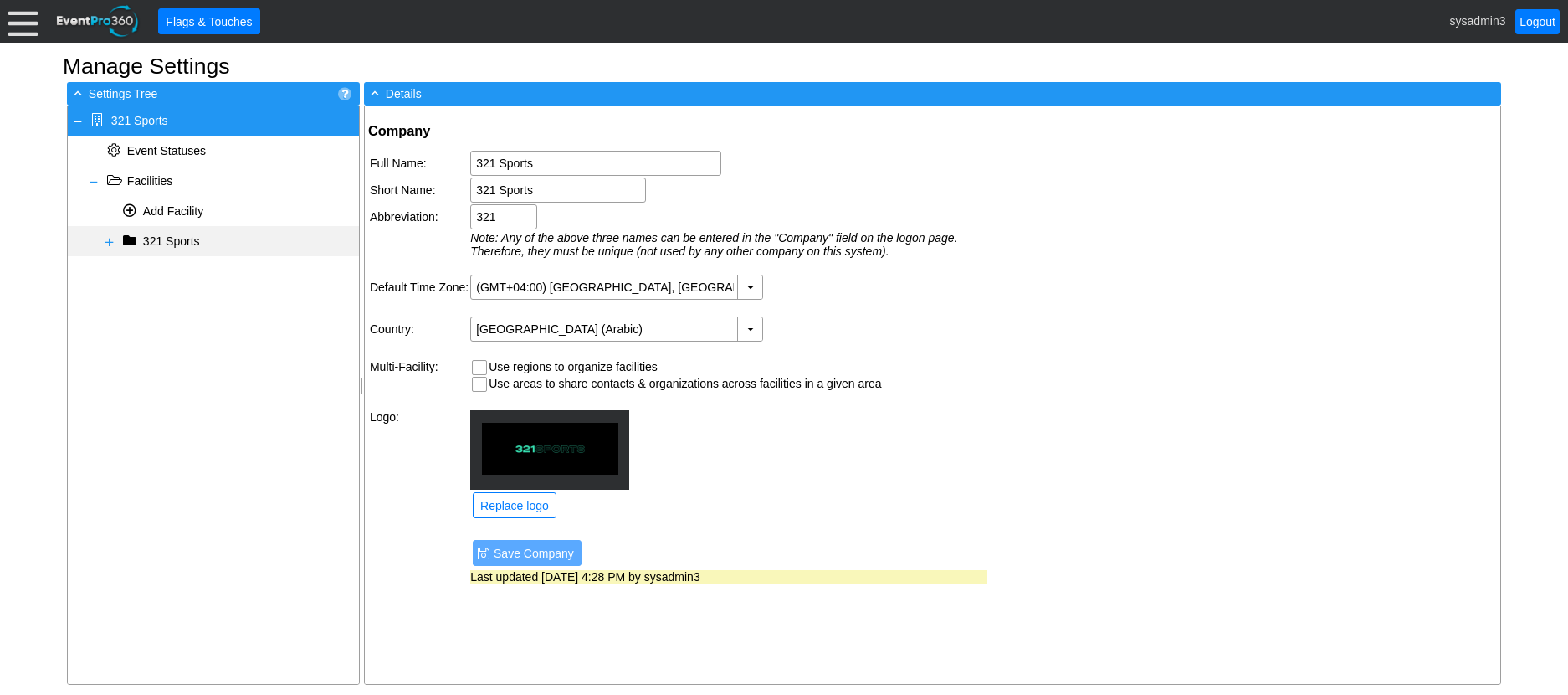
click at [107, 241] on span at bounding box center [110, 242] width 14 height 14
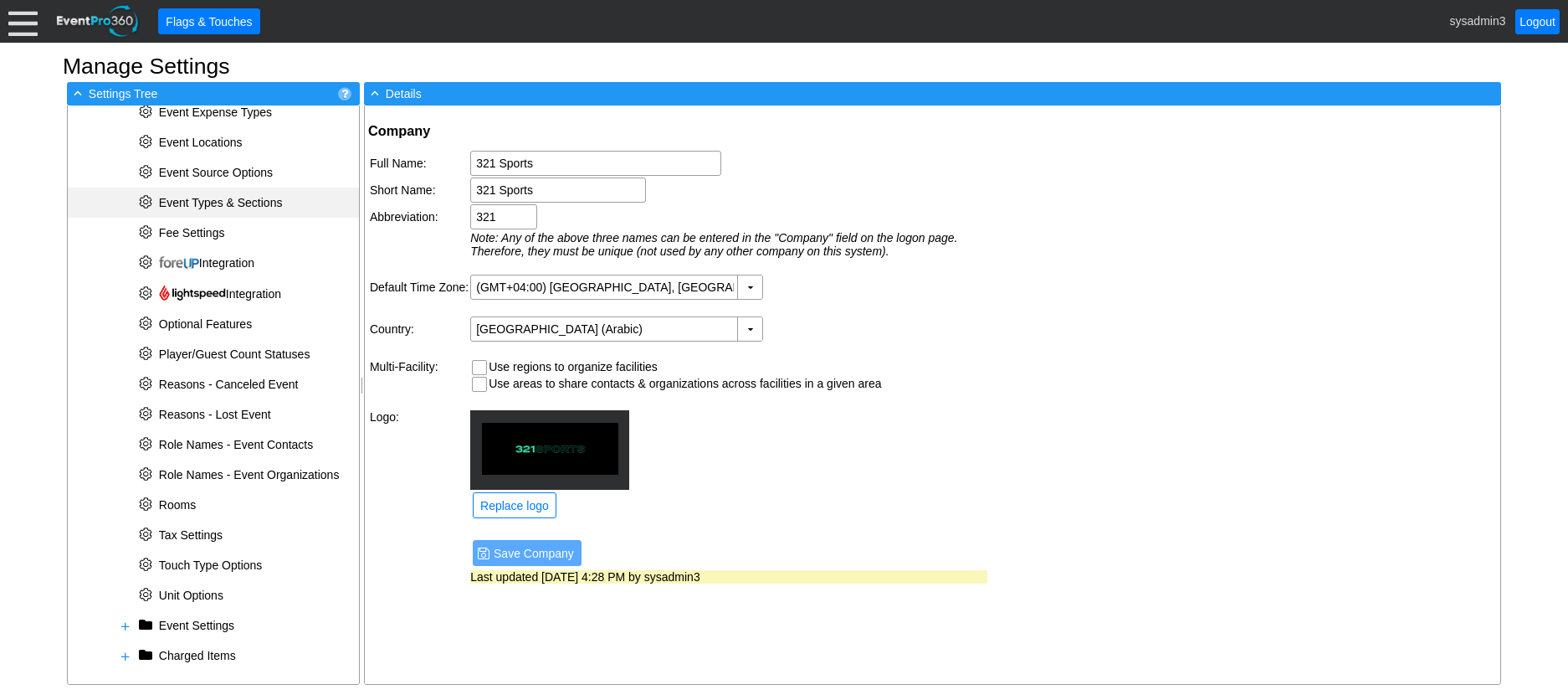
scroll to position [468, 0]
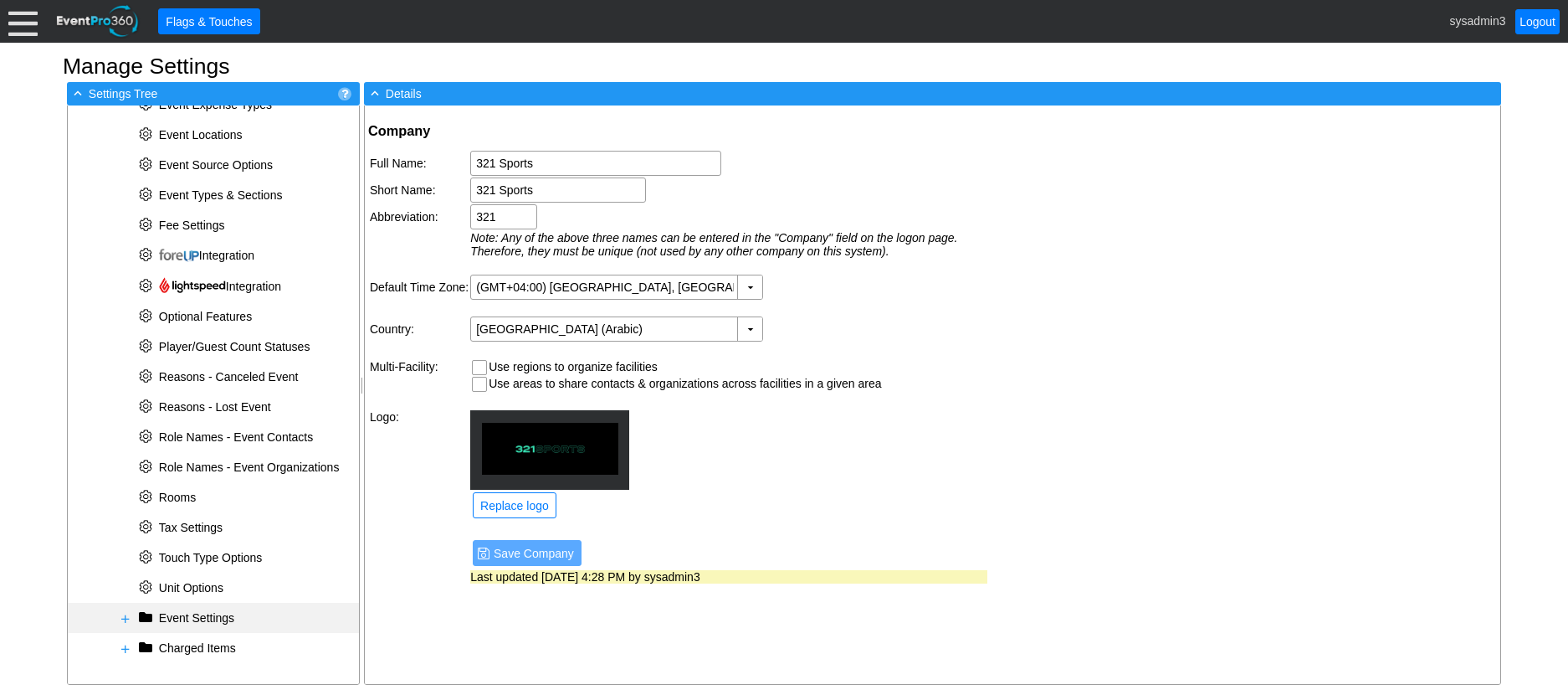
click at [128, 620] on span at bounding box center [125, 619] width 14 height 14
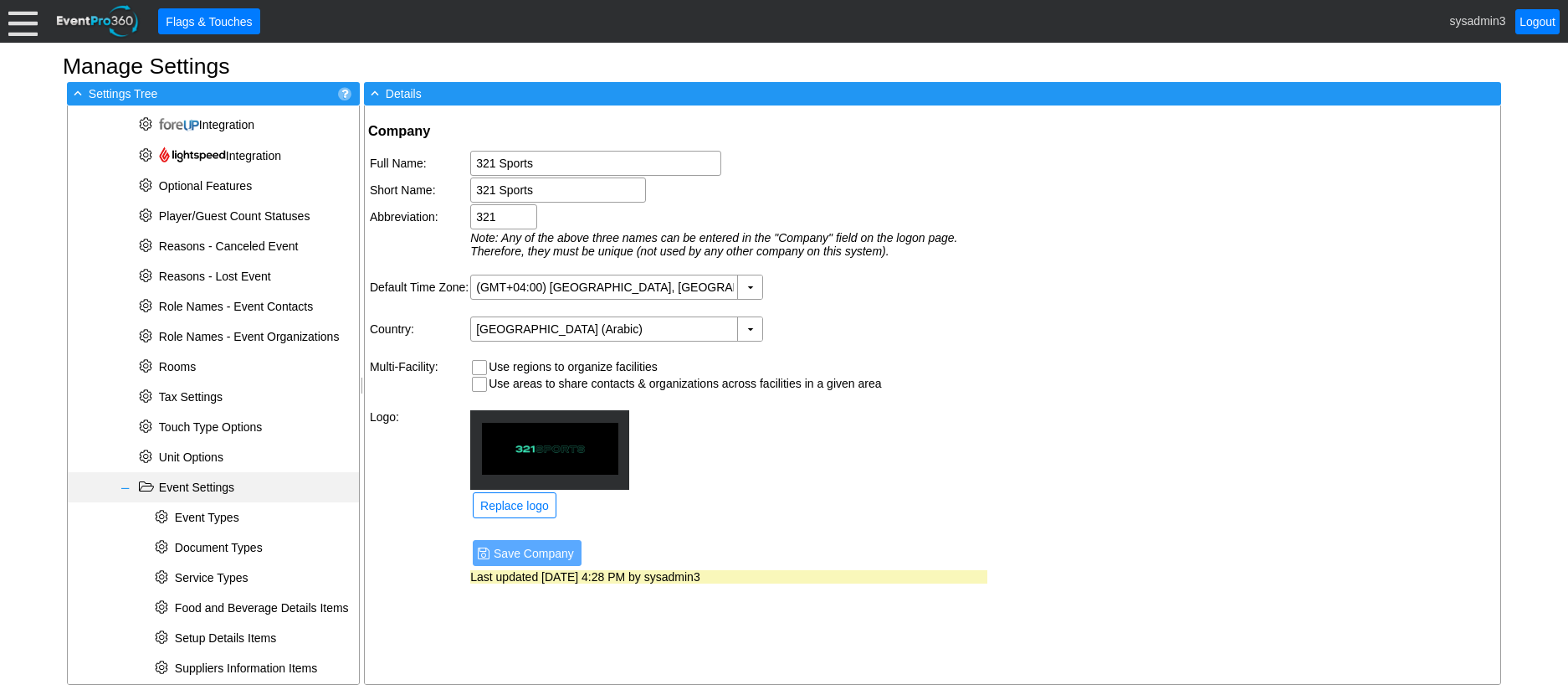
scroll to position [752, 0]
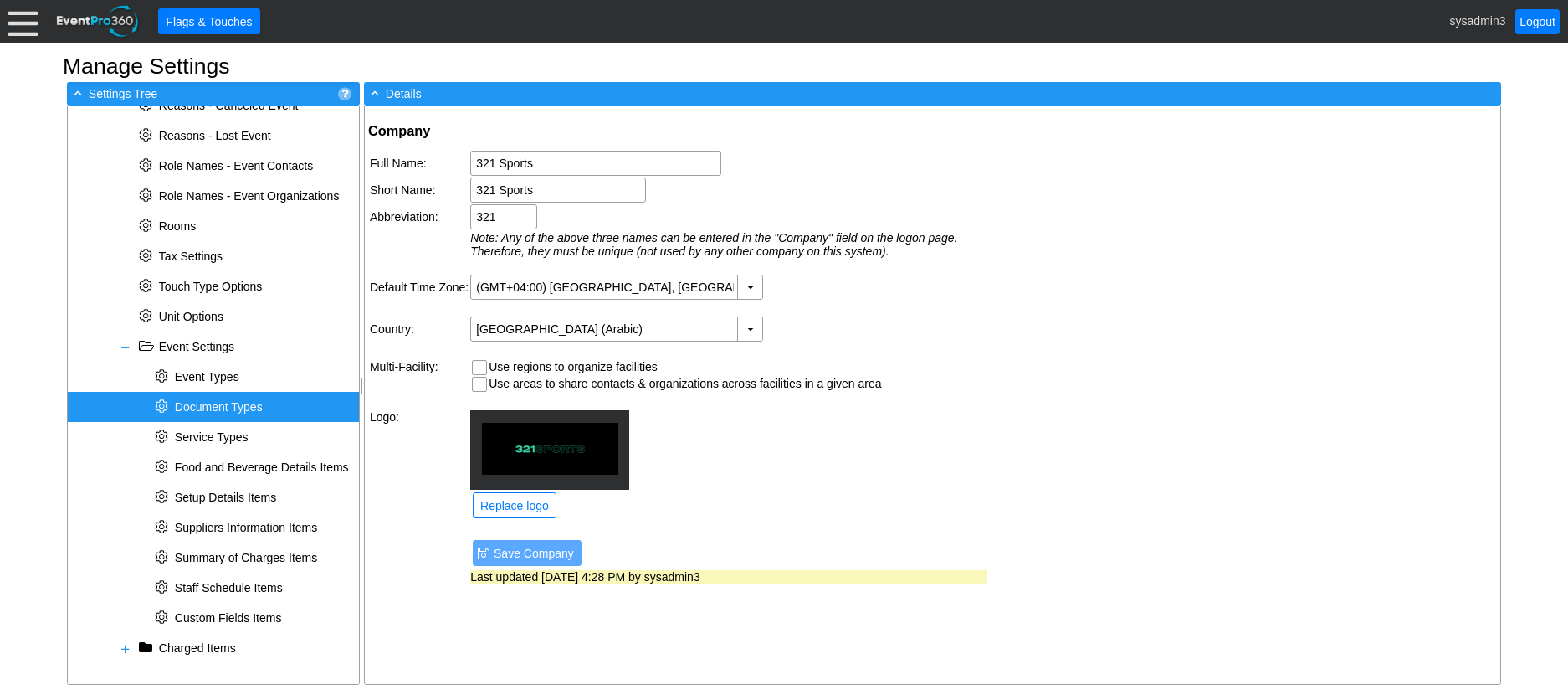
click at [221, 400] on span "Document Types" at bounding box center [219, 407] width 88 height 14
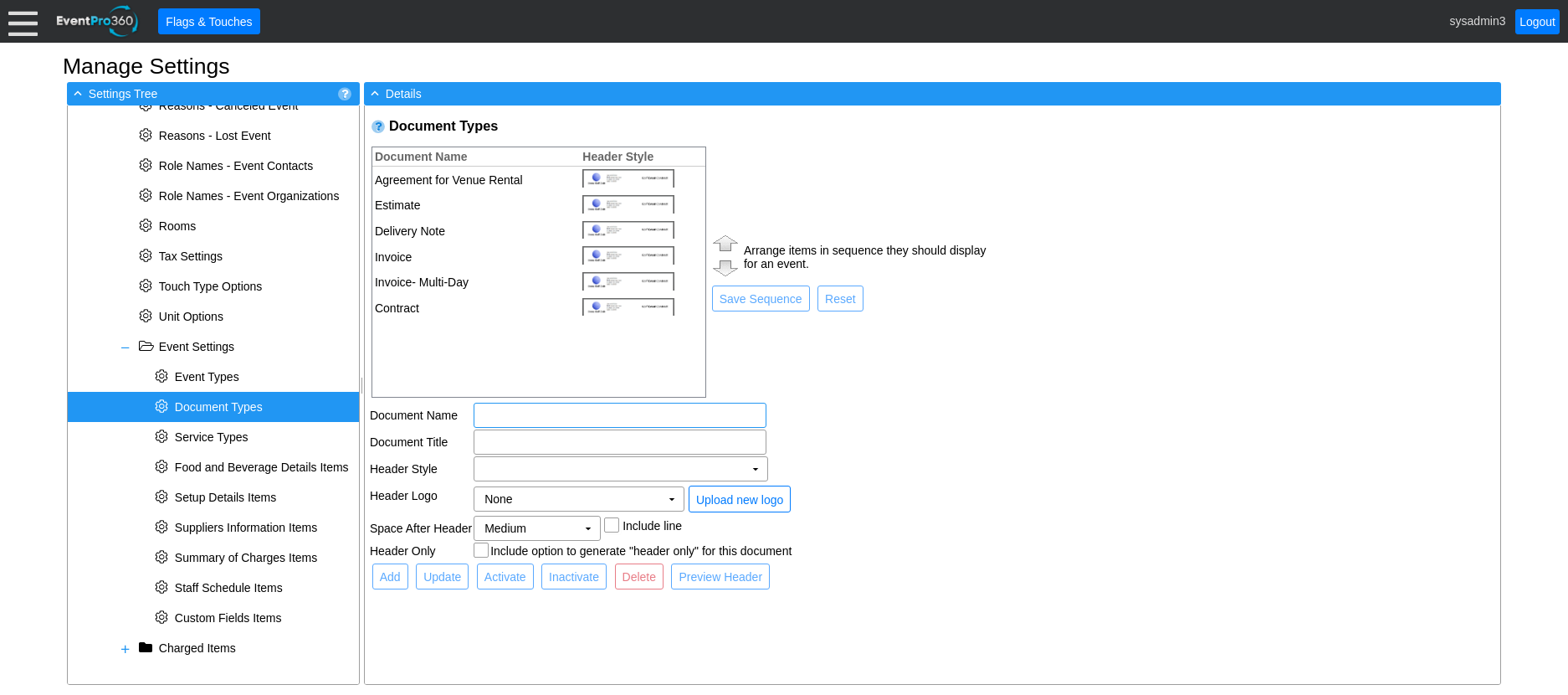
click at [507, 416] on input "text" at bounding box center [619, 416] width 281 height 24
type input "E"
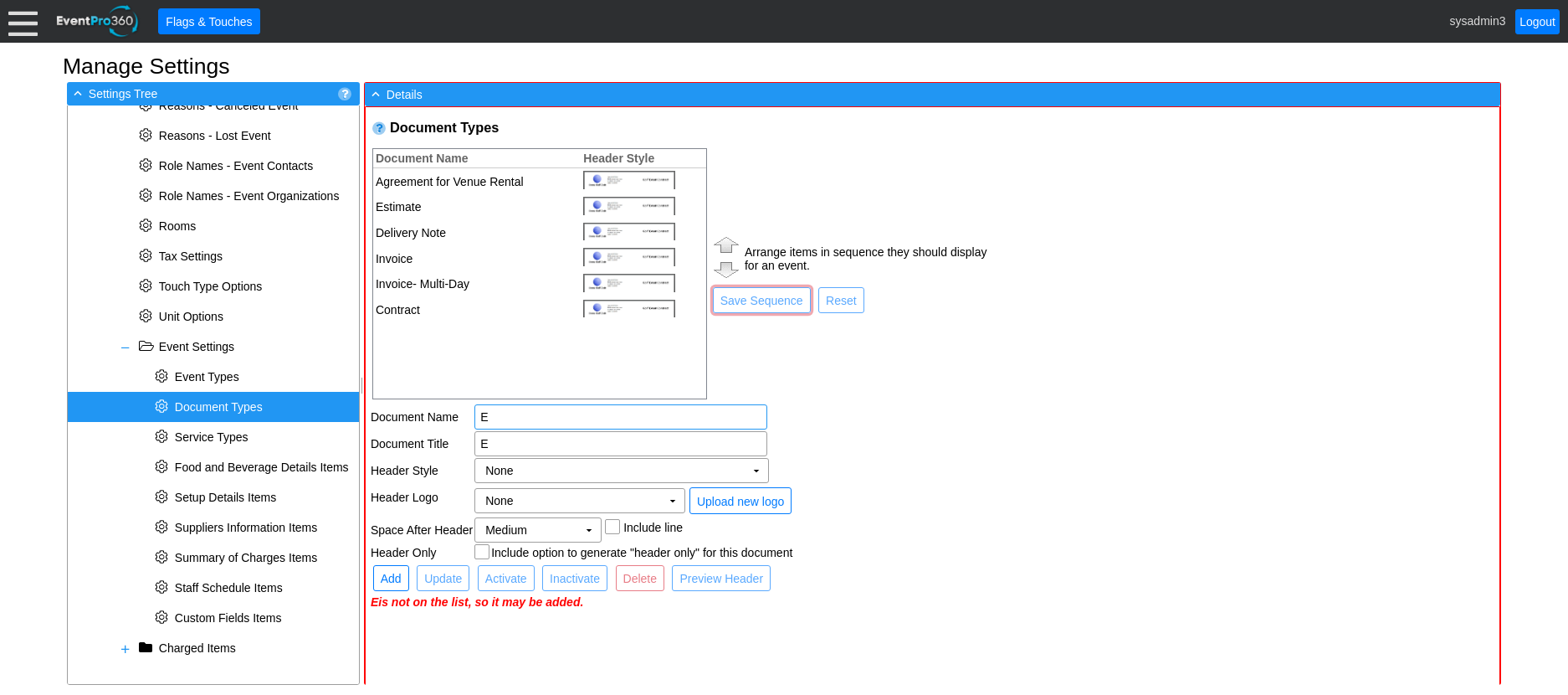
type input "Ev"
type input "Eve"
type input "Even"
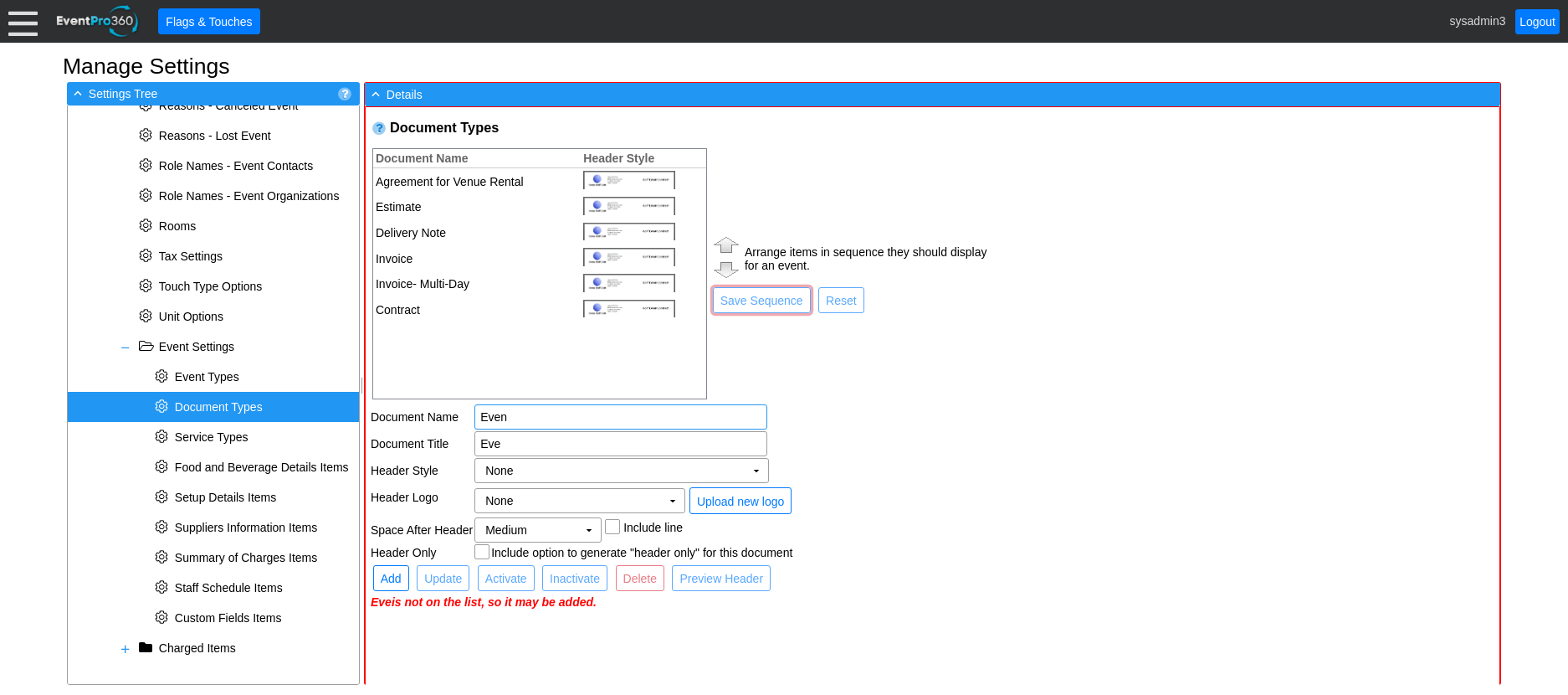
type input "Even"
type input "Event"
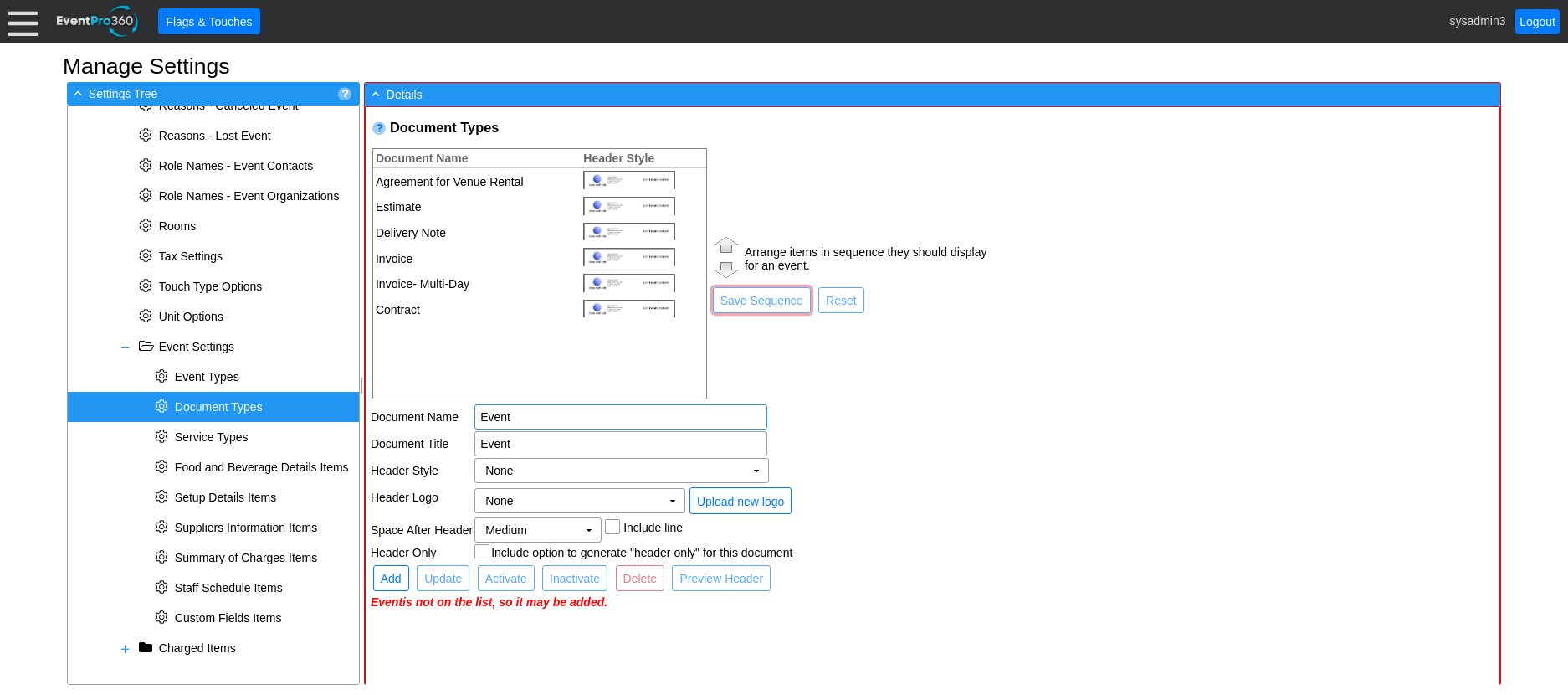
type input "Event O"
type input "Event Or"
type input "Event Ord"
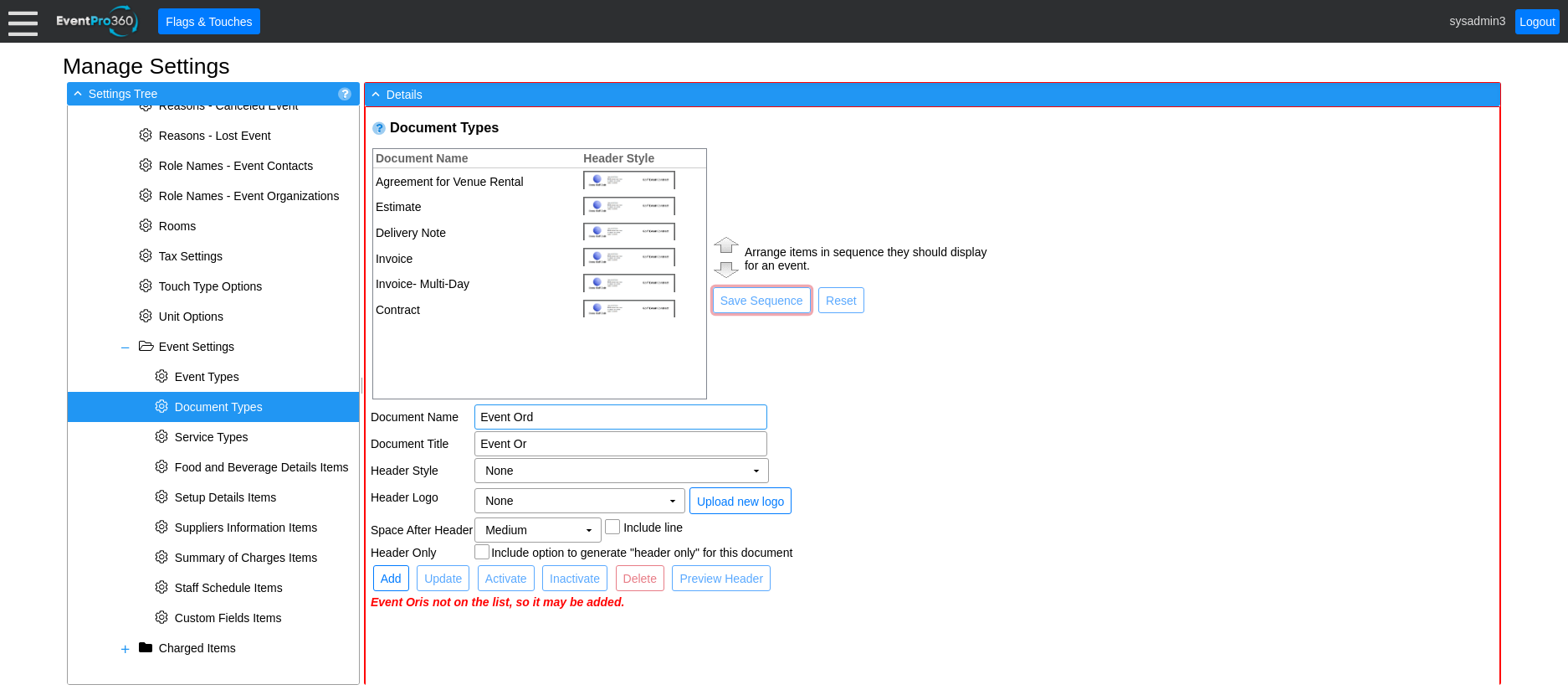
type input "Event Ord"
type input "Event Orde"
type input "Event Order"
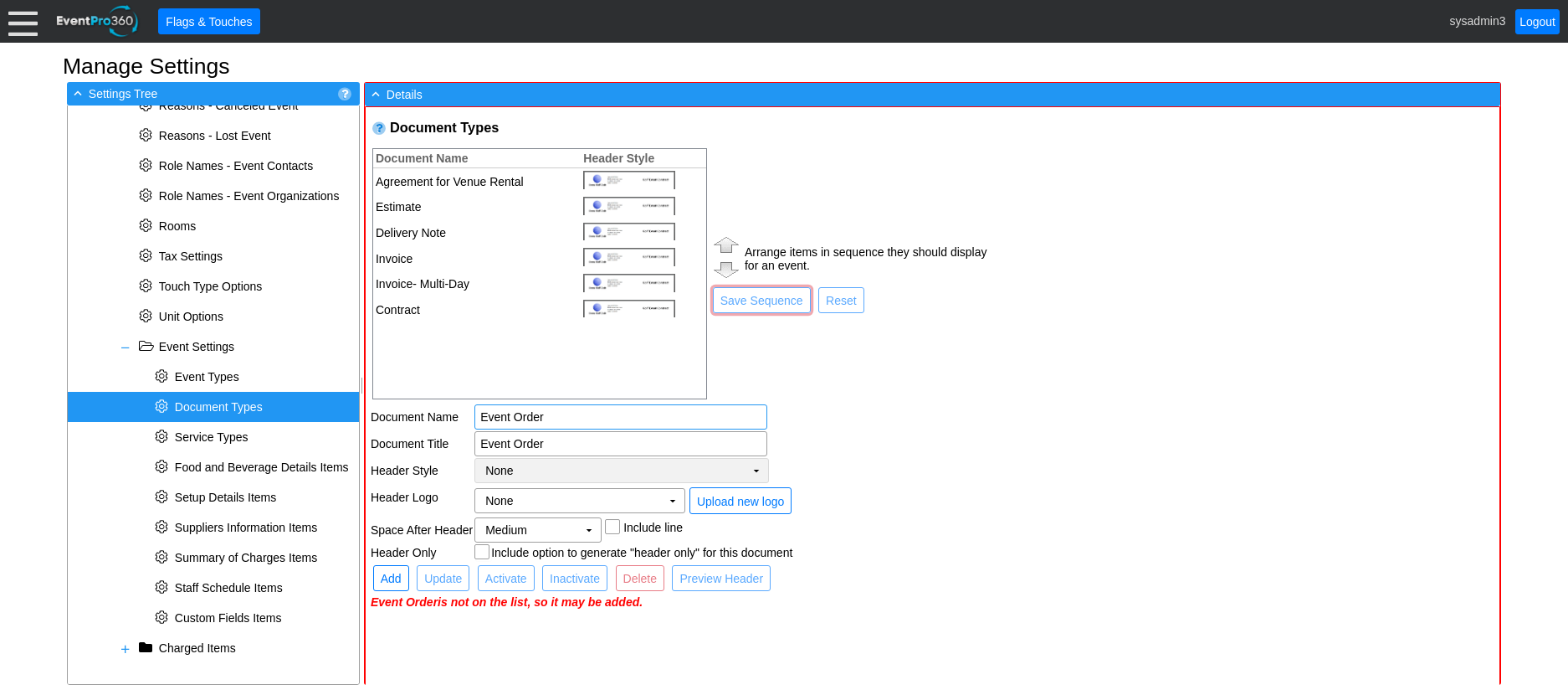
click at [734, 472] on td "None Χ" at bounding box center [610, 471] width 269 height 24
type input "Event Order"
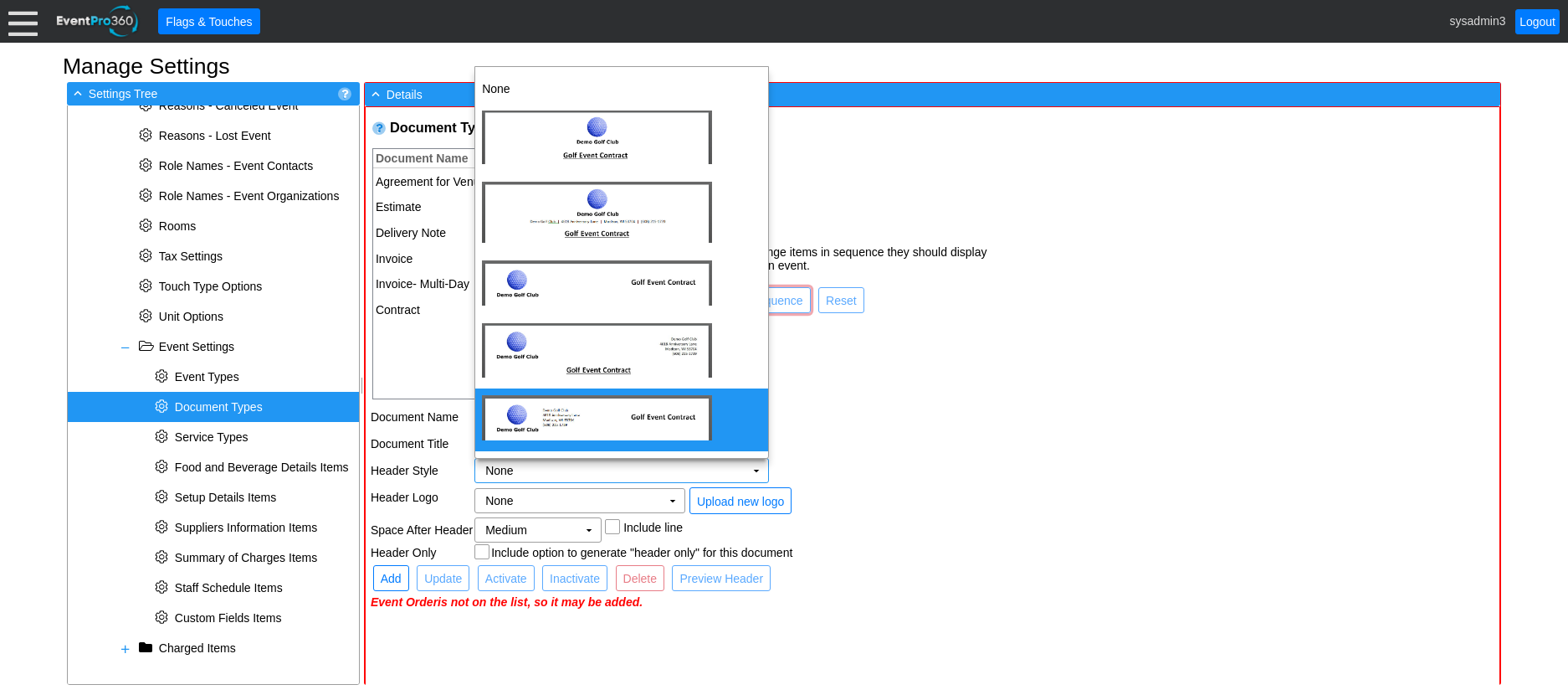
click at [602, 421] on img "dijit_form_Select_0_menu" at bounding box center [597, 417] width 230 height 45
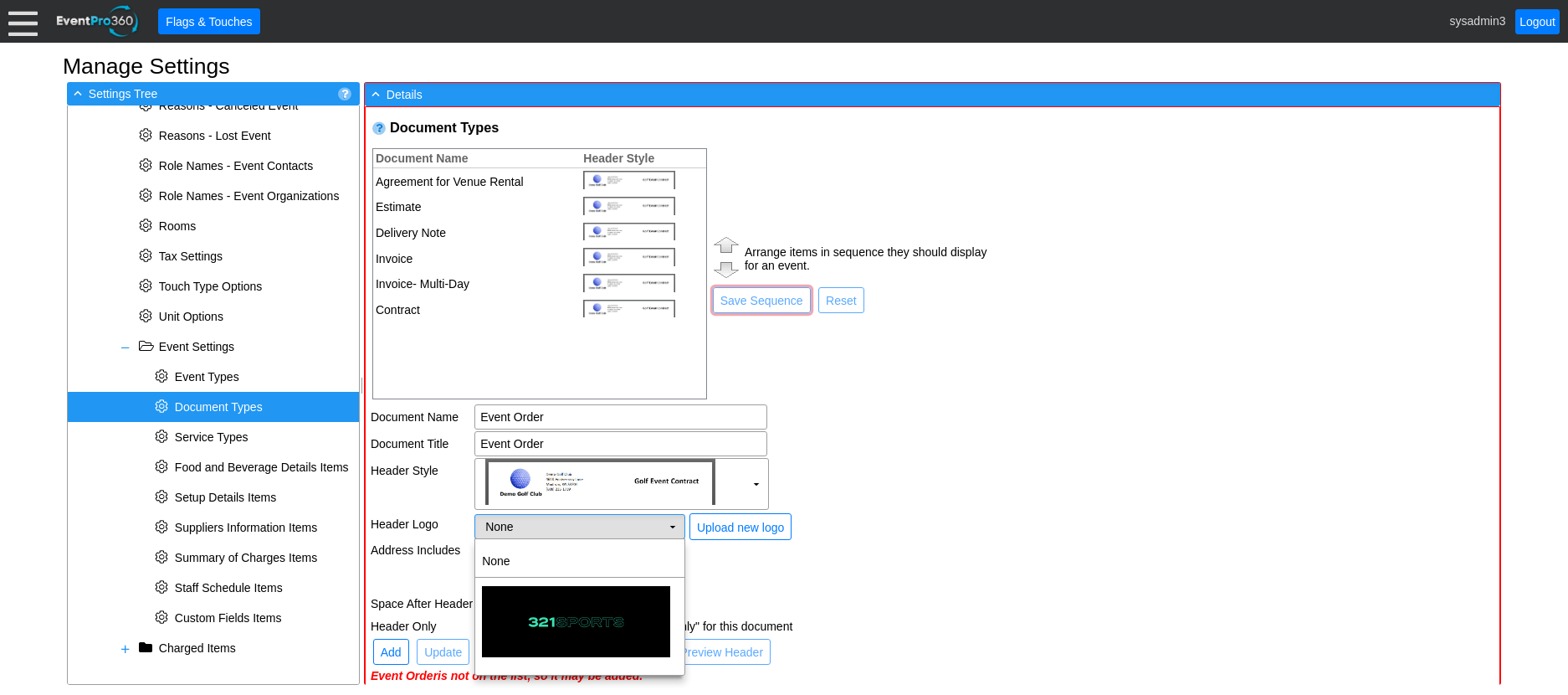
click at [556, 529] on td "None Χ" at bounding box center [568, 527] width 185 height 24
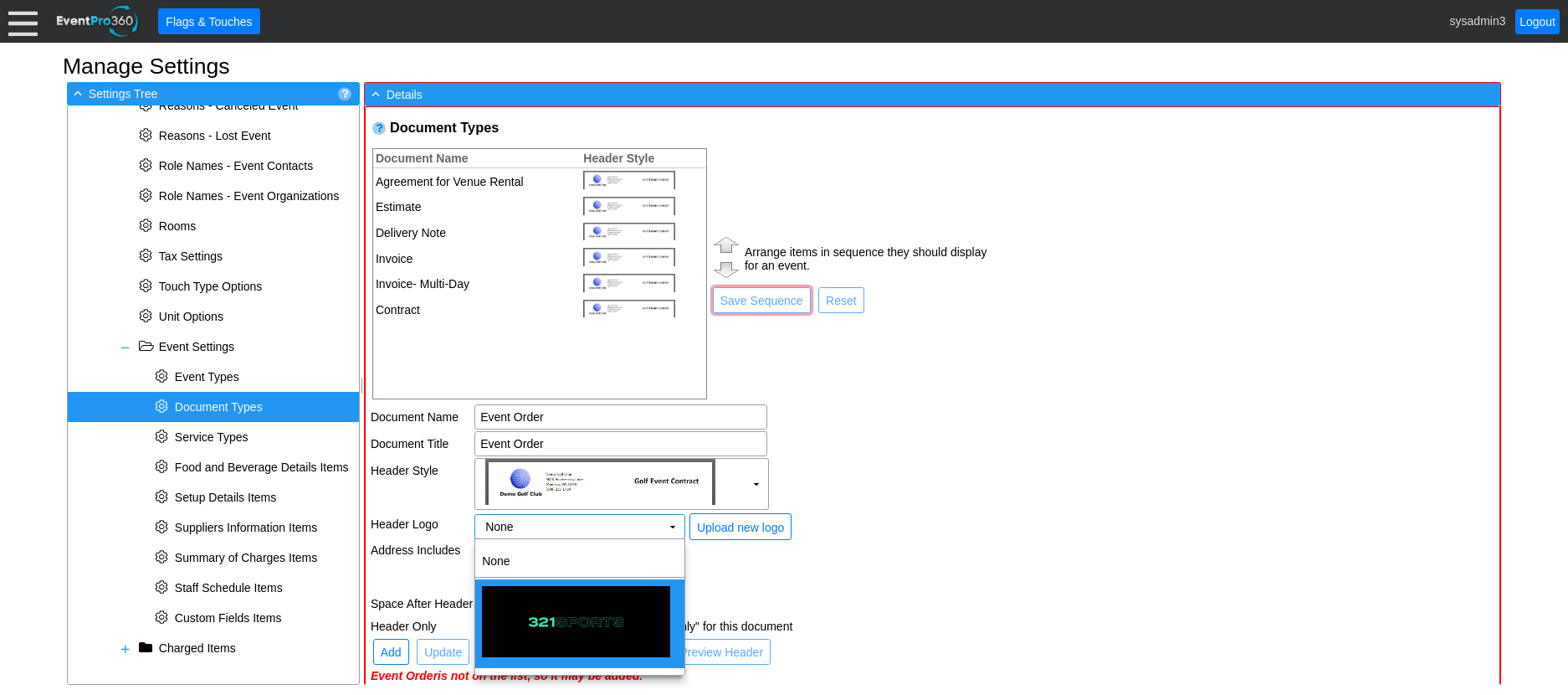
click at [554, 620] on img "<span><img src='/gems/images/logos/6cb0d4e4-e19c-422b-a89b-83684f9e2d0a/facilit…" at bounding box center [575, 621] width 188 height 71
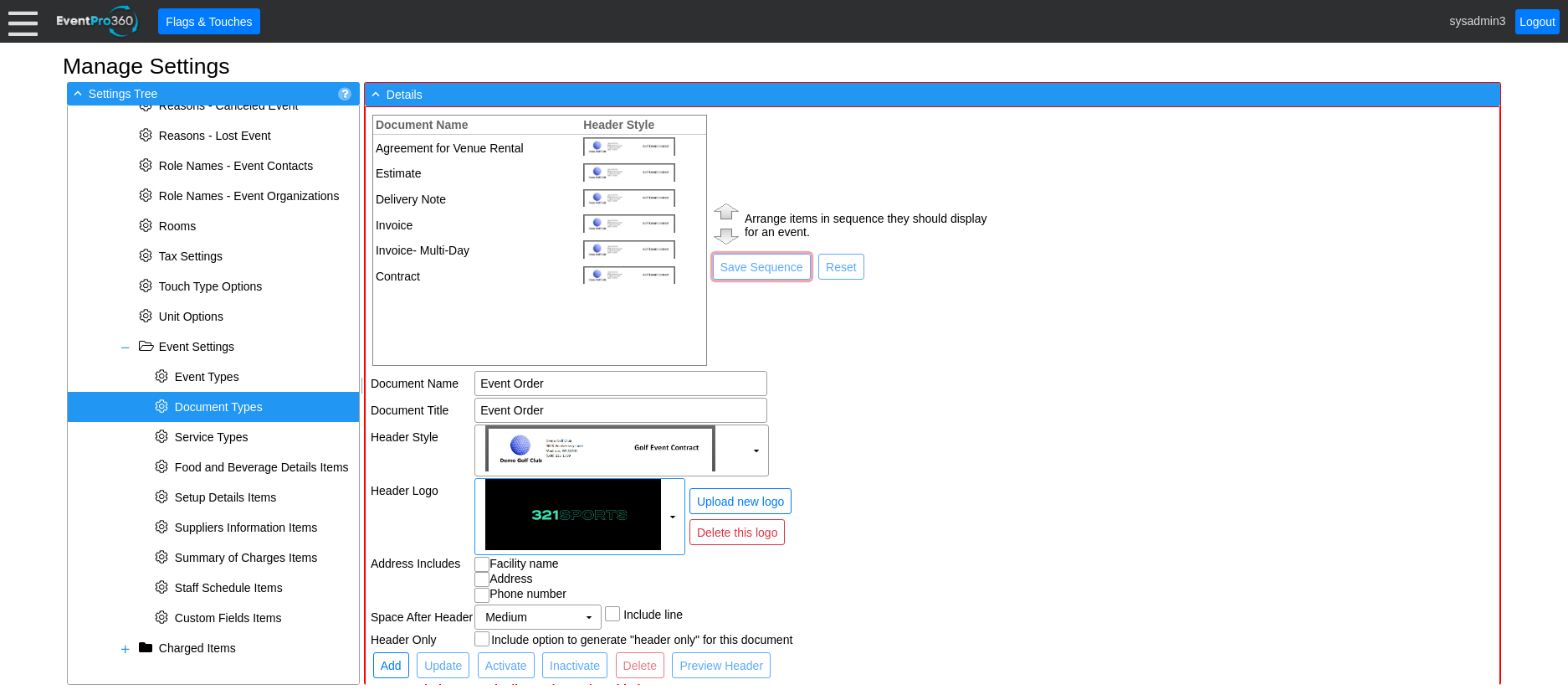
scroll to position [51, 0]
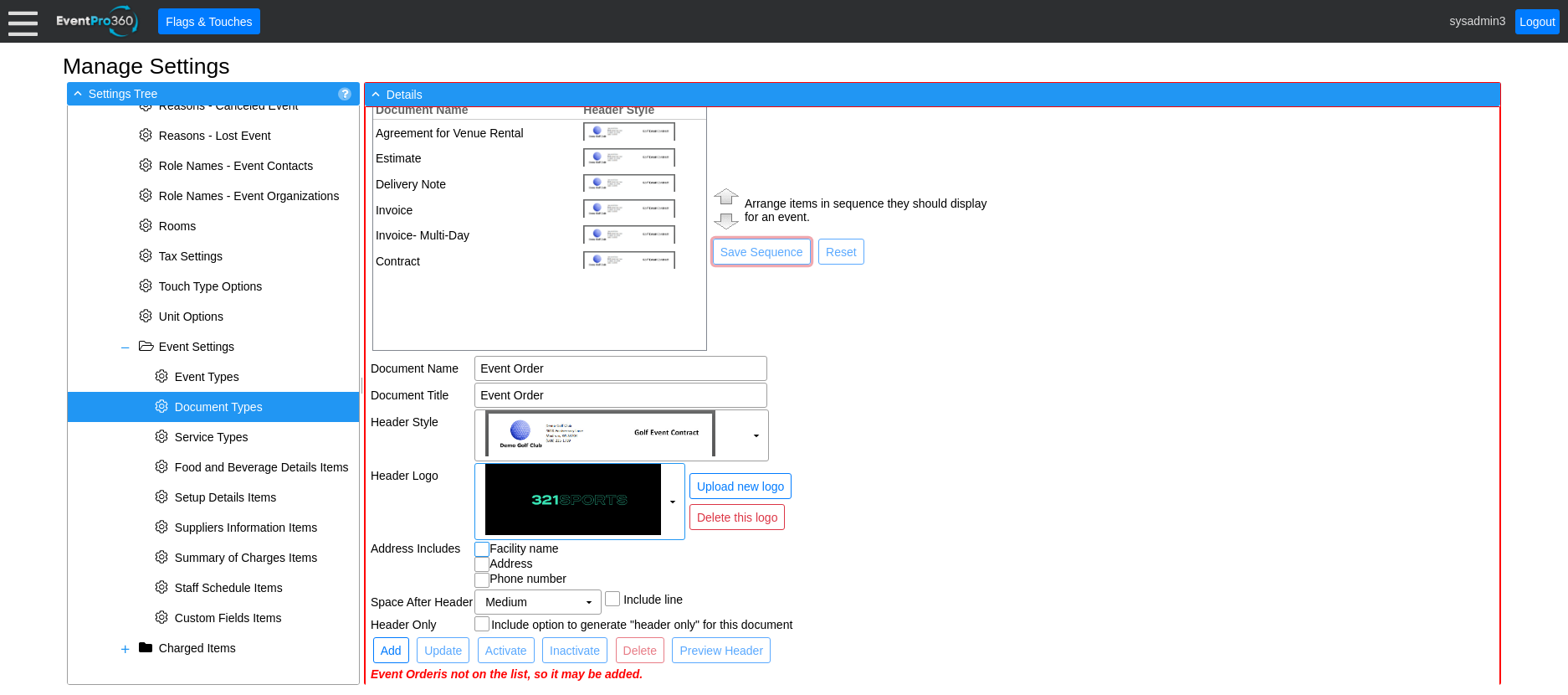
click at [483, 549] on input "checkbox" at bounding box center [484, 551] width 17 height 17
checkbox input "true"
click at [483, 563] on input "checkbox" at bounding box center [484, 565] width 17 height 17
checkbox input "true"
click at [481, 579] on input "checkbox" at bounding box center [484, 582] width 17 height 17
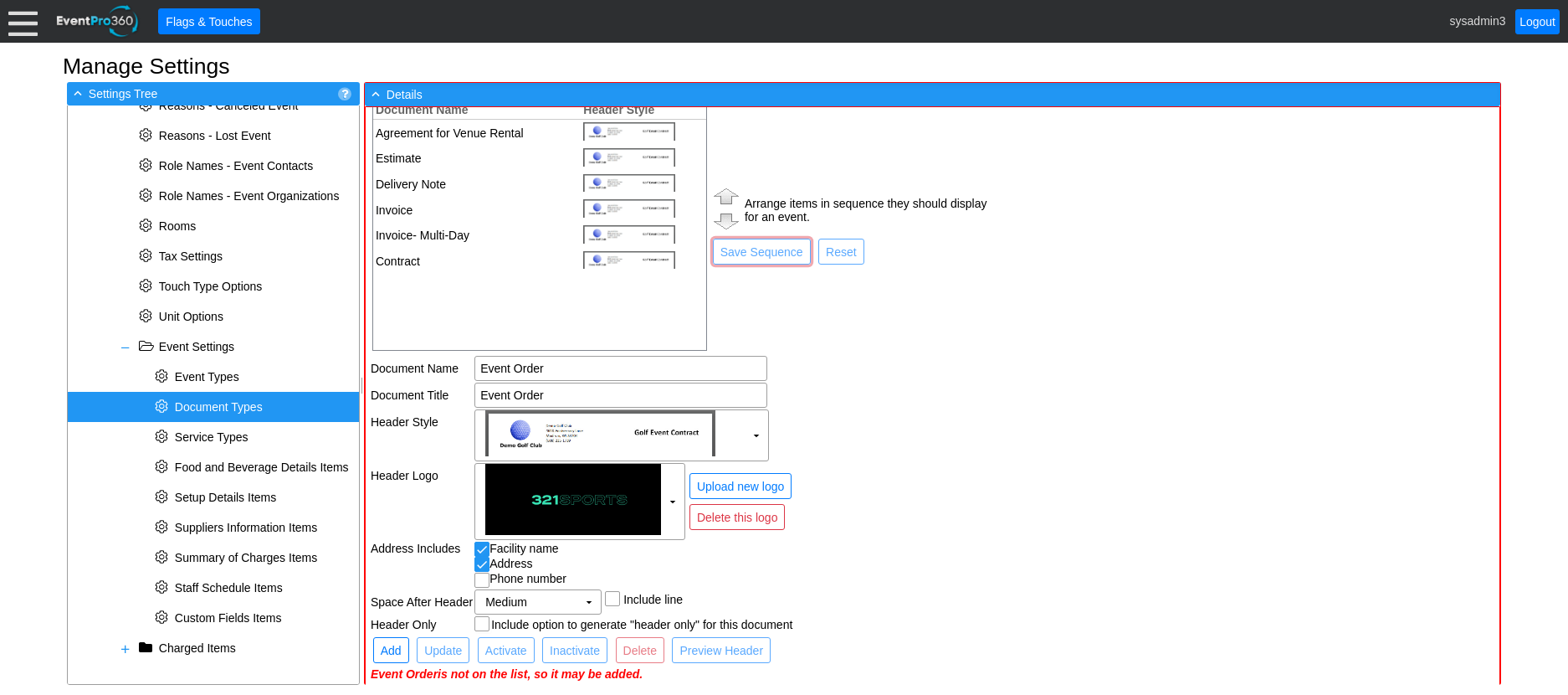
checkbox input "true"
click at [829, 552] on div "Facility name" at bounding box center [731, 549] width 514 height 15
click at [395, 643] on span "Add" at bounding box center [391, 650] width 28 height 17
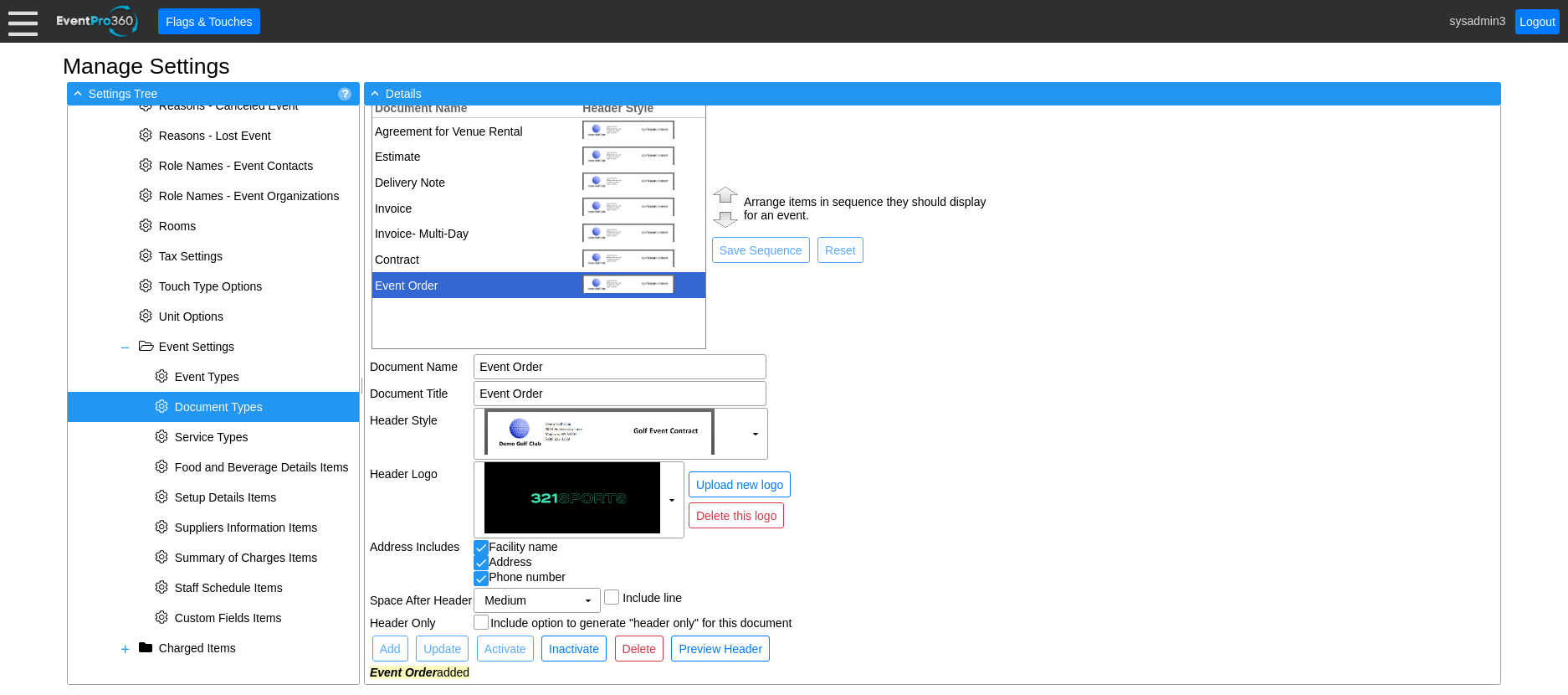
scroll to position [48, 0]
click at [841, 274] on td at bounding box center [848, 272] width 278 height 14
click at [722, 194] on img at bounding box center [725, 195] width 32 height 24
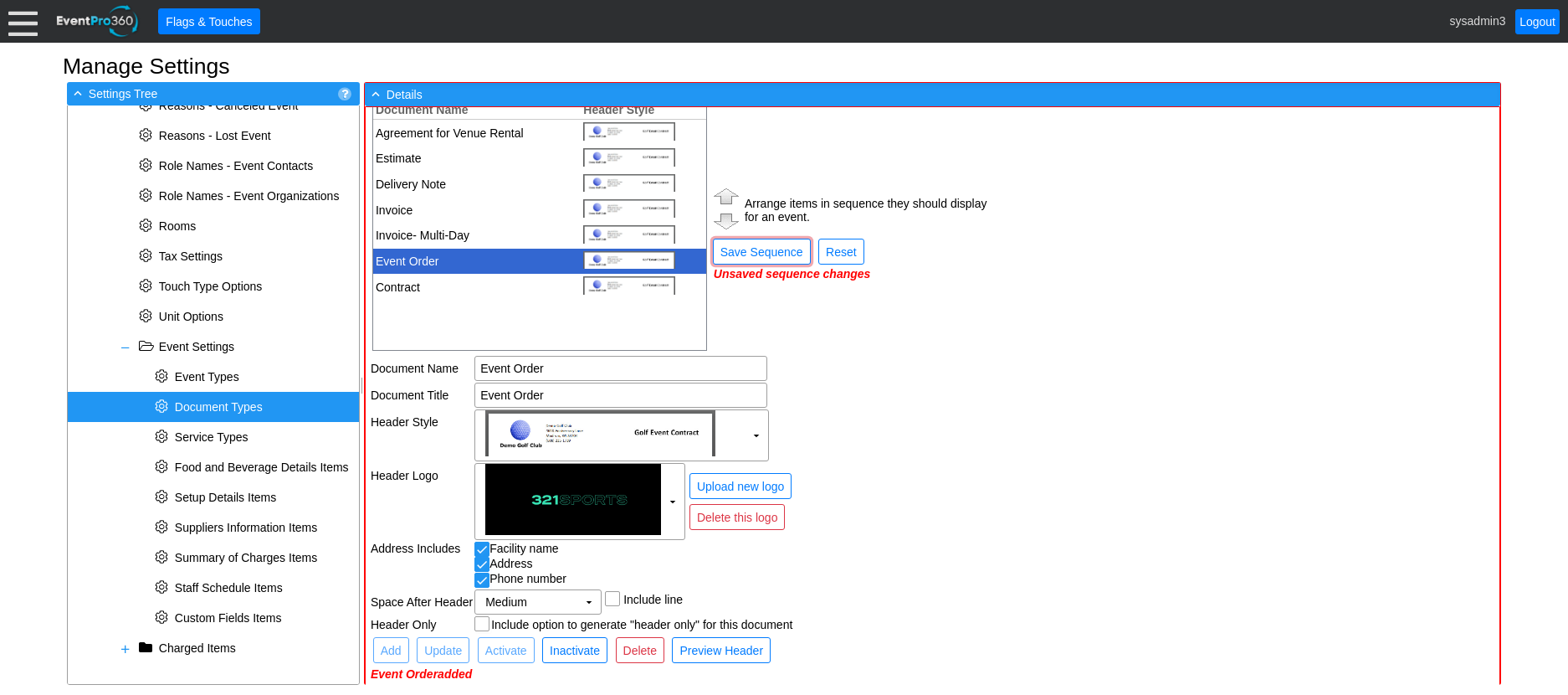
click at [722, 194] on img at bounding box center [726, 196] width 32 height 24
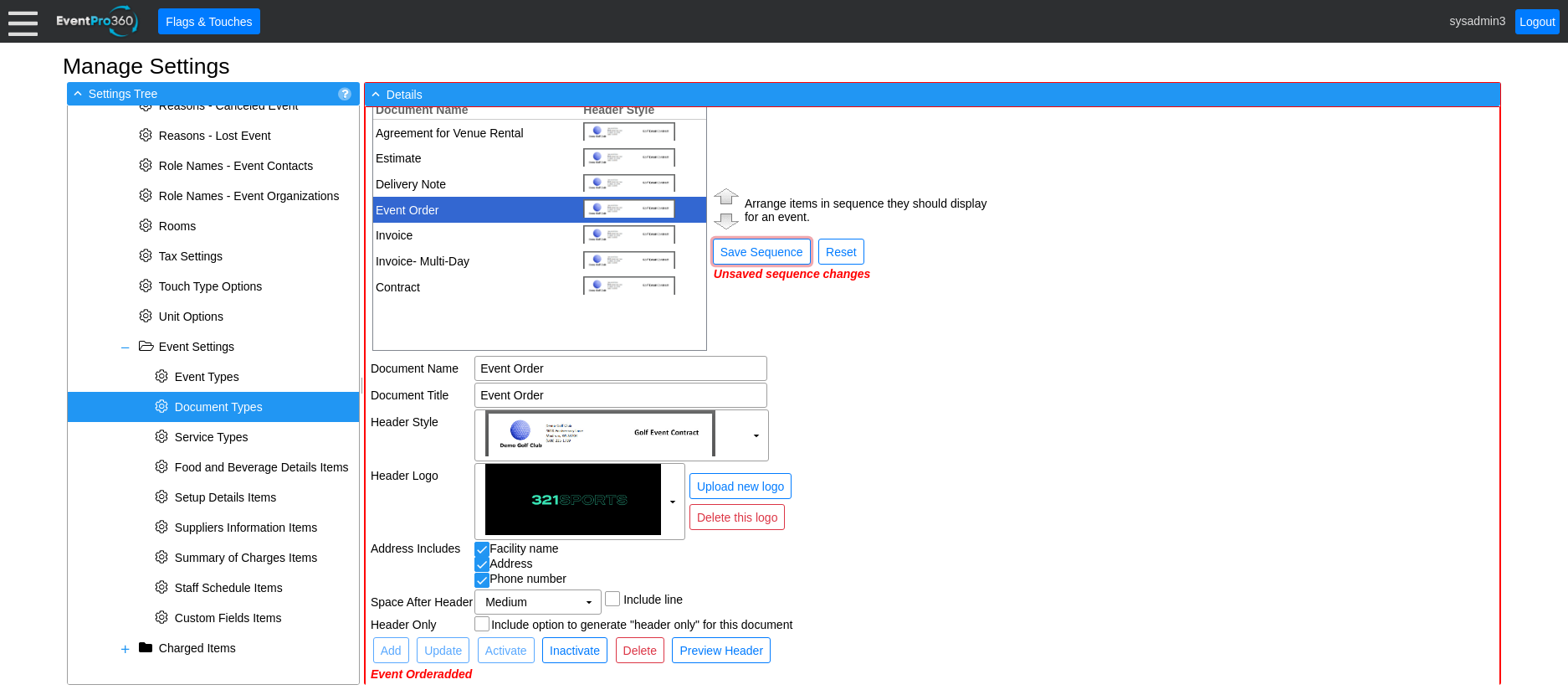
click at [722, 194] on img at bounding box center [726, 196] width 32 height 24
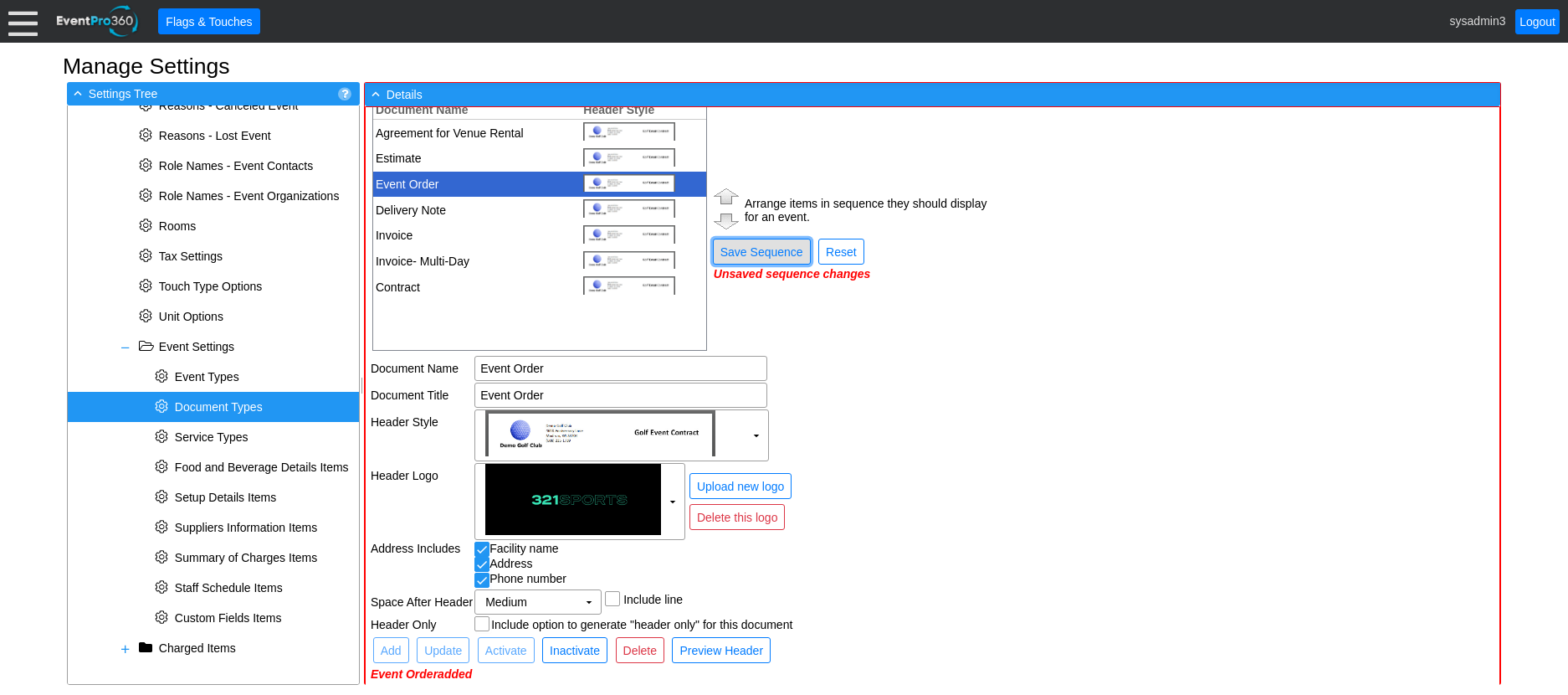
click at [760, 257] on span "Save Sequence" at bounding box center [762, 252] width 90 height 17
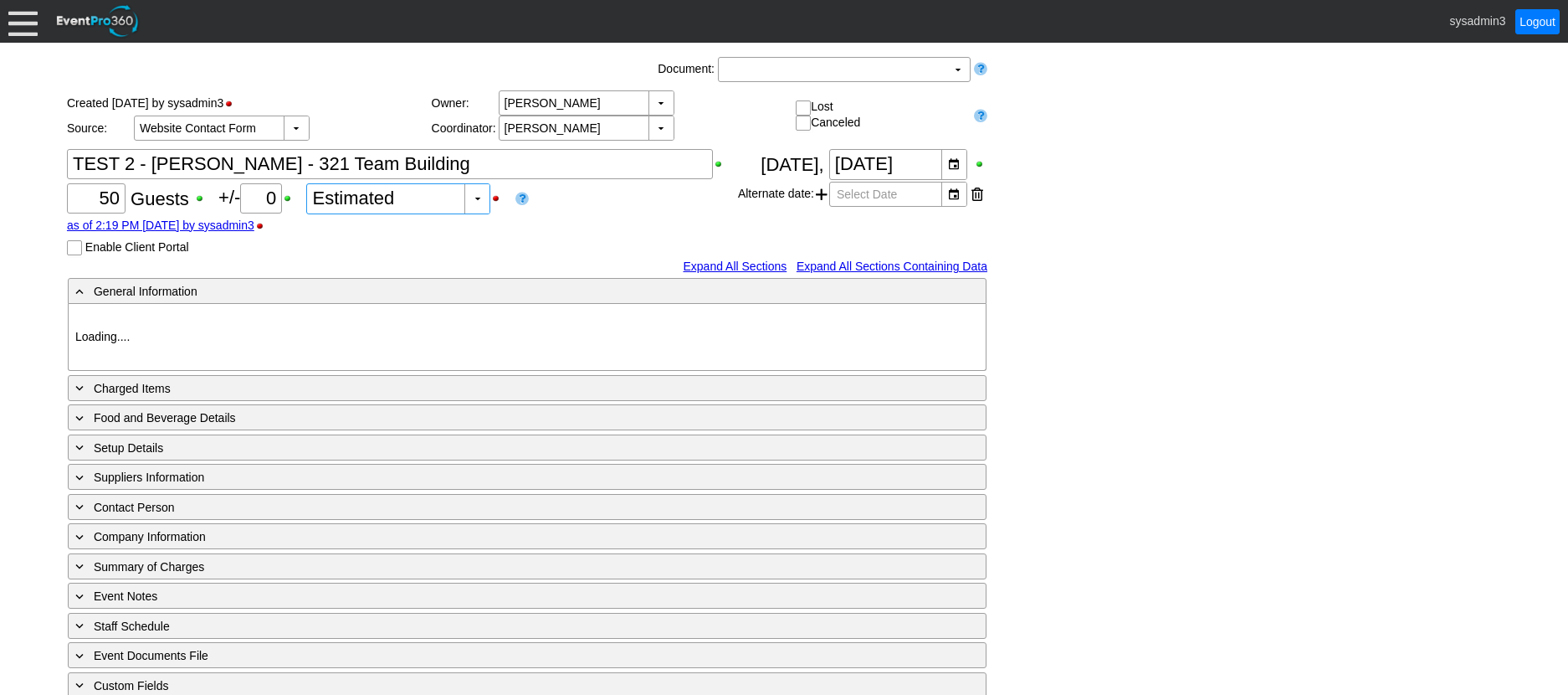
type input "321 Sports"
type input "Team Building"
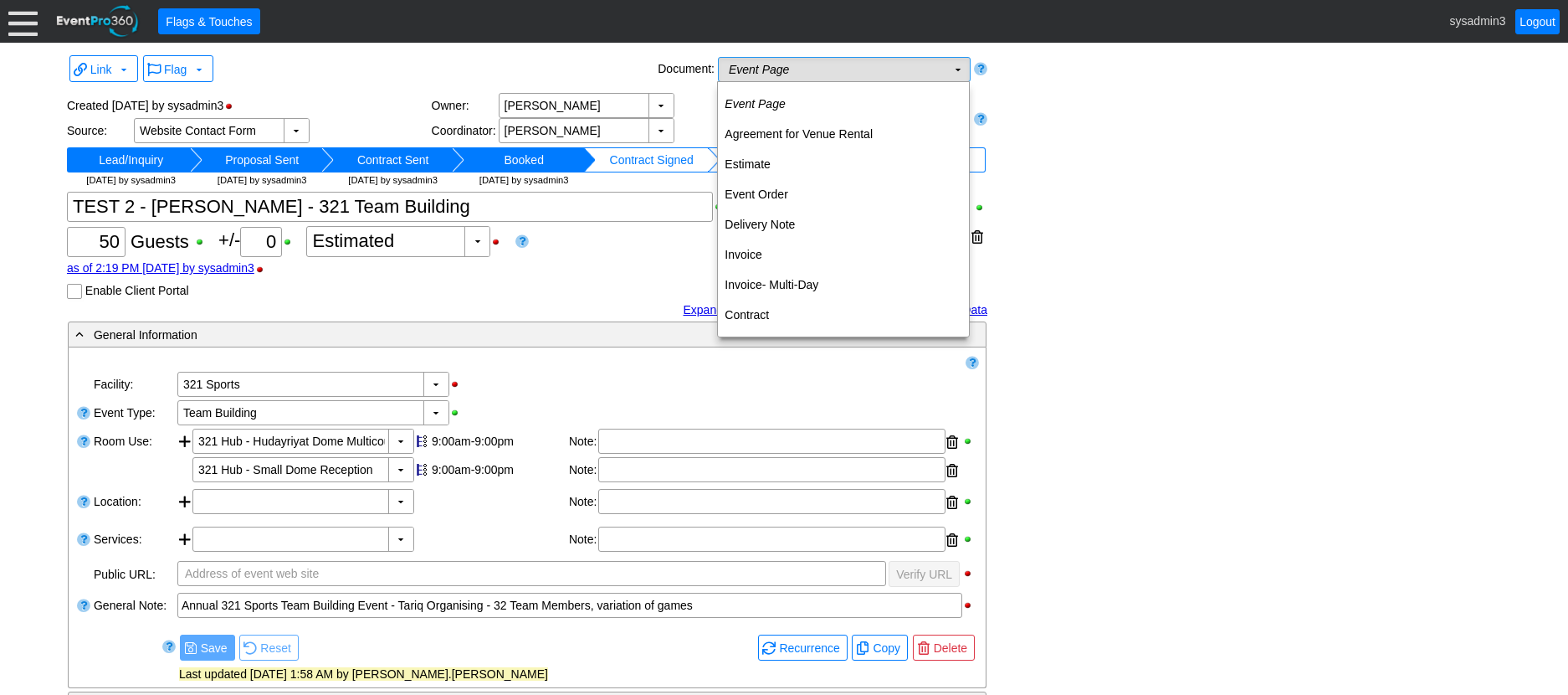
click at [846, 73] on td "Event Page Χ" at bounding box center [832, 69] width 228 height 24
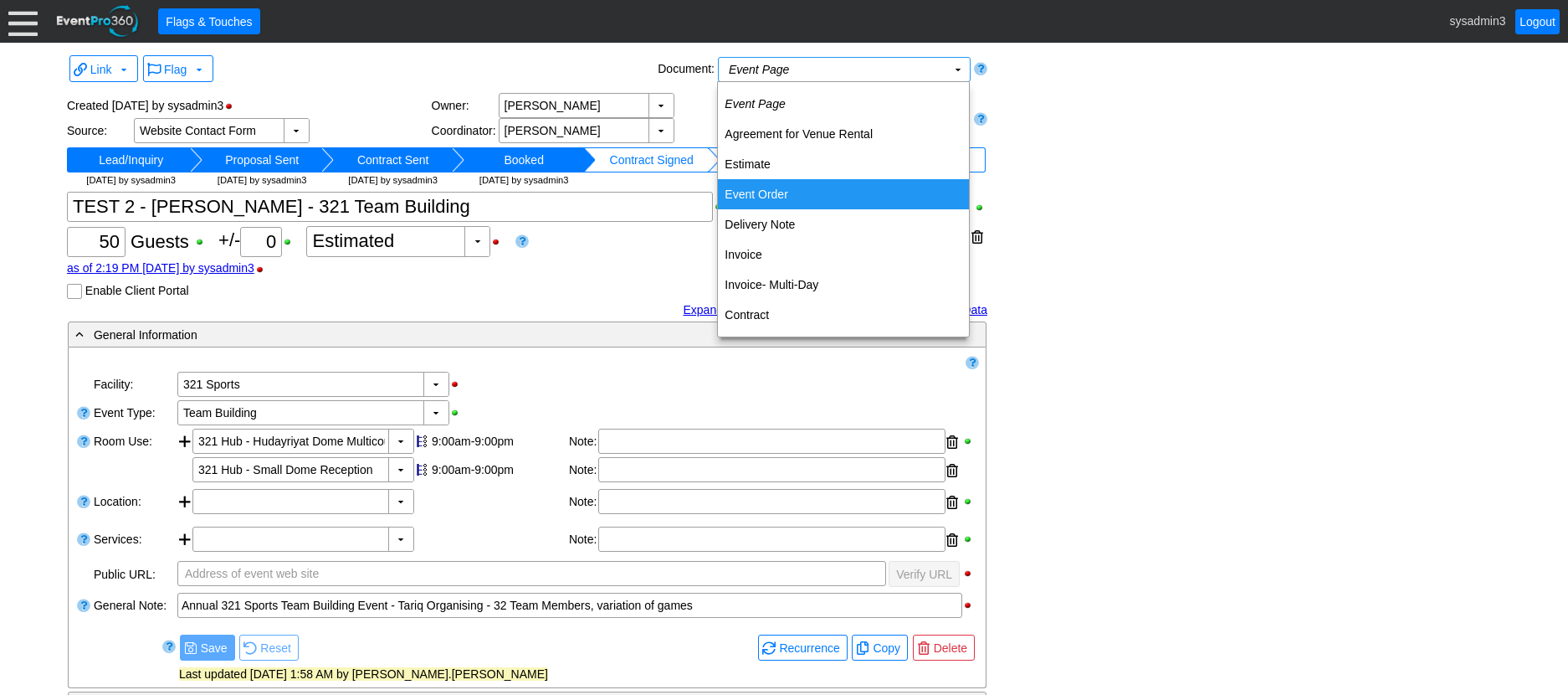
click at [763, 186] on td "Event Order" at bounding box center [843, 195] width 251 height 30
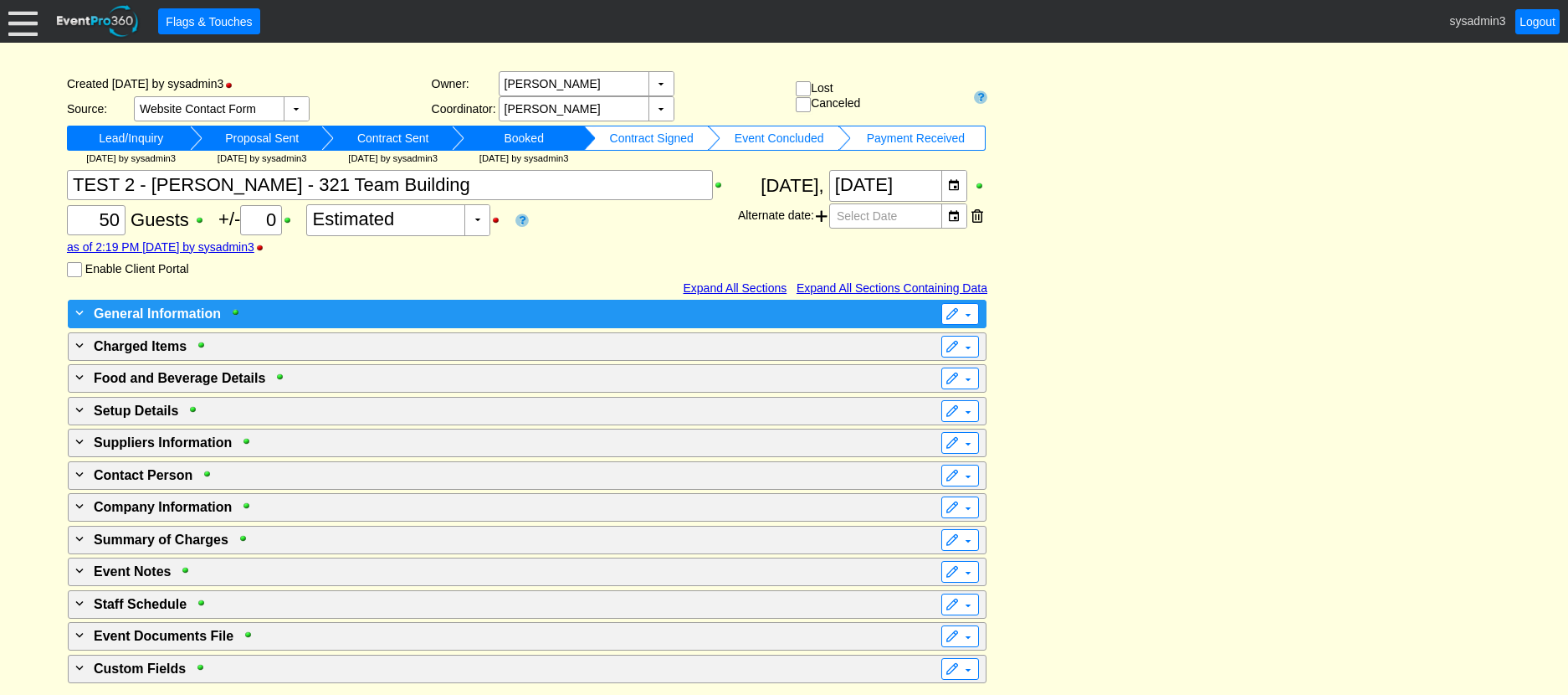
scroll to position [118, 0]
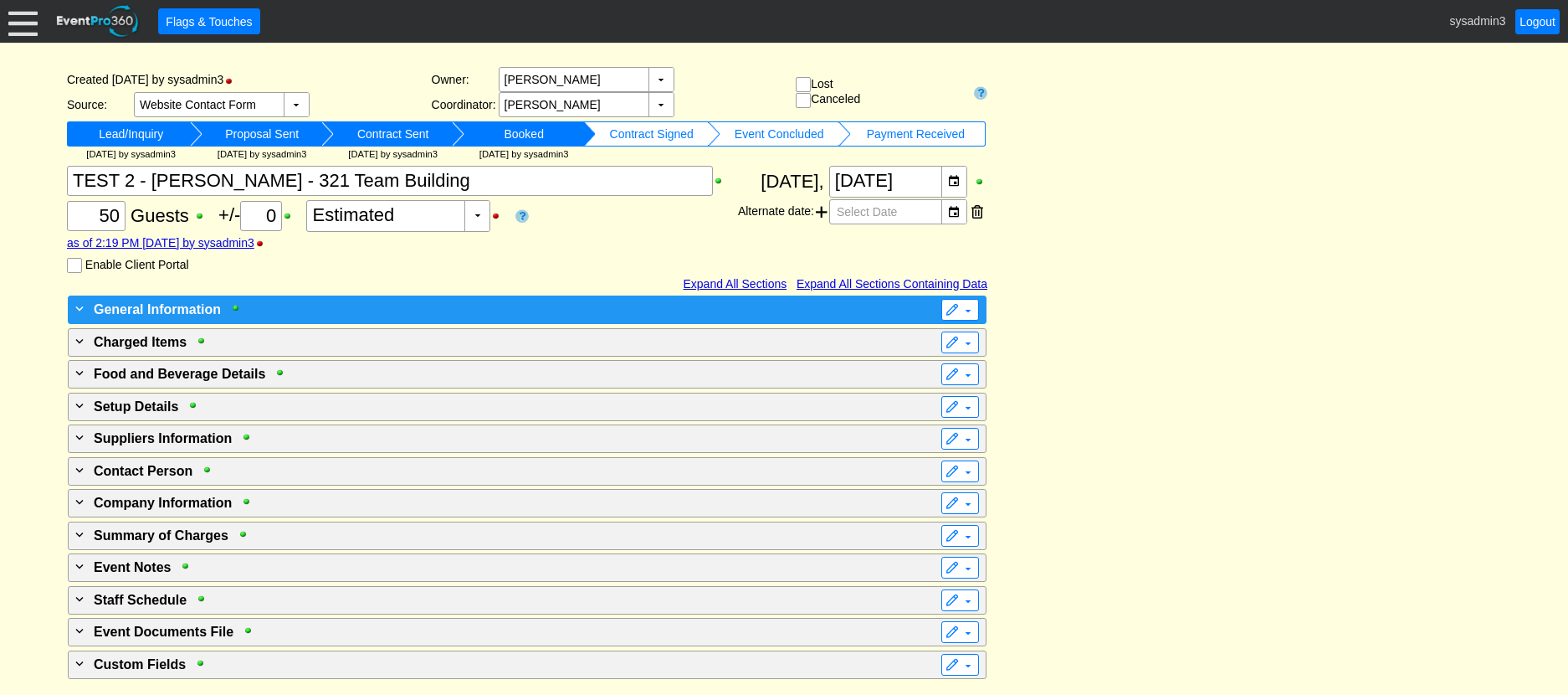
click at [454, 306] on div "+ General Information" at bounding box center [492, 309] width 842 height 20
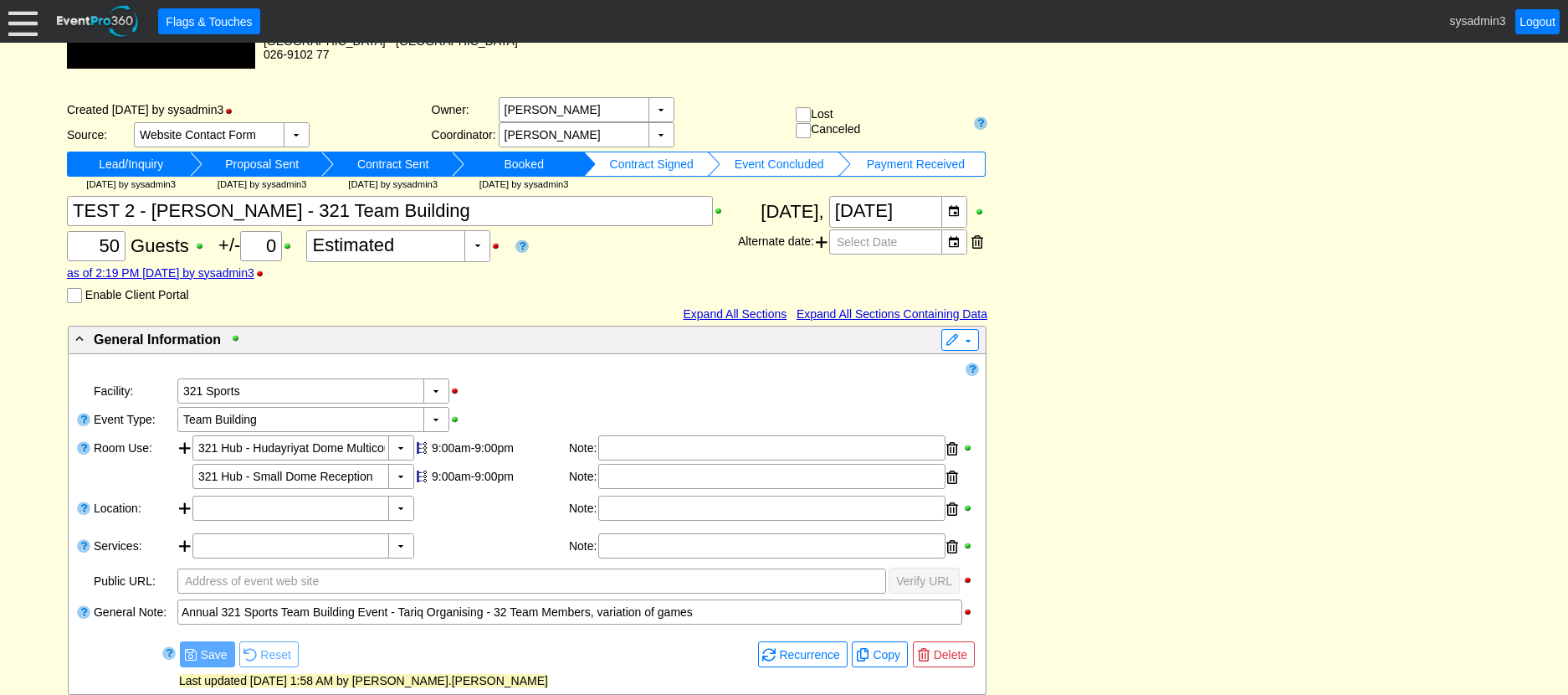
scroll to position [84, 0]
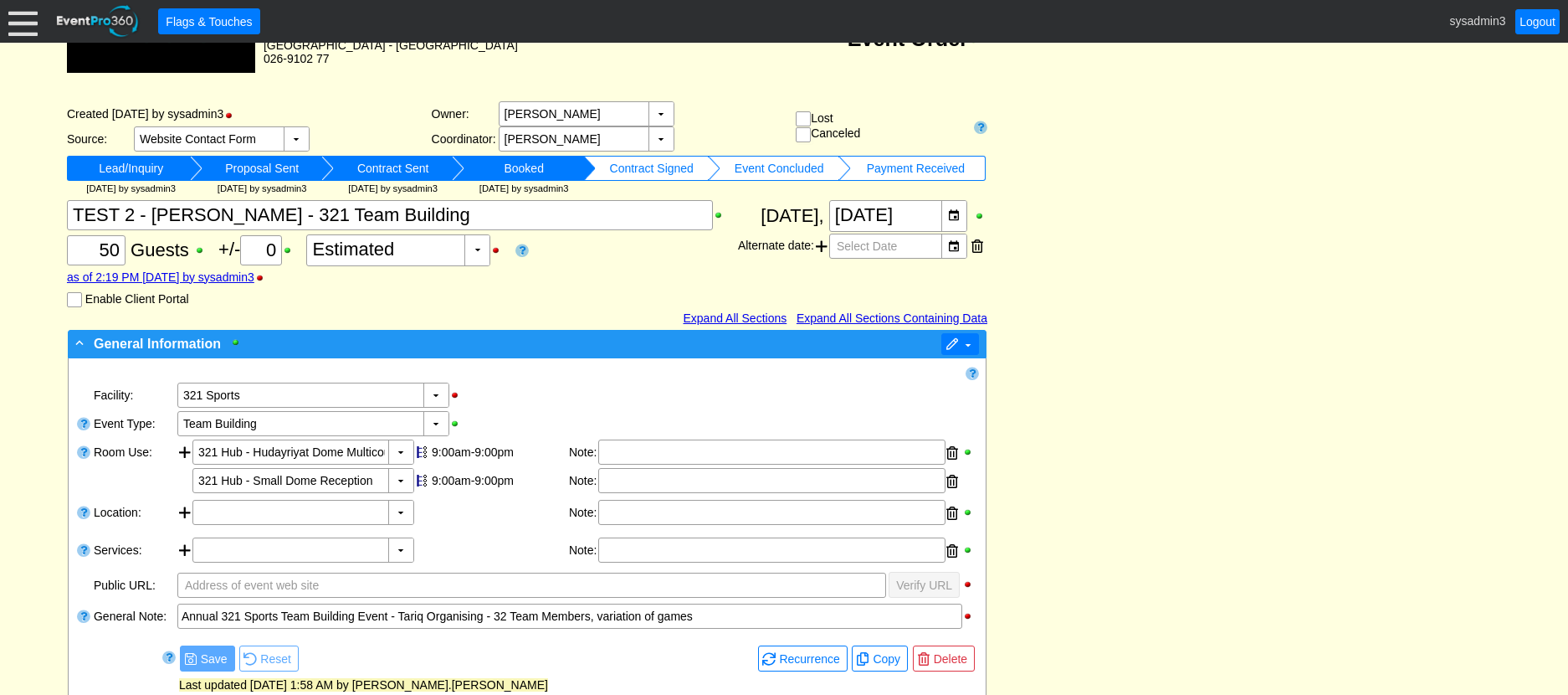
click at [953, 339] on span at bounding box center [952, 345] width 14 height 14
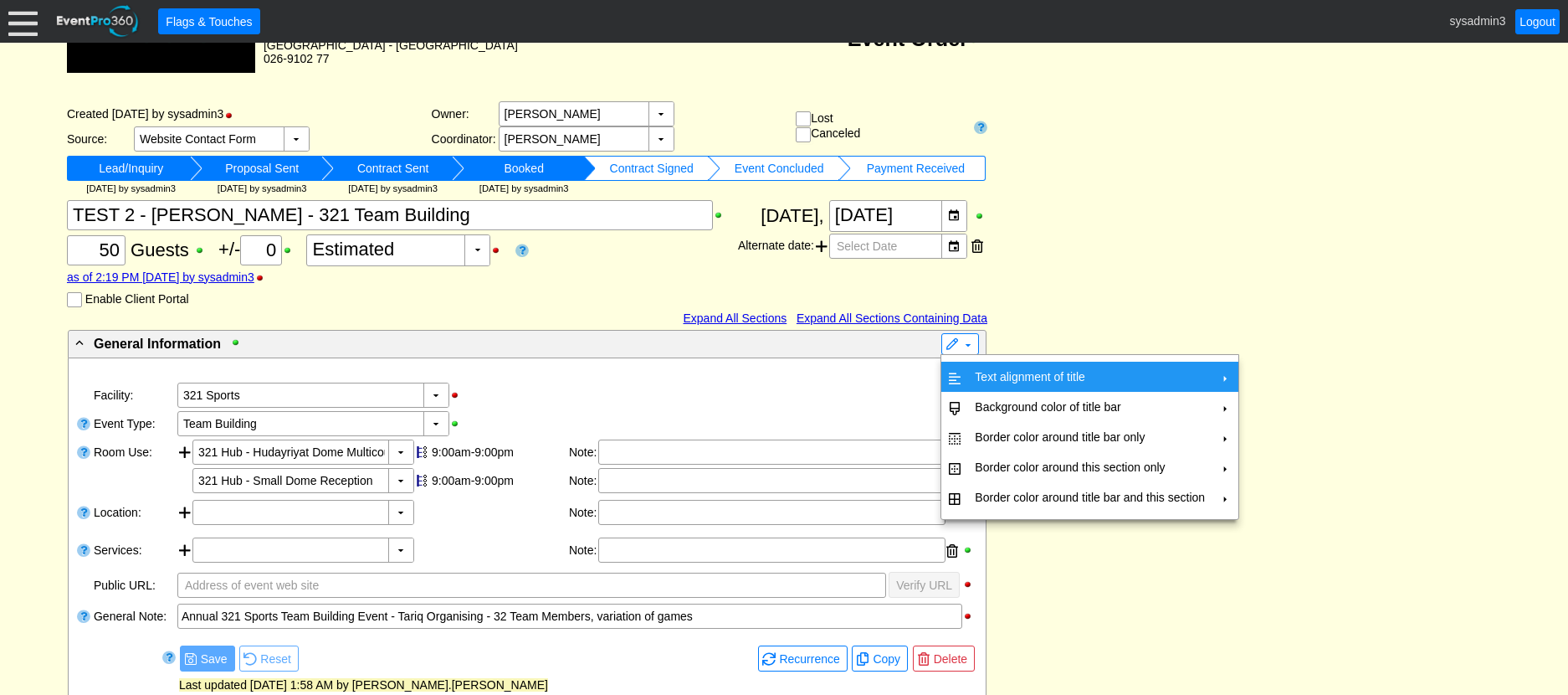
click at [1010, 367] on td "Text alignment of title" at bounding box center [1090, 377] width 244 height 30
click at [1283, 405] on td "Center" at bounding box center [1290, 415] width 48 height 30
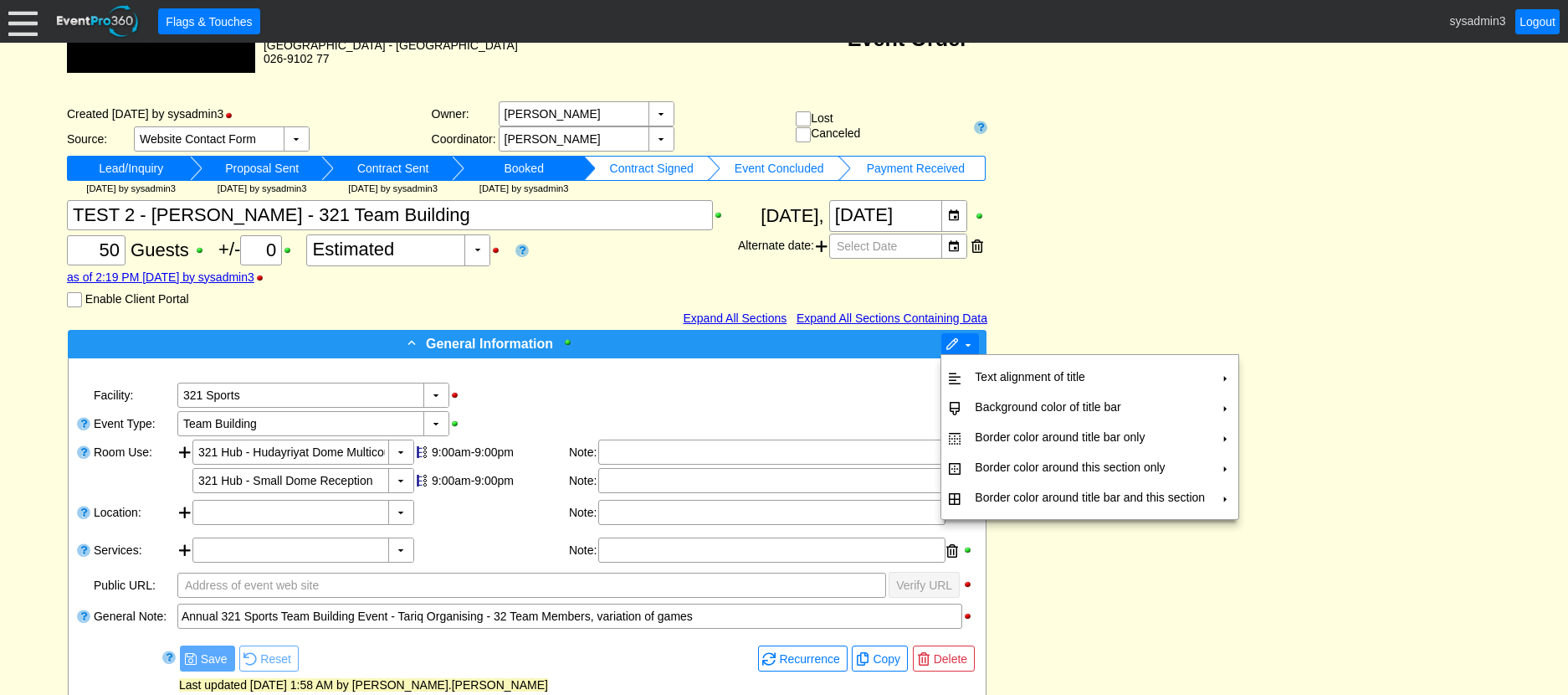
click at [949, 345] on span at bounding box center [952, 345] width 14 height 14
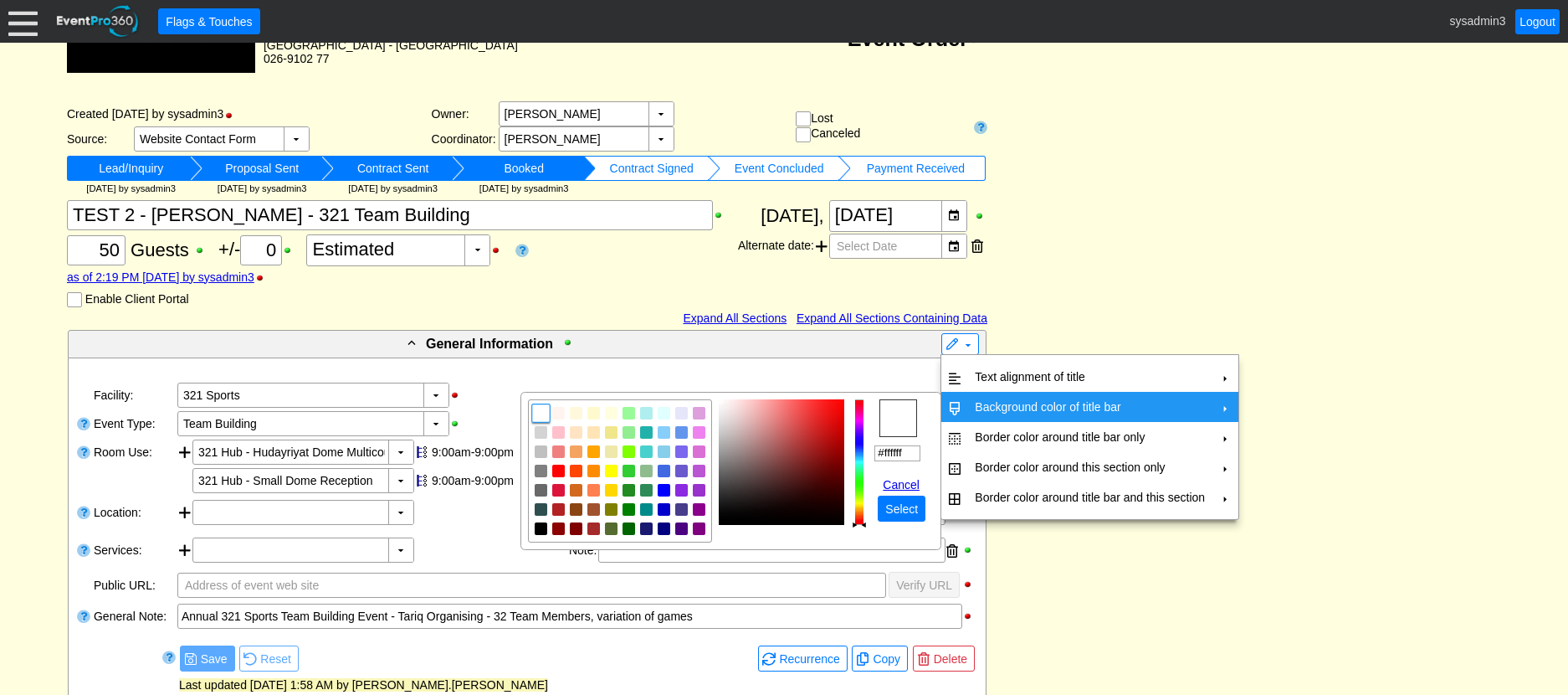
click at [979, 402] on td "Background color of title bar" at bounding box center [1090, 407] width 244 height 30
click at [679, 413] on img "focusNode" at bounding box center [682, 413] width 15 height 15
type input "#e6e6fa"
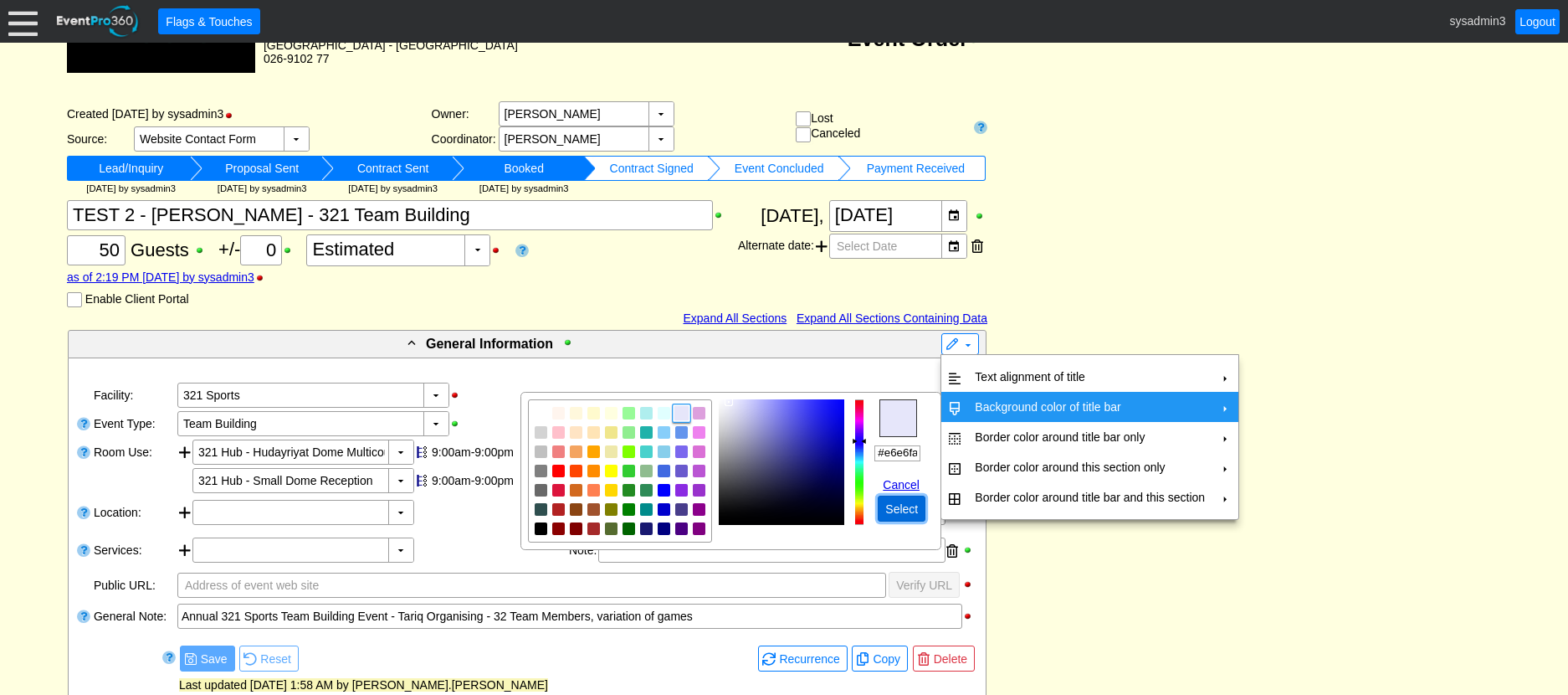
click at [889, 499] on span "● Select" at bounding box center [901, 508] width 47 height 26
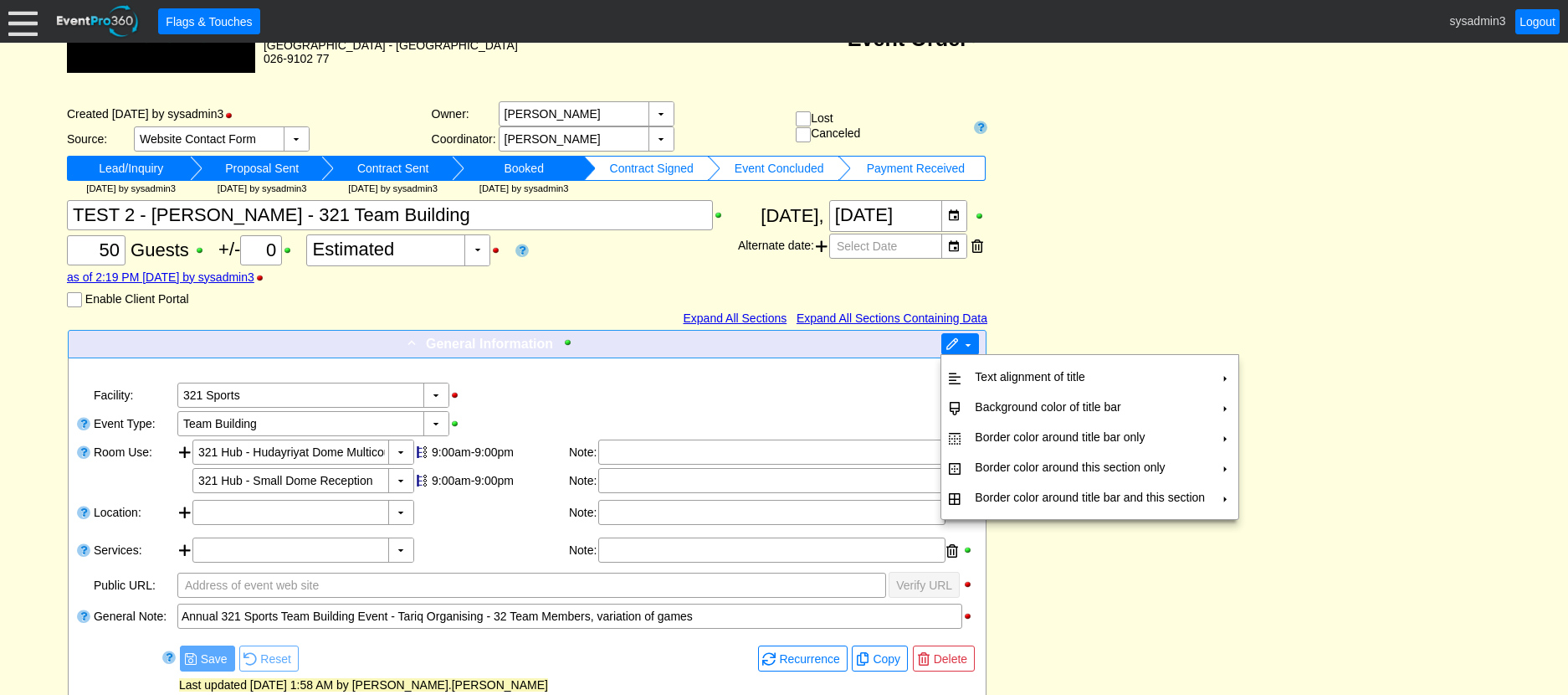
click at [947, 342] on span at bounding box center [952, 345] width 14 height 14
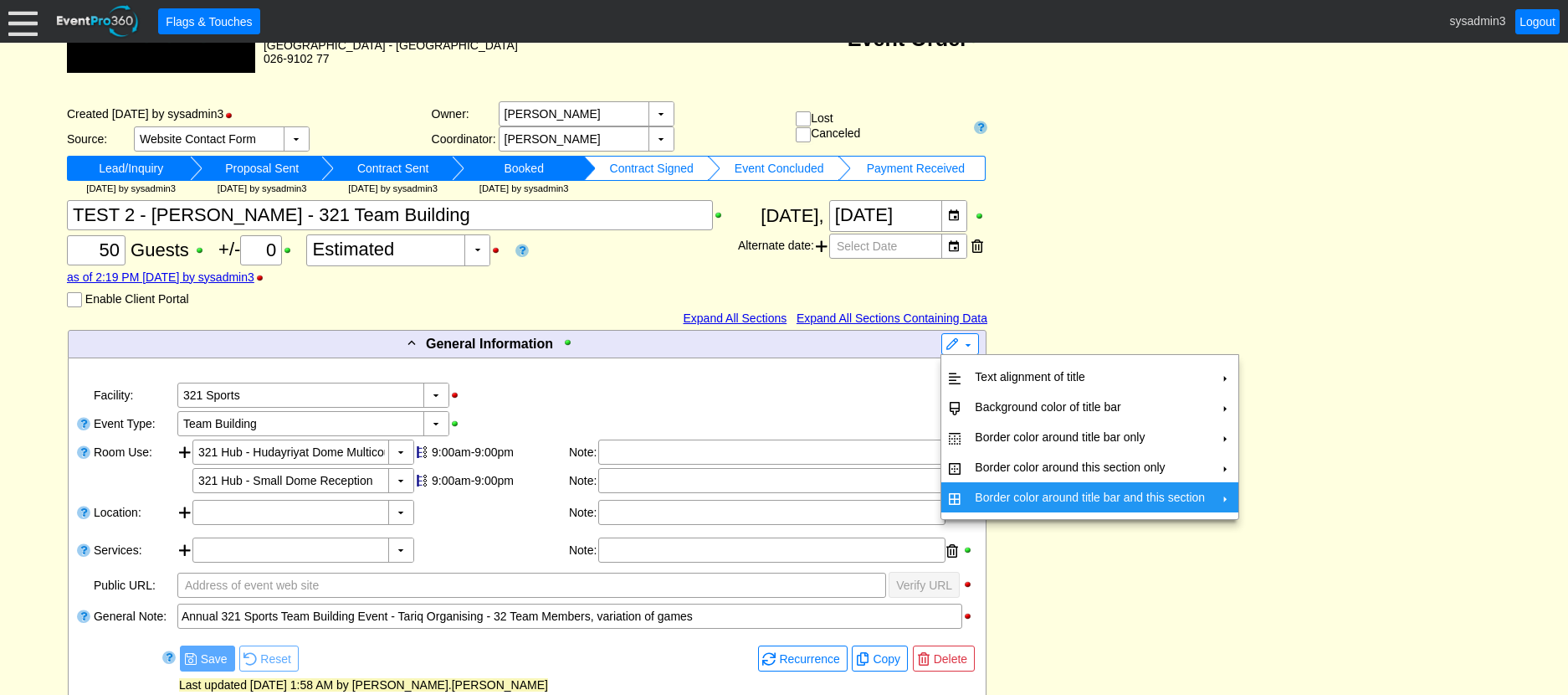
click at [1003, 495] on td "Border color around title bar and this section" at bounding box center [1090, 497] width 244 height 30
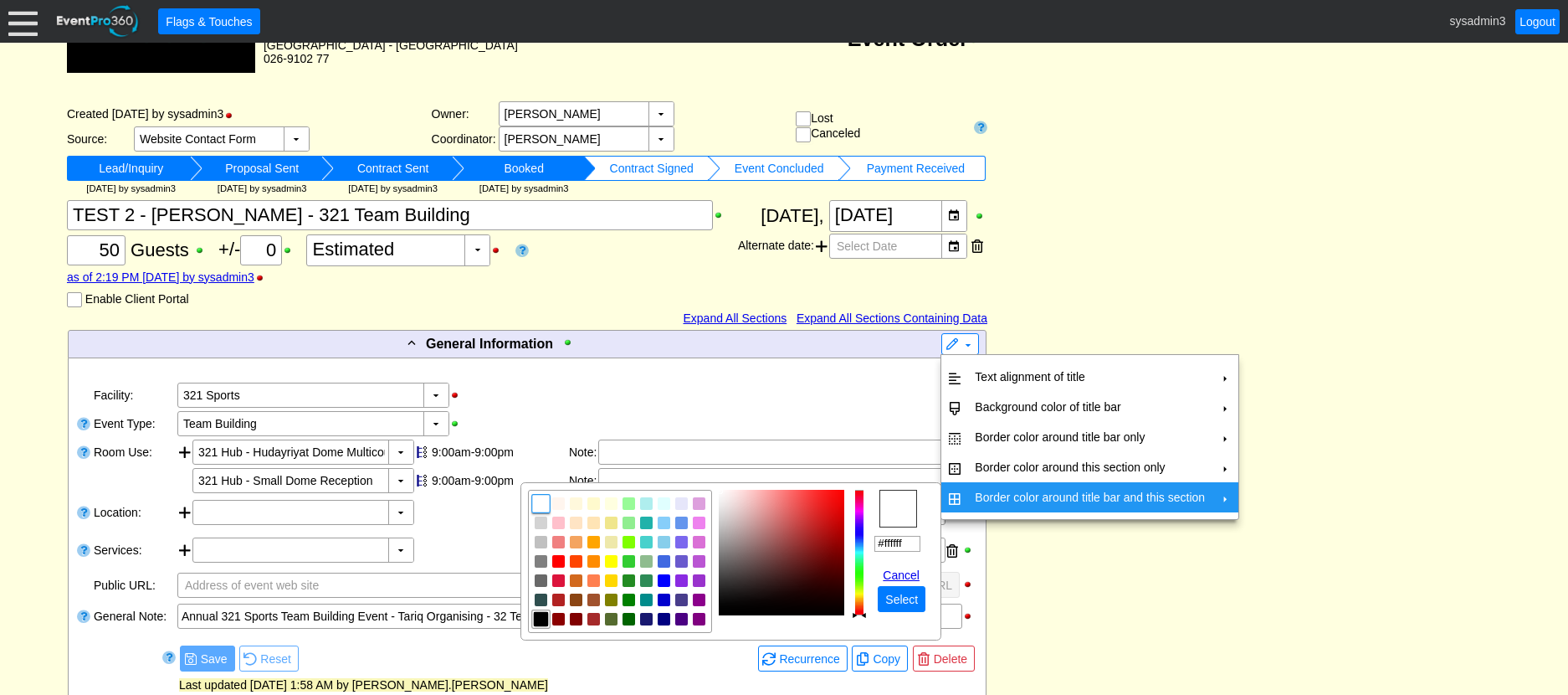
click at [538, 618] on img "focusNode" at bounding box center [542, 620] width 15 height 15
type input "#000000"
click at [904, 598] on span "Select" at bounding box center [901, 599] width 39 height 17
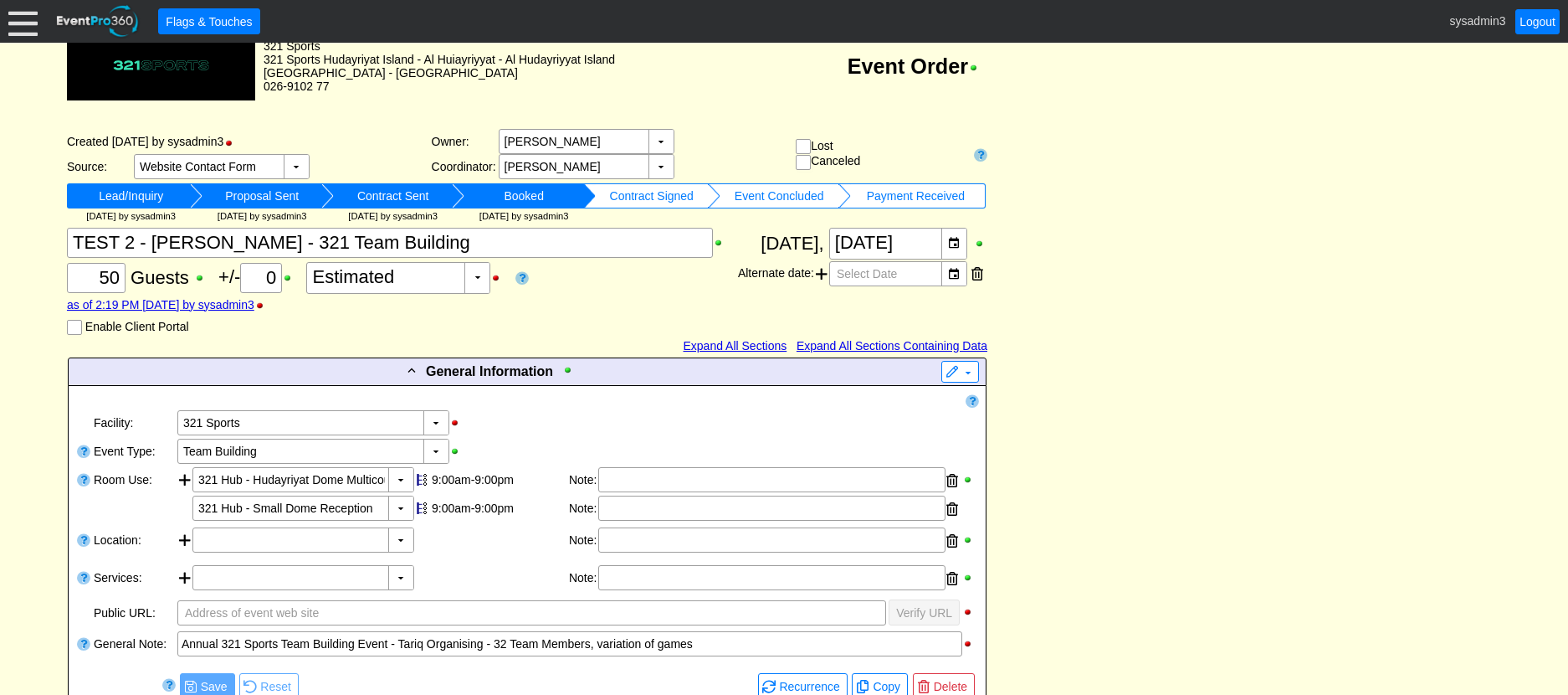
scroll to position [0, 0]
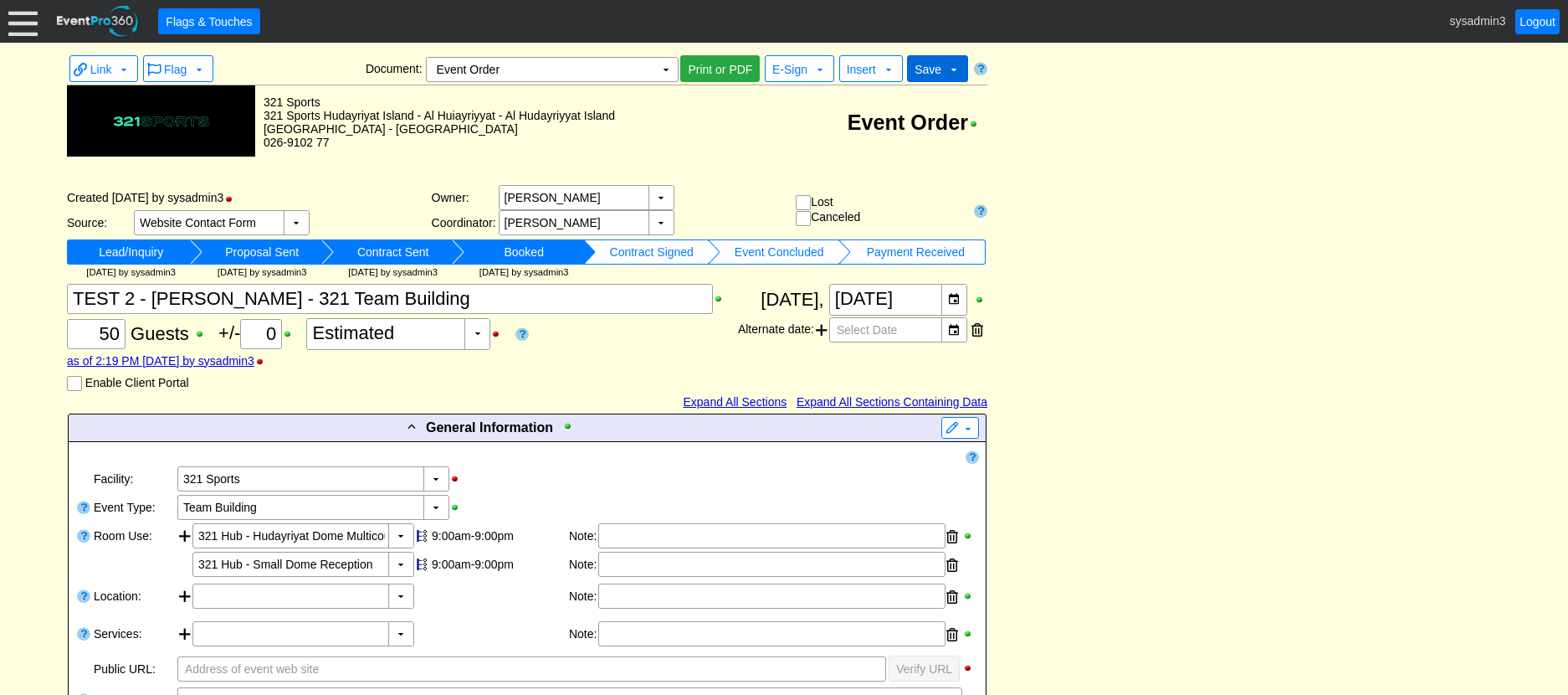
click at [926, 66] on span "Save" at bounding box center [928, 69] width 27 height 14
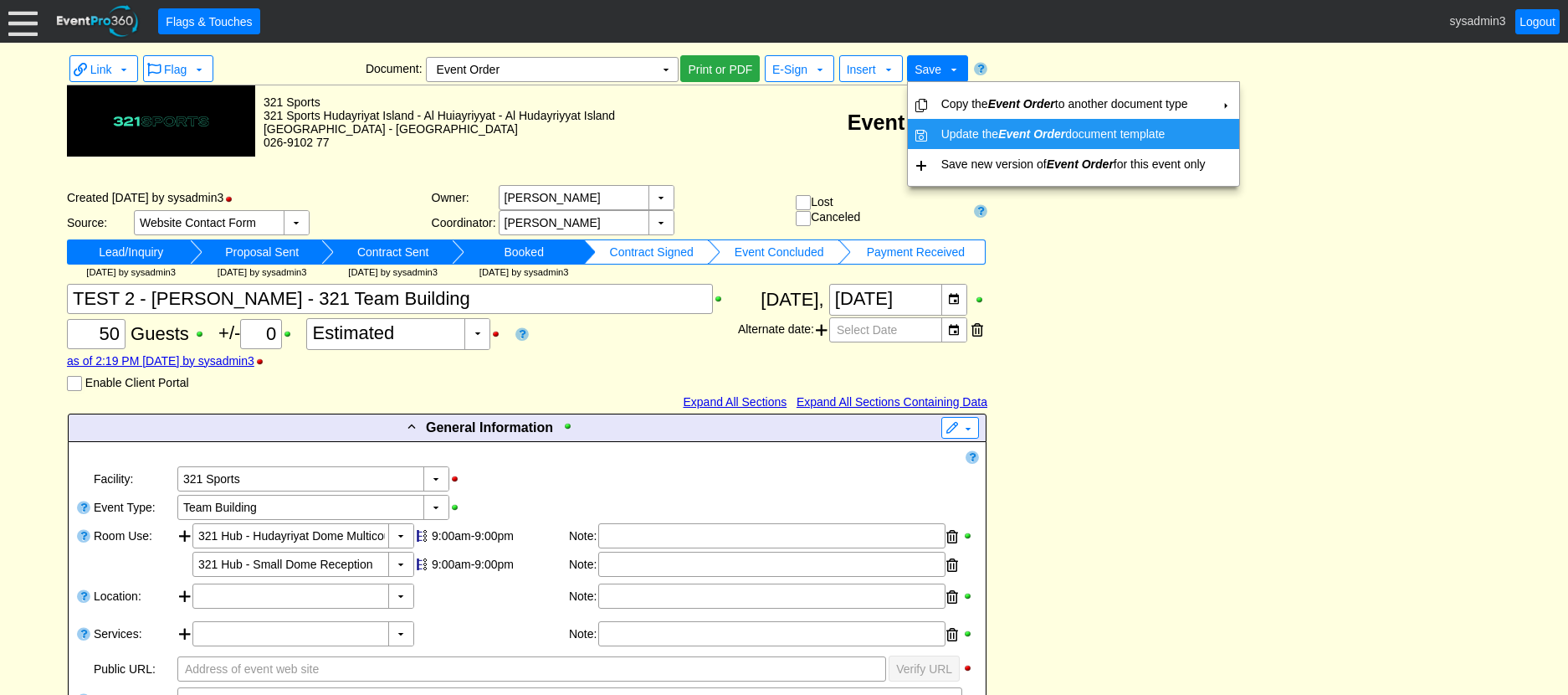
click at [1065, 130] on icon "Event Order" at bounding box center [1031, 134] width 67 height 14
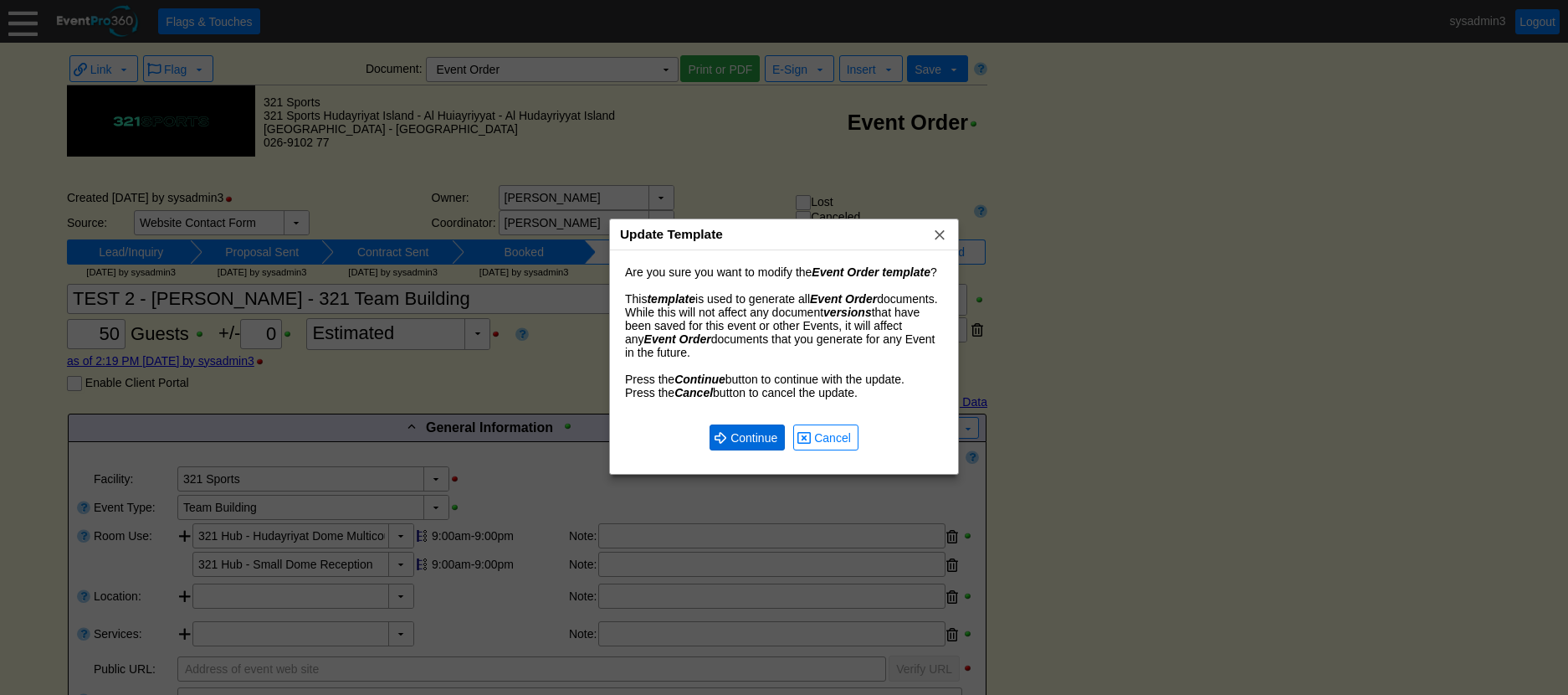
click at [749, 429] on span "Continue" at bounding box center [753, 438] width 53 height 17
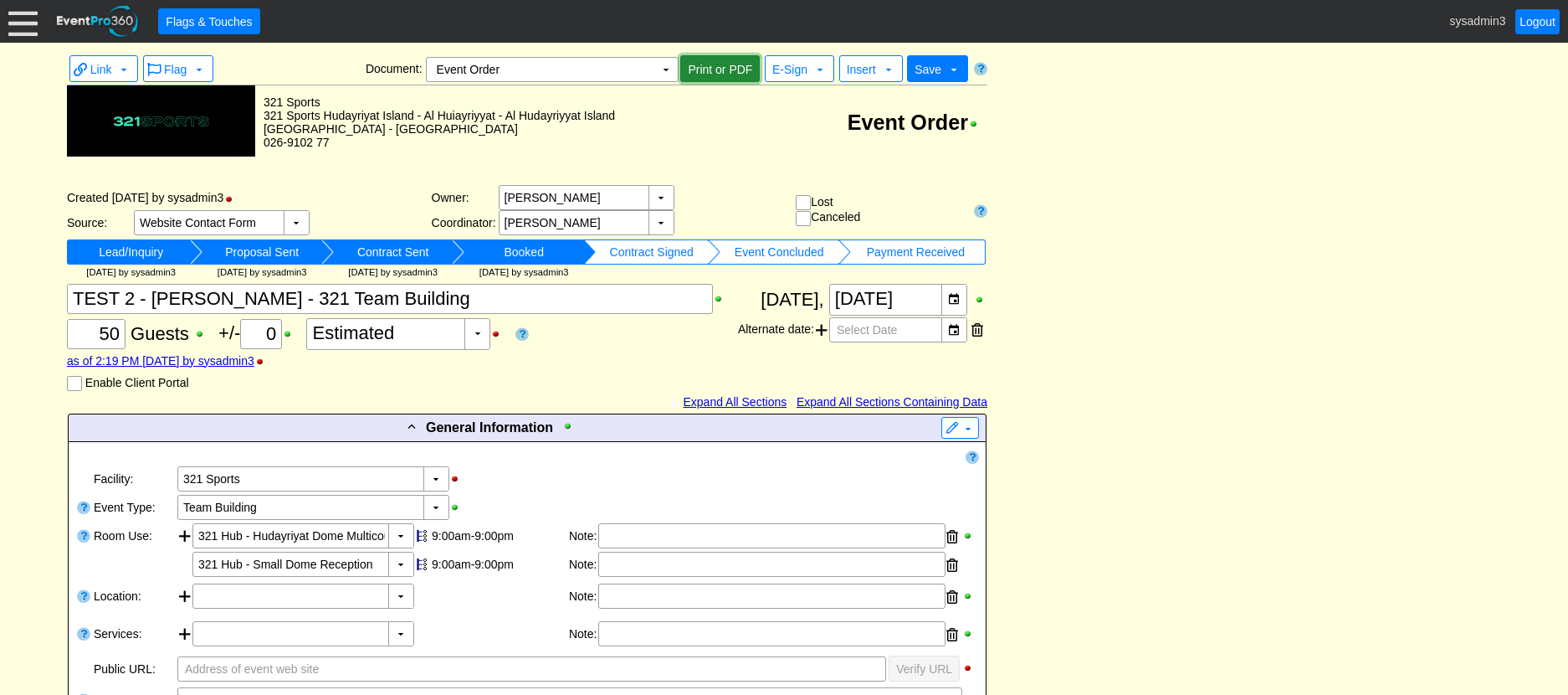
click at [711, 69] on span "Print or PDF" at bounding box center [720, 69] width 71 height 17
click at [712, 68] on span "Print or PDF" at bounding box center [720, 69] width 71 height 17
